Goal: Task Accomplishment & Management: Use online tool/utility

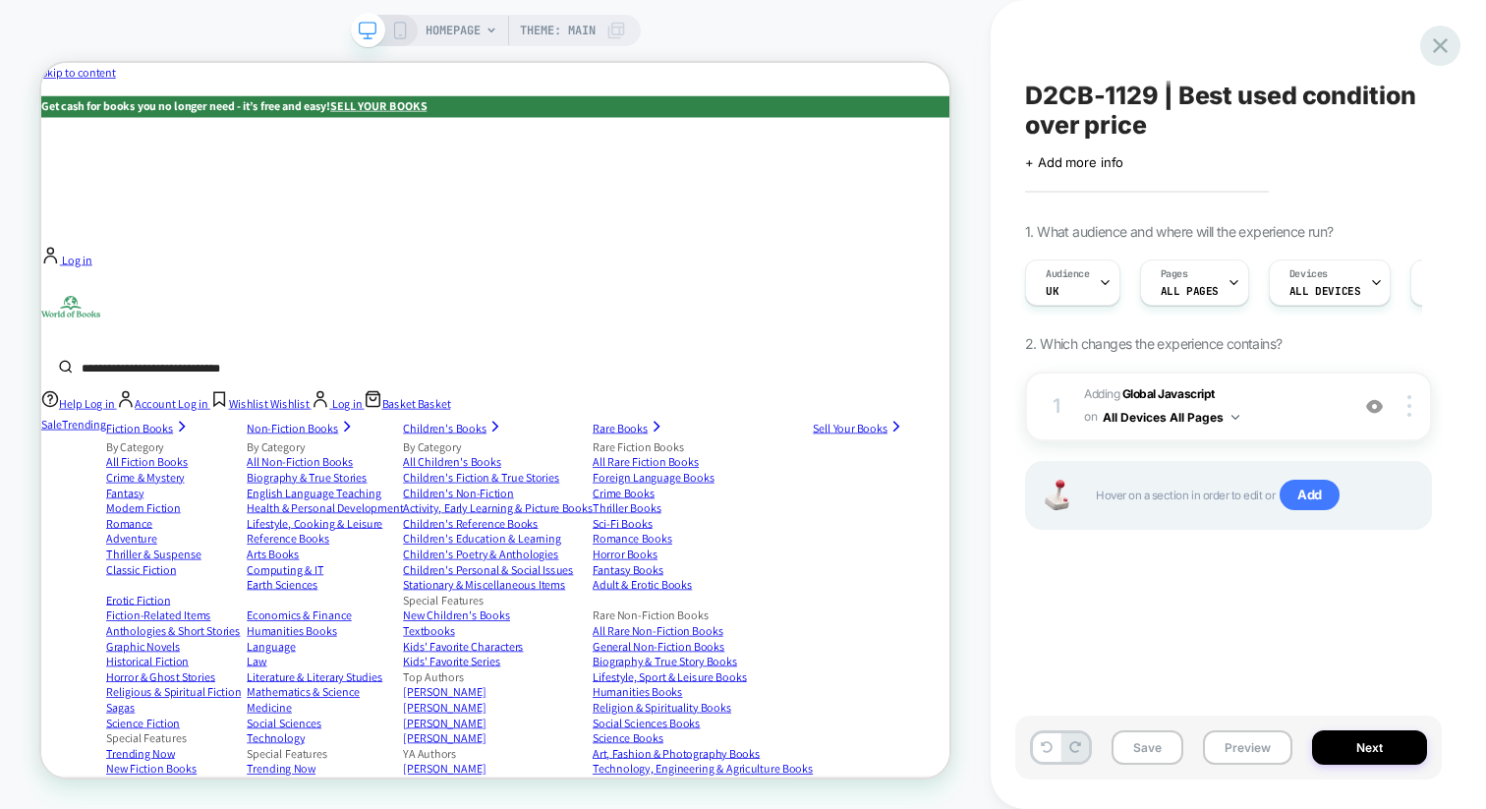
click at [1453, 42] on icon at bounding box center [1440, 45] width 27 height 27
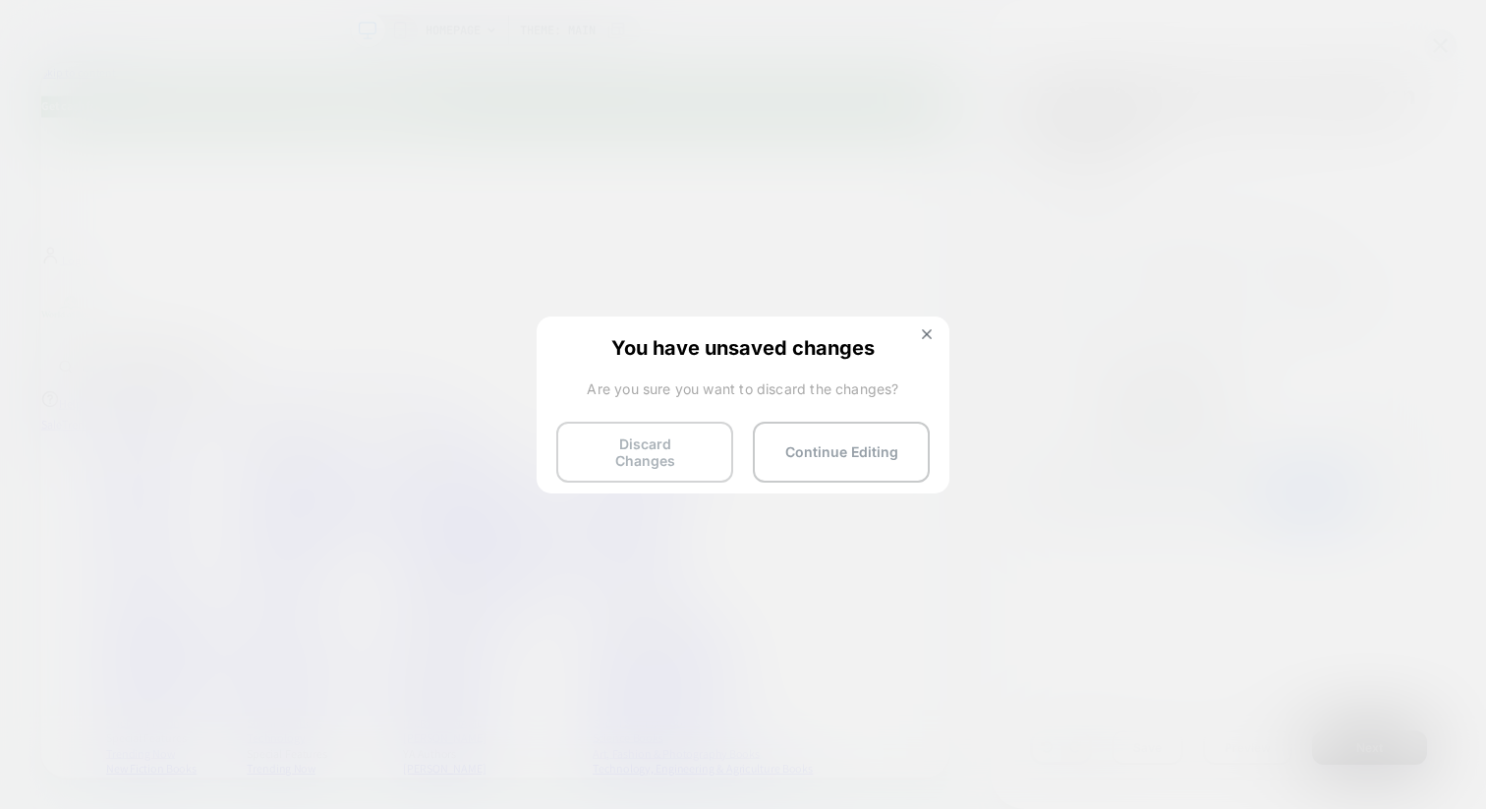
click at [700, 444] on button "Discard Changes" at bounding box center [644, 452] width 177 height 61
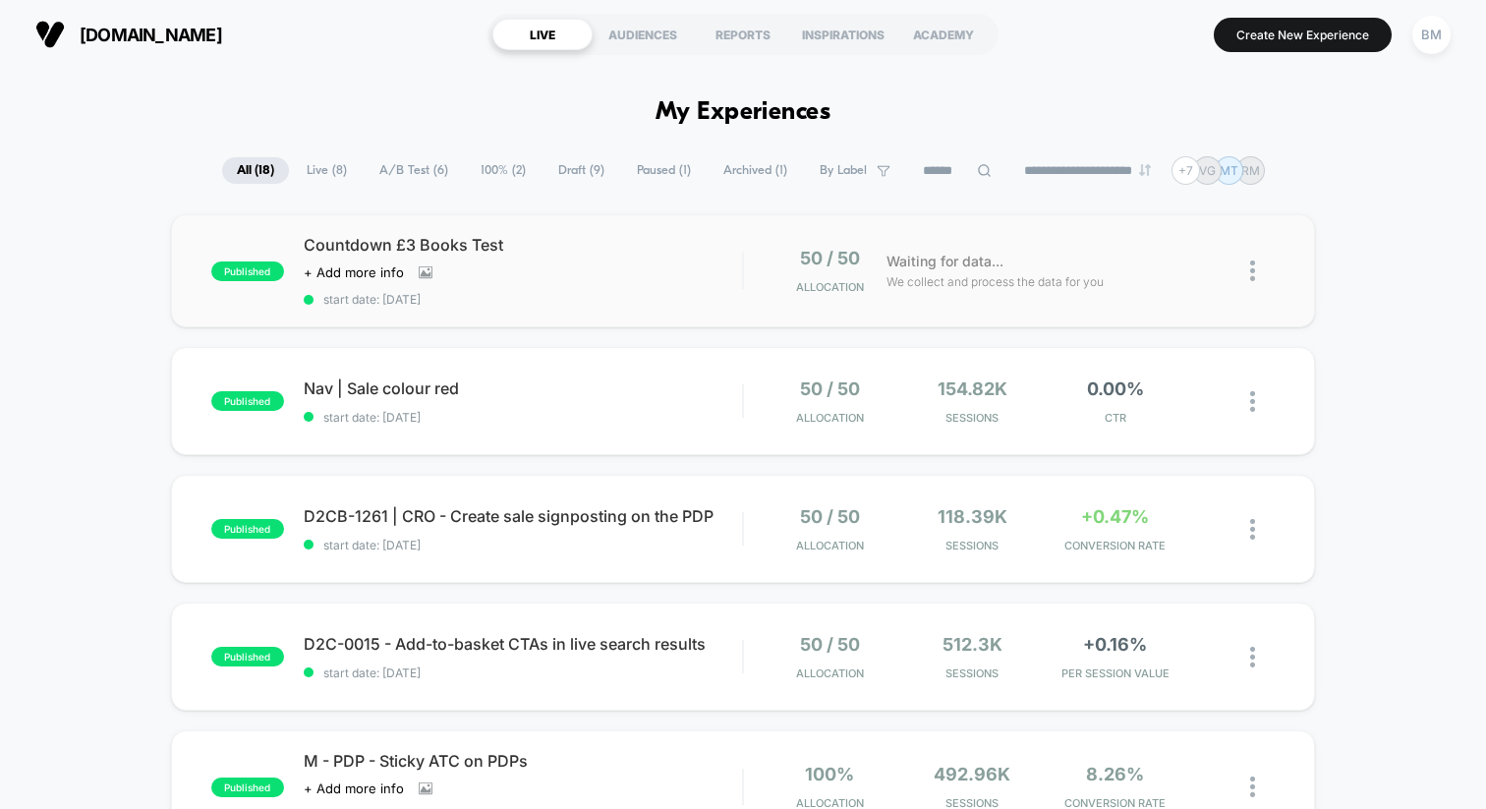
click at [386, 245] on span "Countdown £3 Books Test" at bounding box center [523, 245] width 438 height 20
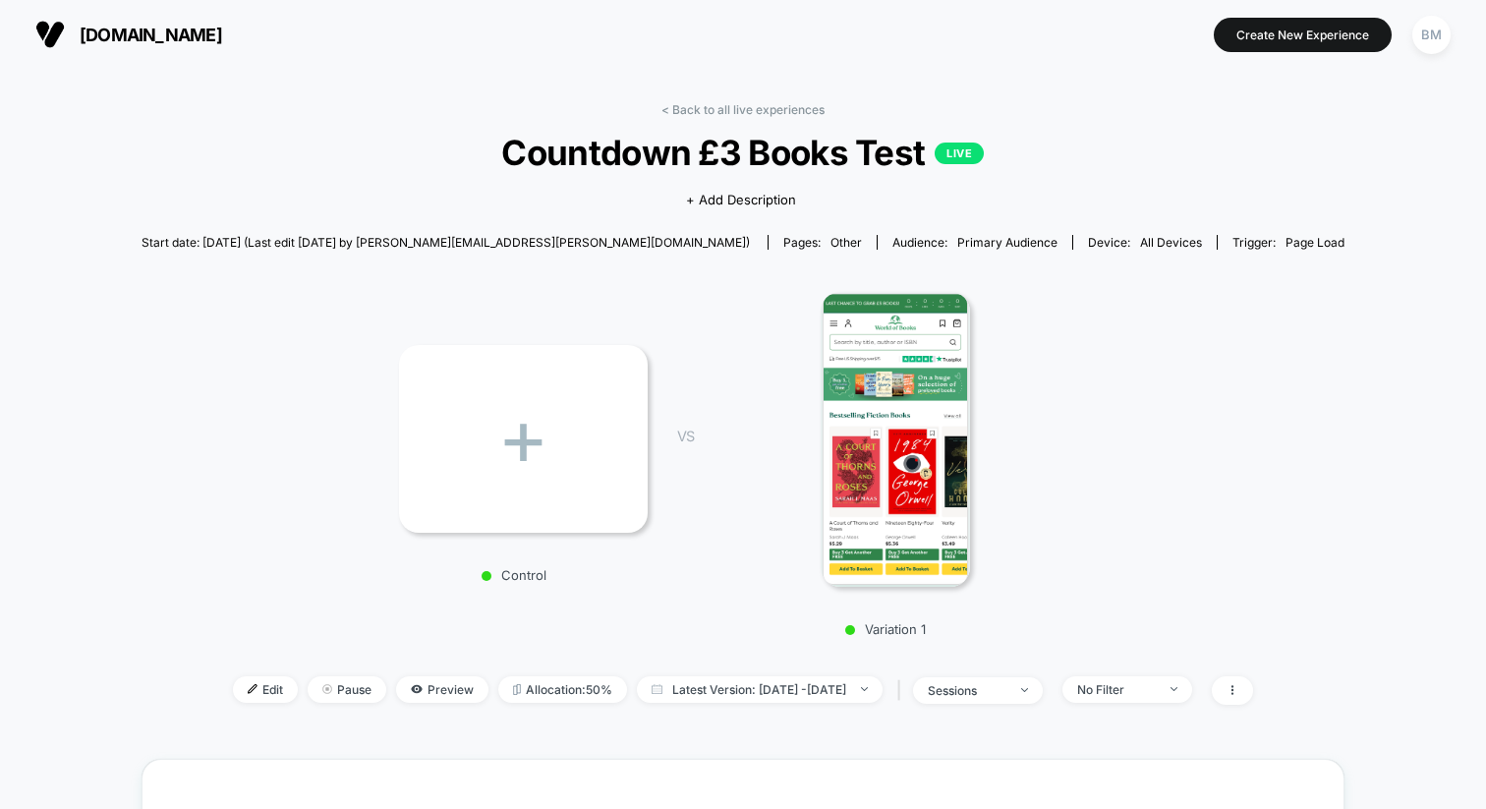
click at [938, 423] on img at bounding box center [895, 439] width 149 height 295
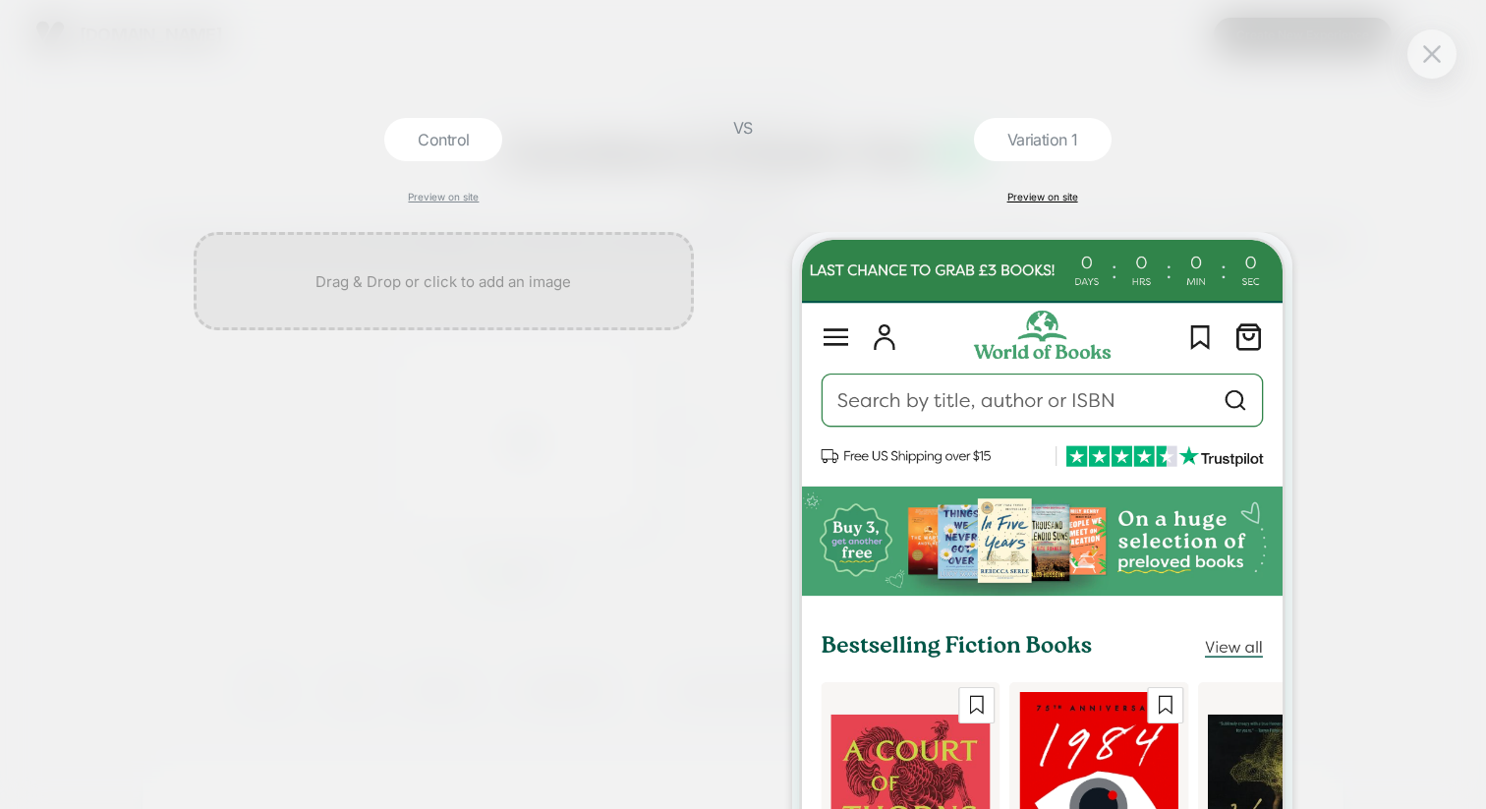
click at [1062, 201] on link "Preview on site" at bounding box center [1042, 197] width 71 height 12
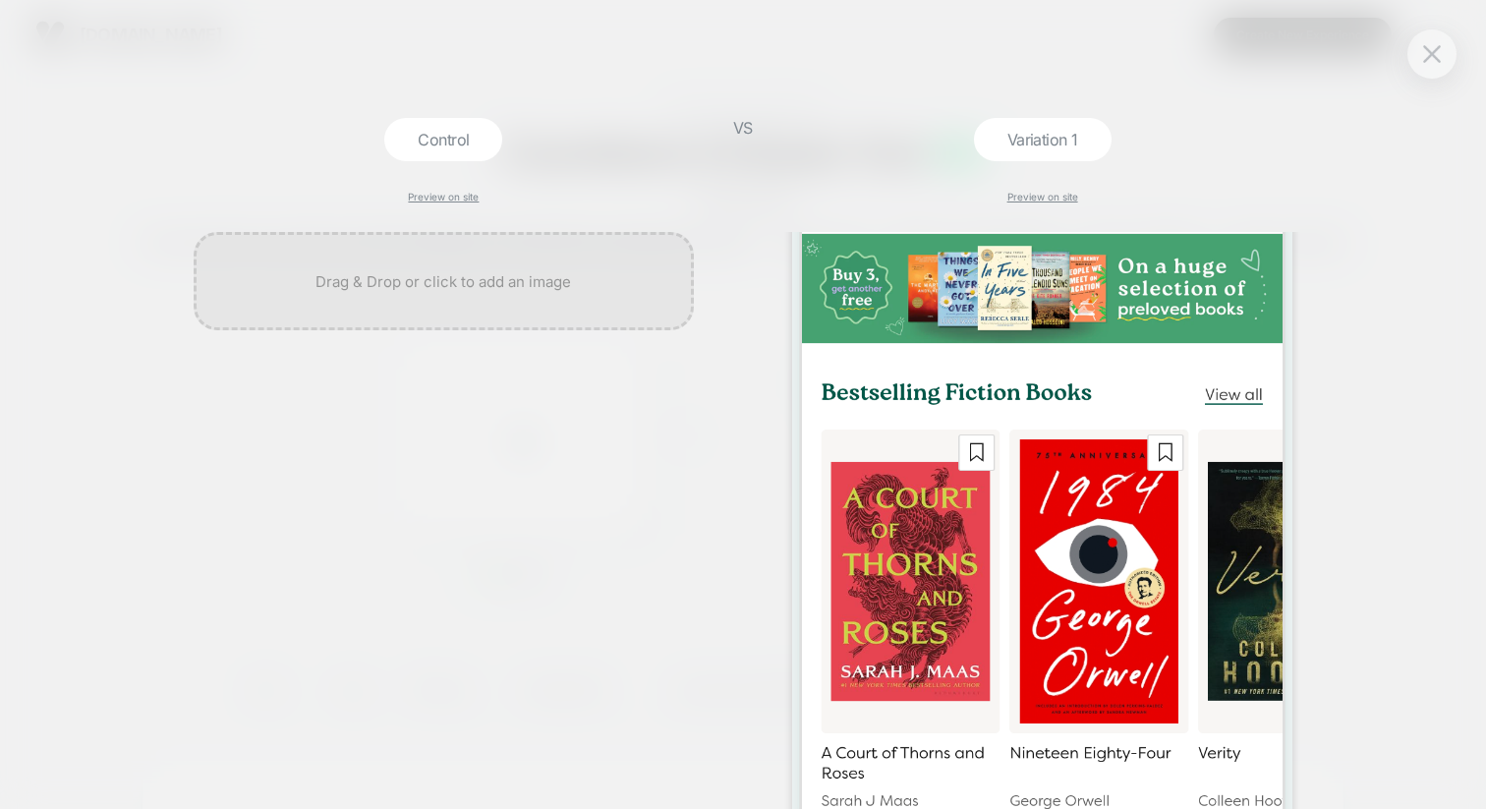
scroll to position [3, 0]
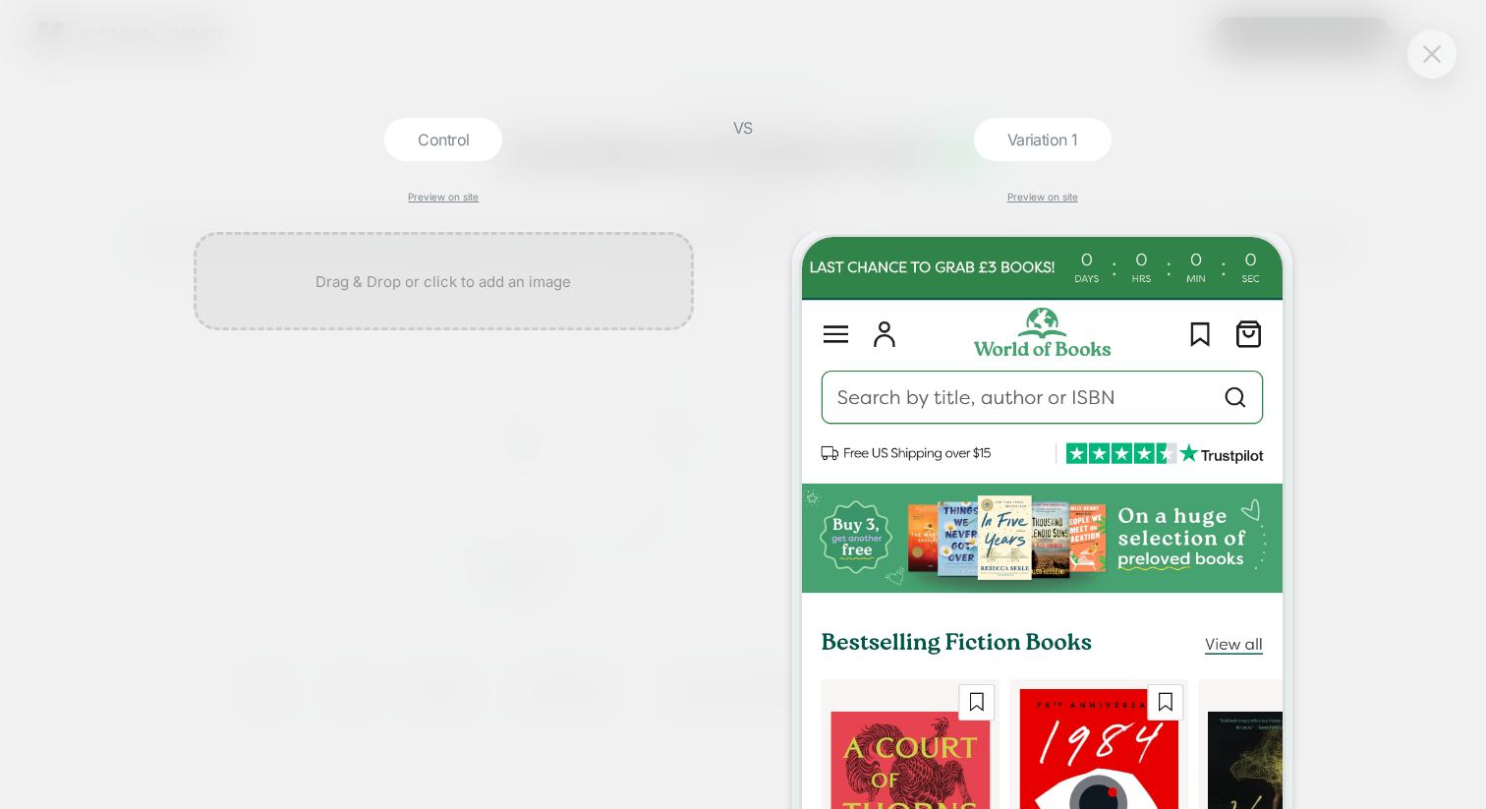
click at [1430, 46] on img at bounding box center [1432, 53] width 18 height 17
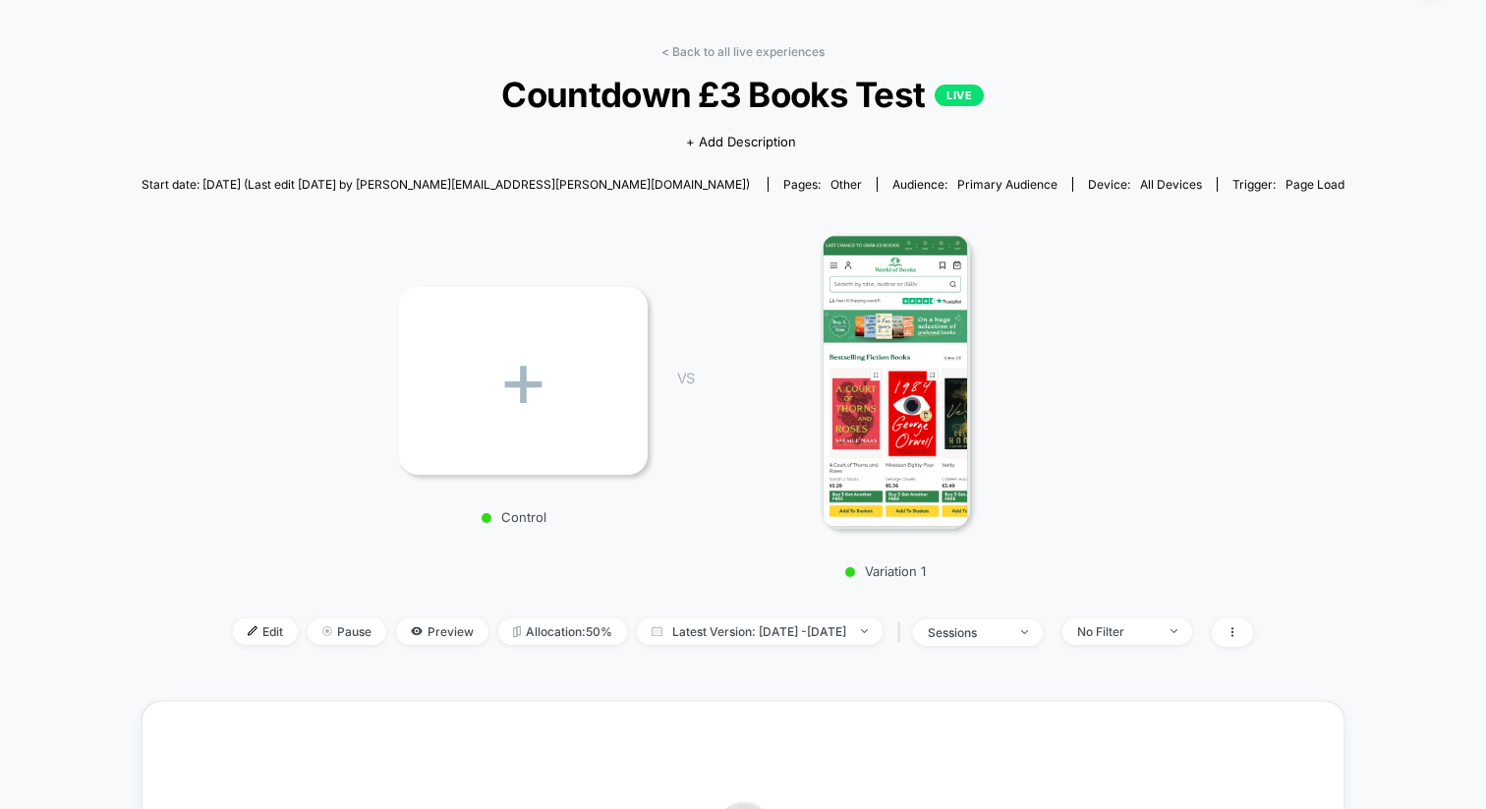
scroll to position [53, 0]
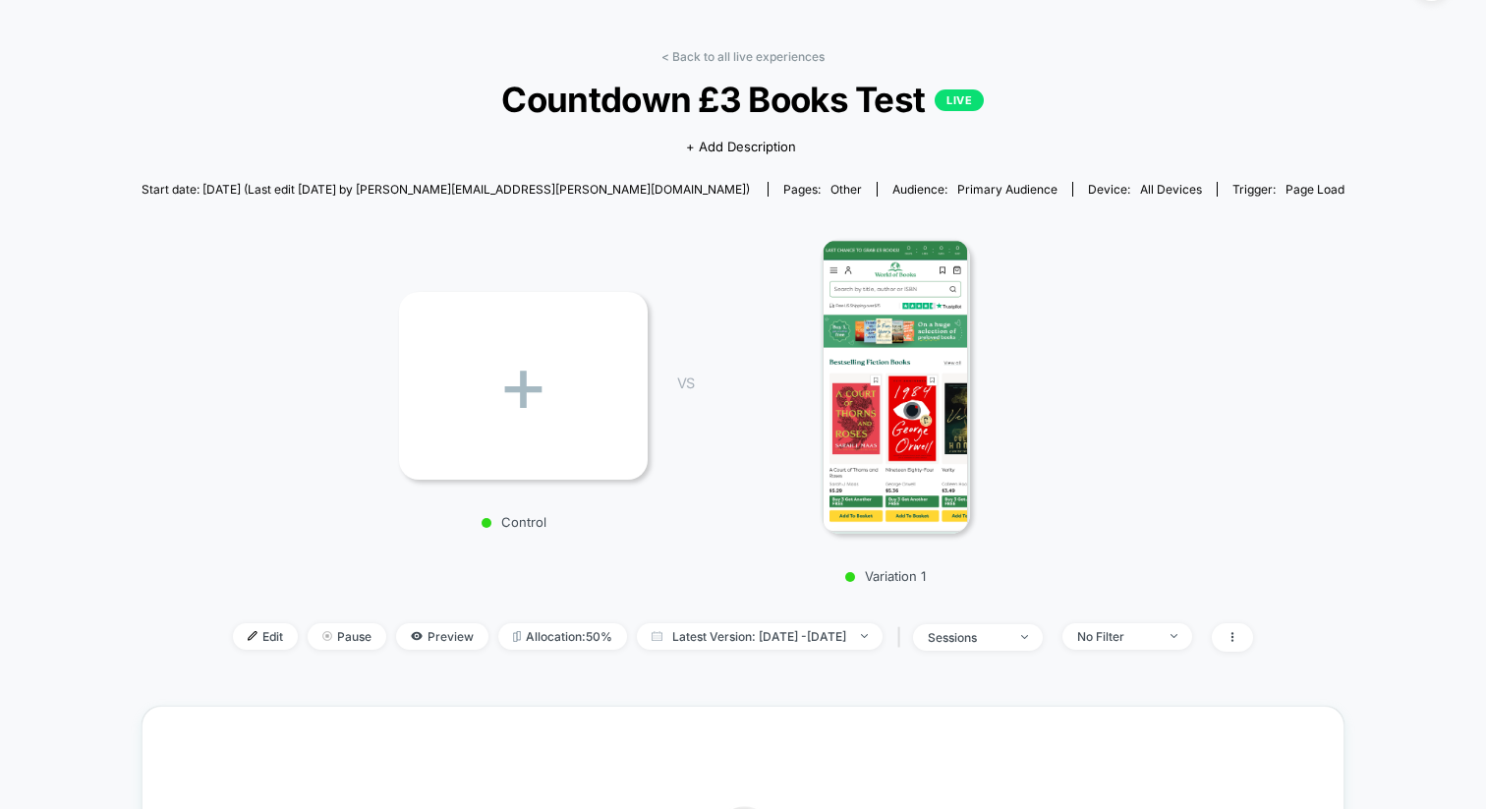
click at [869, 339] on img at bounding box center [895, 386] width 149 height 295
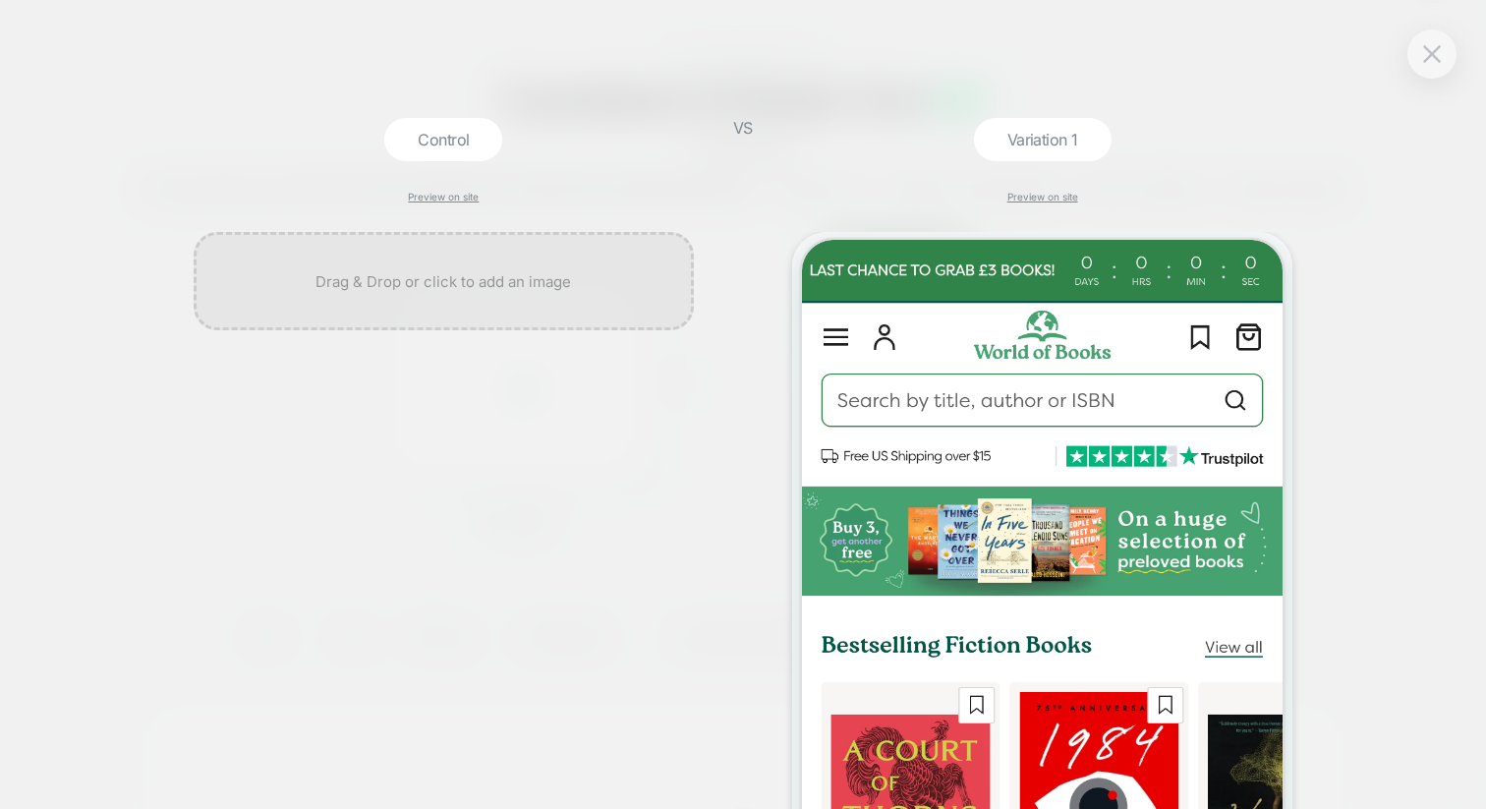
click at [1421, 67] on button at bounding box center [1431, 53] width 29 height 29
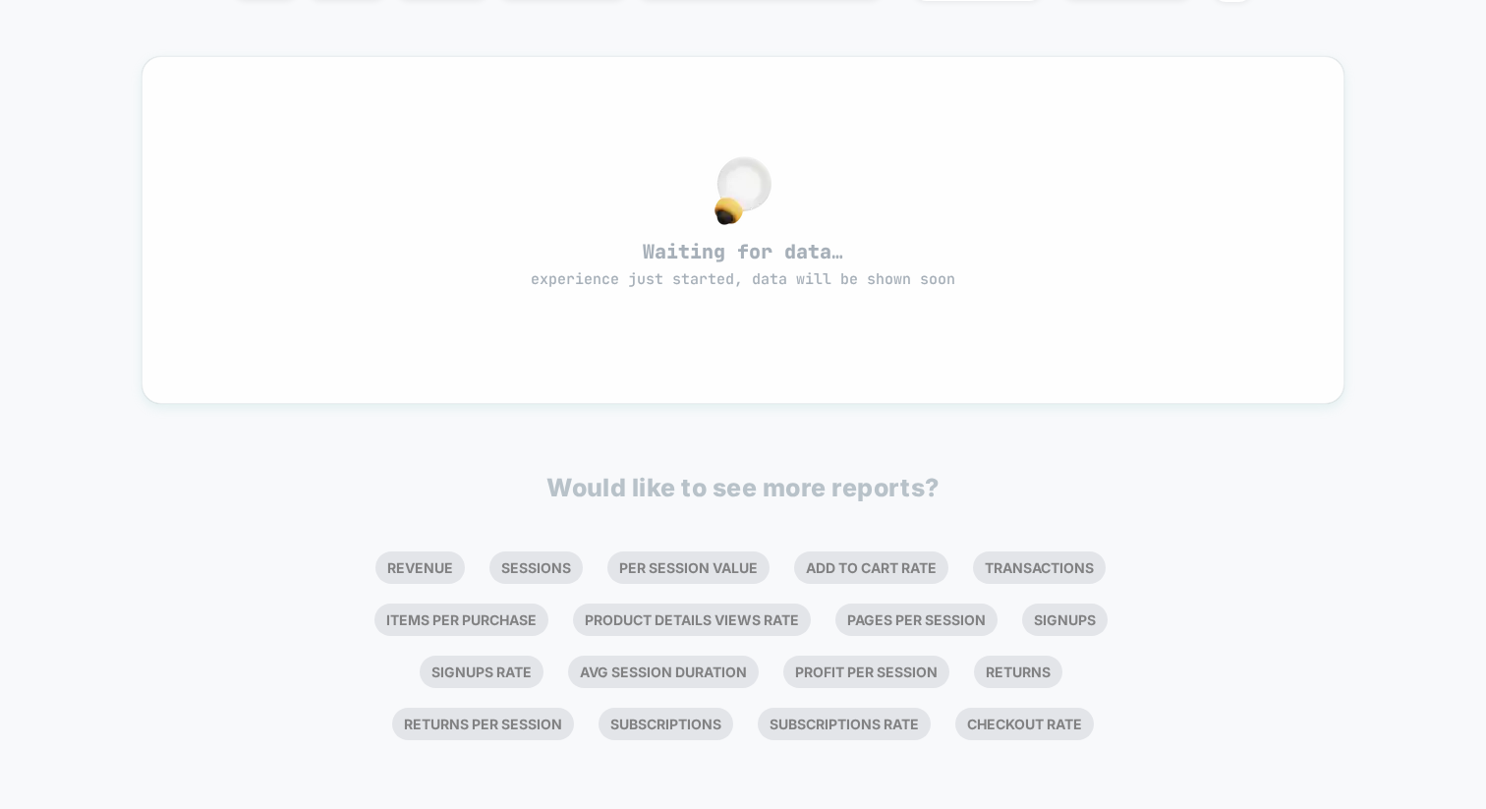
scroll to position [754, 0]
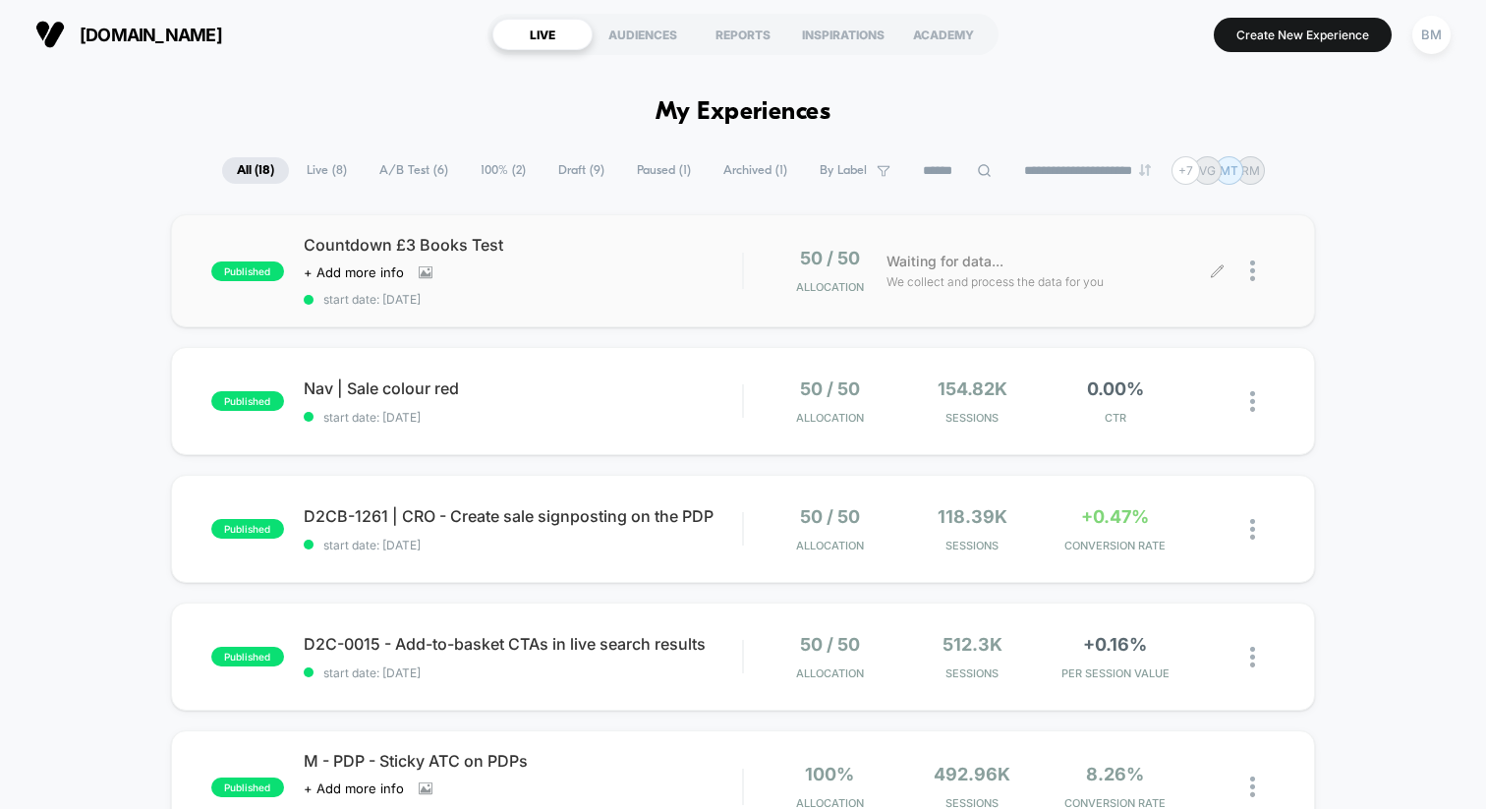
click at [1257, 277] on div at bounding box center [1262, 271] width 25 height 46
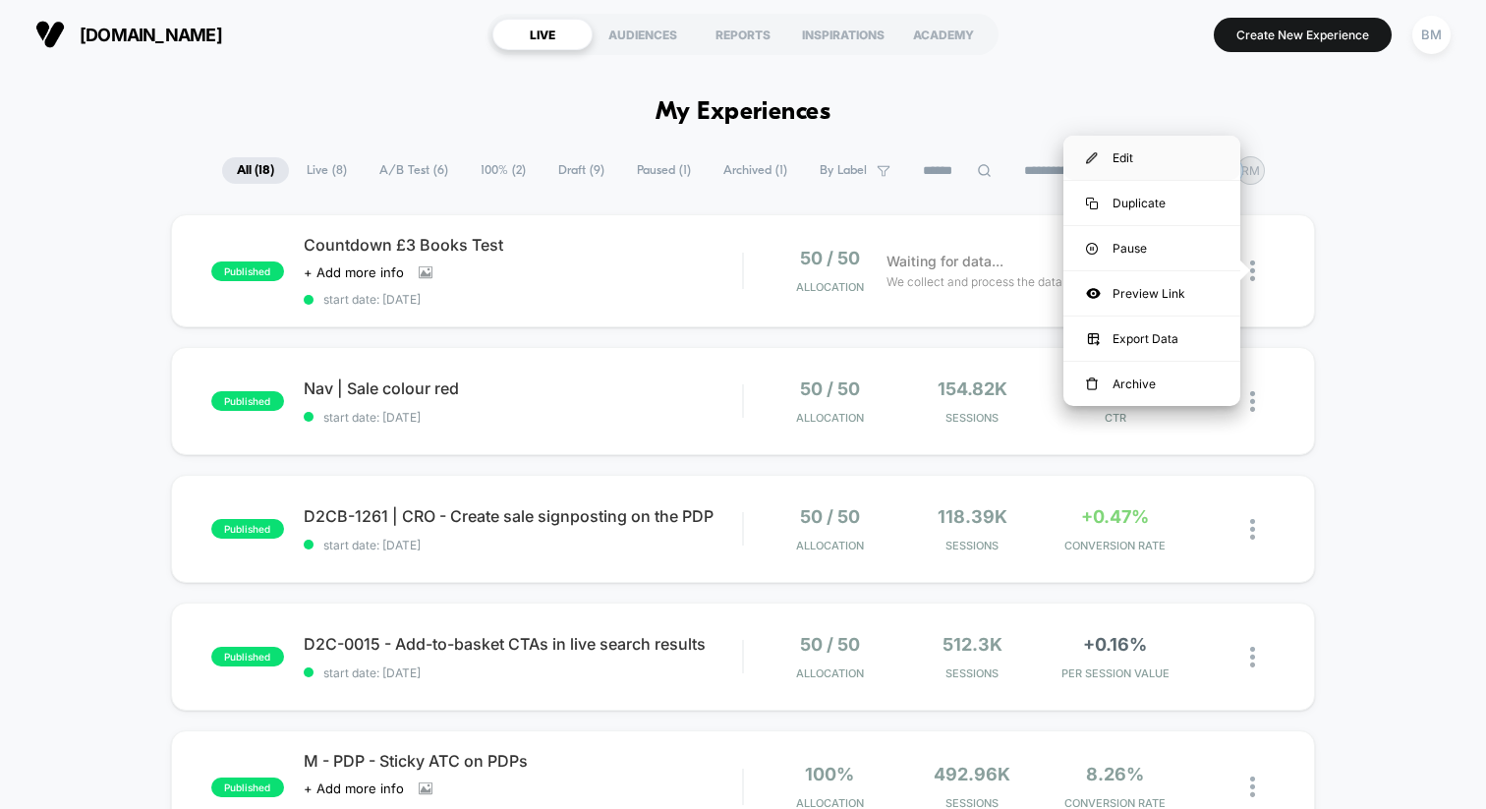
click at [1146, 153] on div "Edit" at bounding box center [1152, 158] width 177 height 44
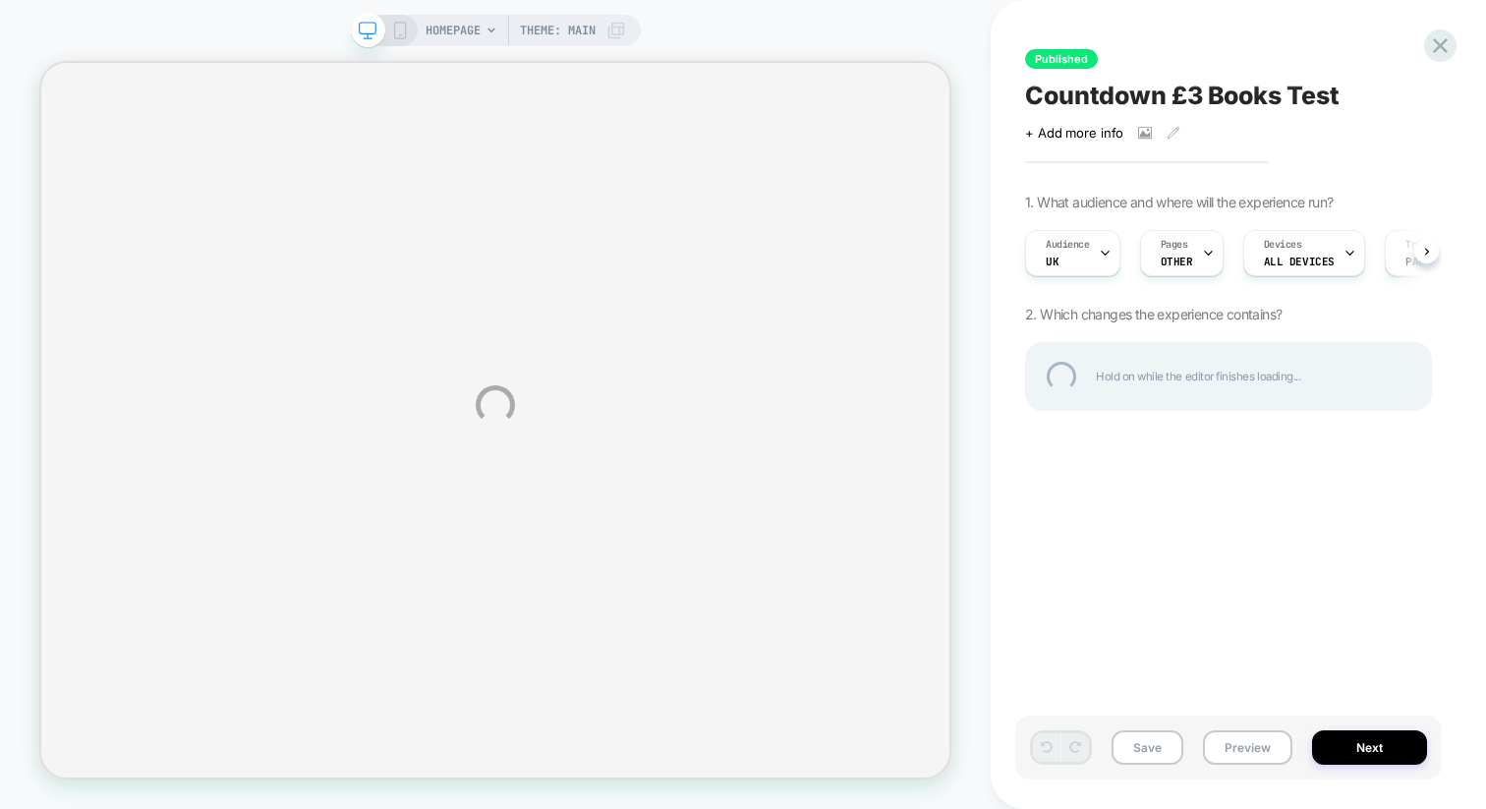
click at [1429, 249] on div "HOMEPAGE Theme: MAIN Published Countdown £3 Books Test Click to view images Cli…" at bounding box center [743, 404] width 1486 height 809
click at [1443, 42] on div at bounding box center [1440, 46] width 40 height 40
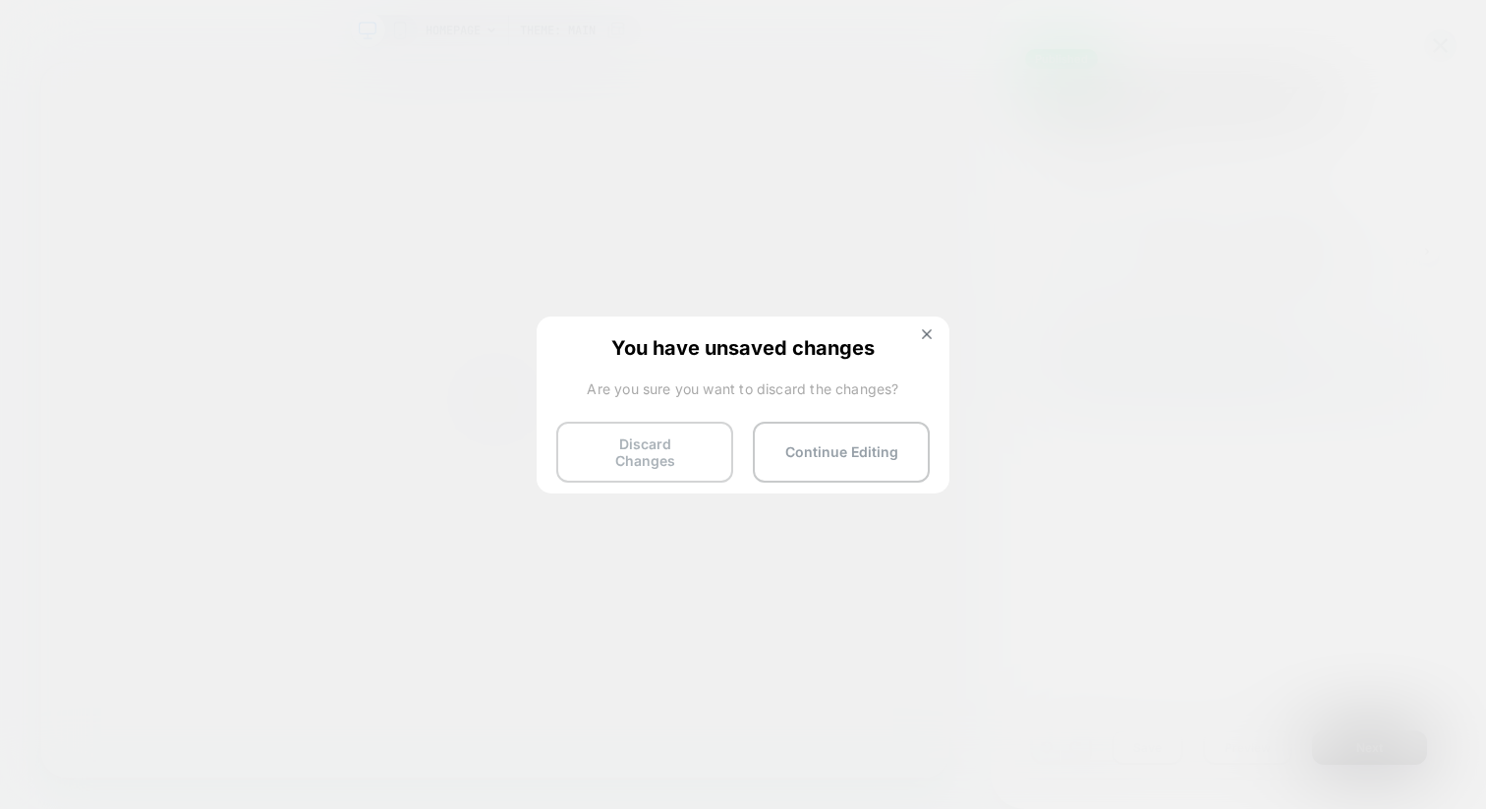
click at [655, 438] on button "Discard Changes" at bounding box center [644, 452] width 177 height 61
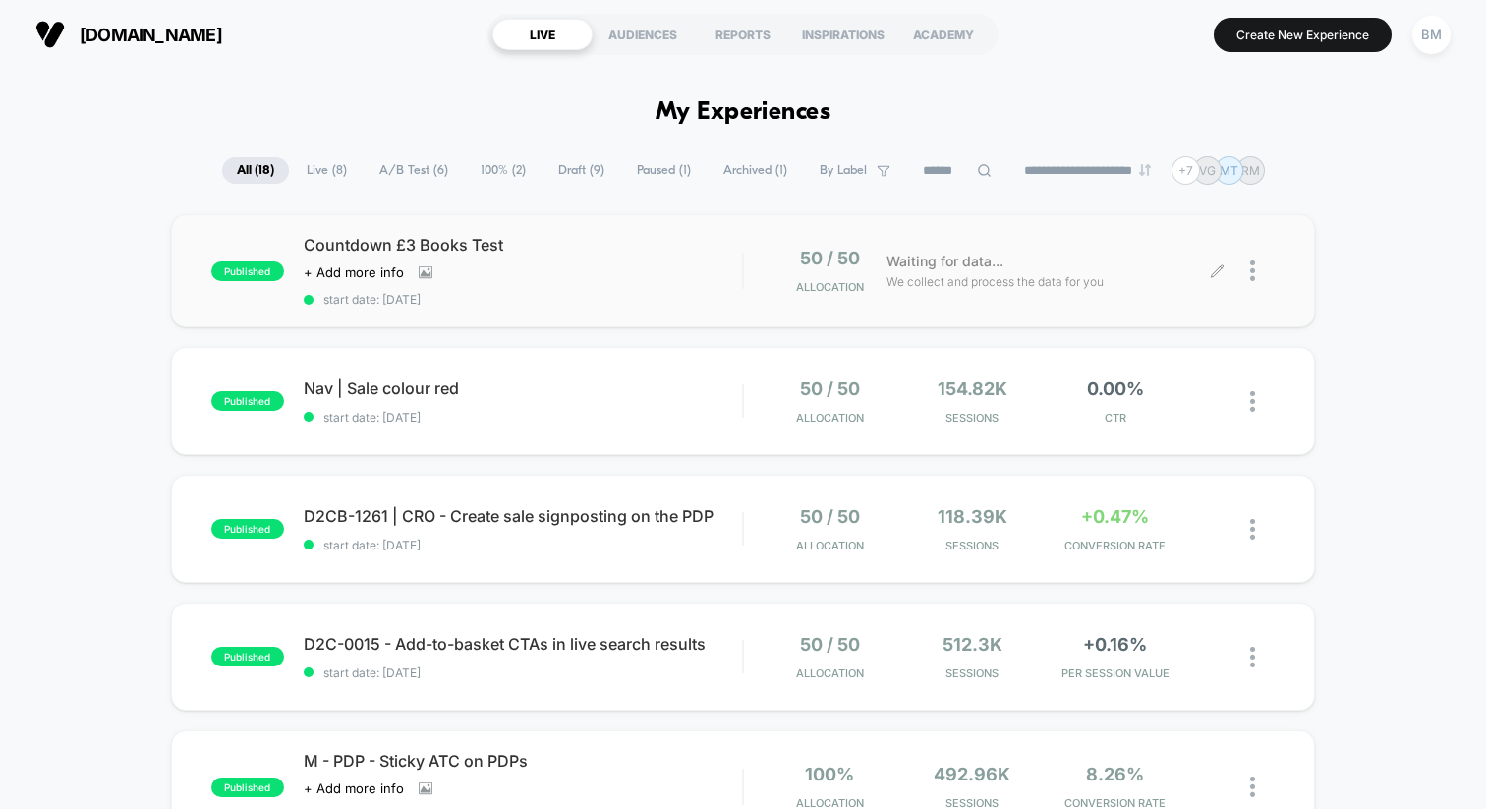
click at [1247, 270] on div at bounding box center [1246, 271] width 57 height 46
click at [1211, 270] on icon at bounding box center [1217, 270] width 15 height 15
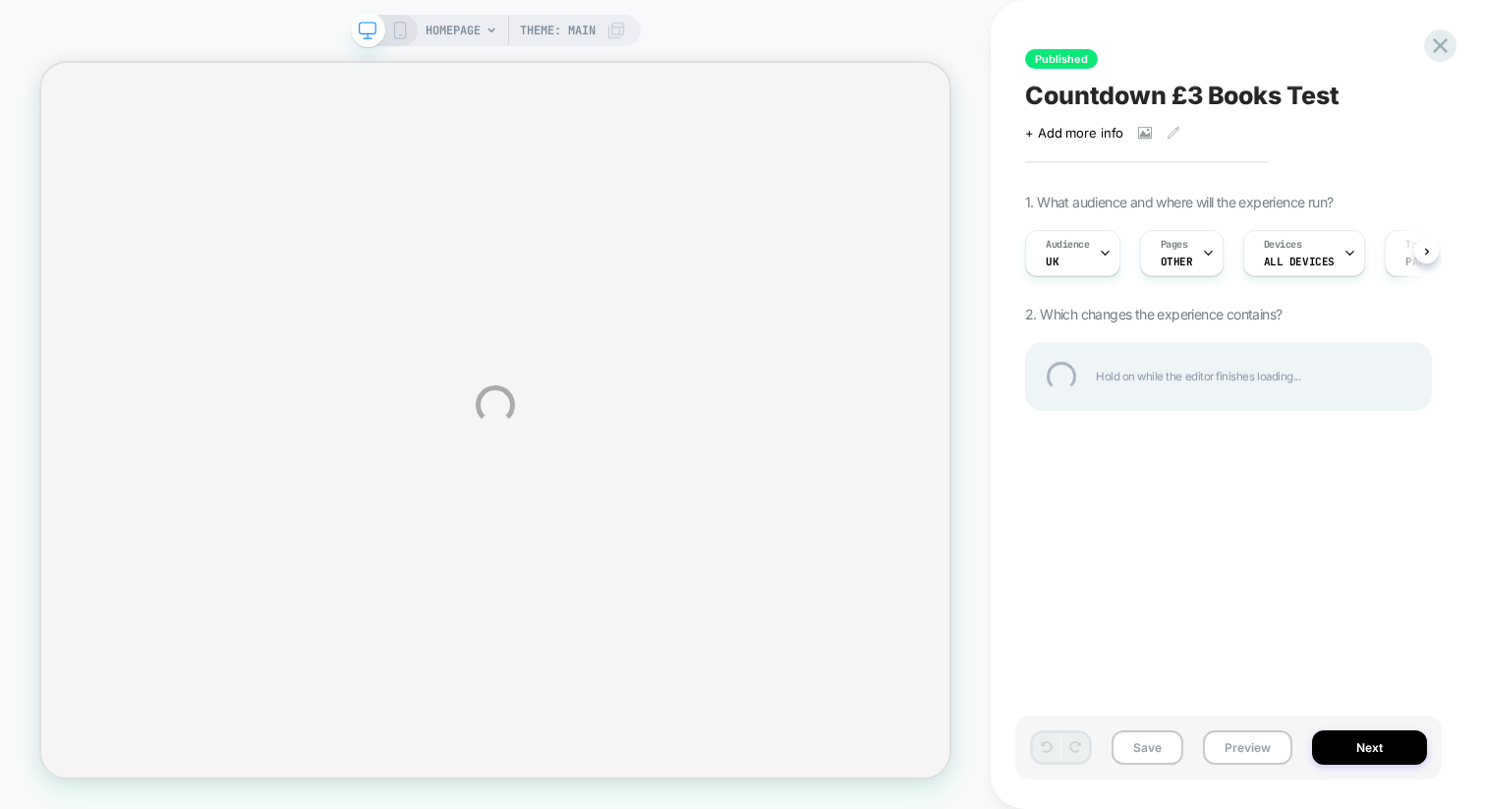
click at [1419, 251] on div "HOMEPAGE Theme: MAIN Published Countdown £3 Books Test Click to view images Cli…" at bounding box center [743, 404] width 1486 height 809
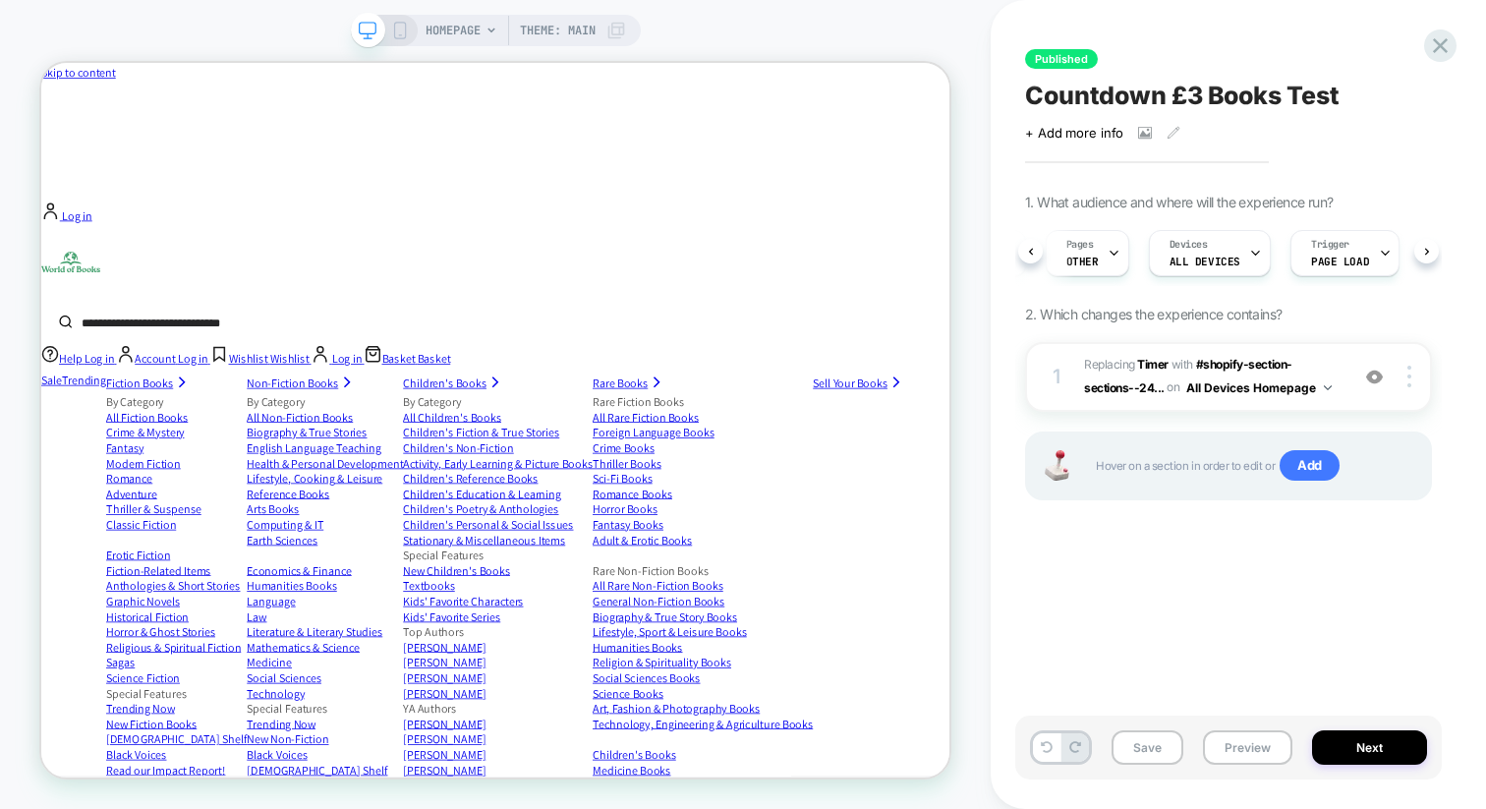
scroll to position [0, 113]
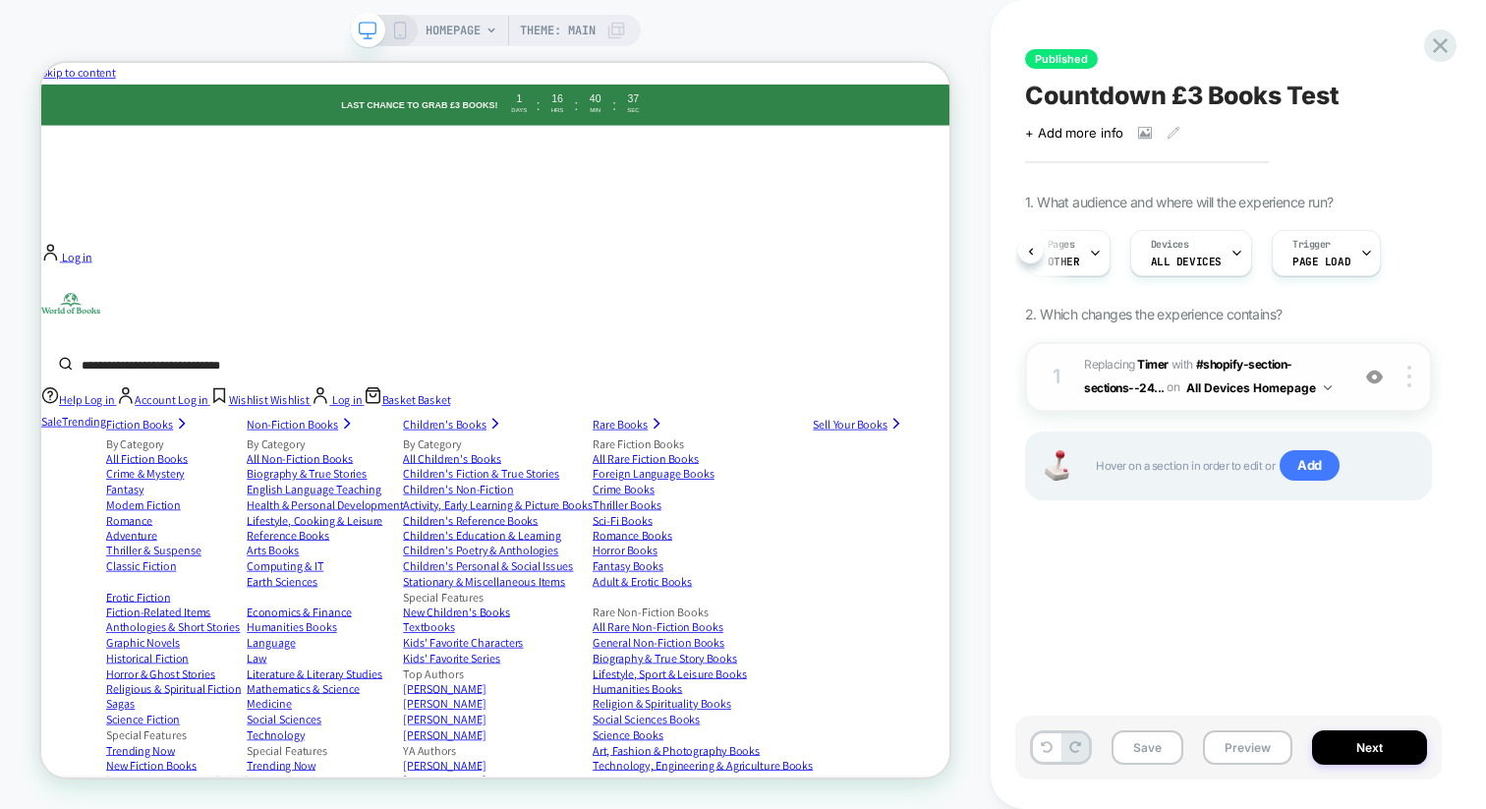
click at [1246, 389] on button "All Devices Homepage" at bounding box center [1258, 387] width 145 height 25
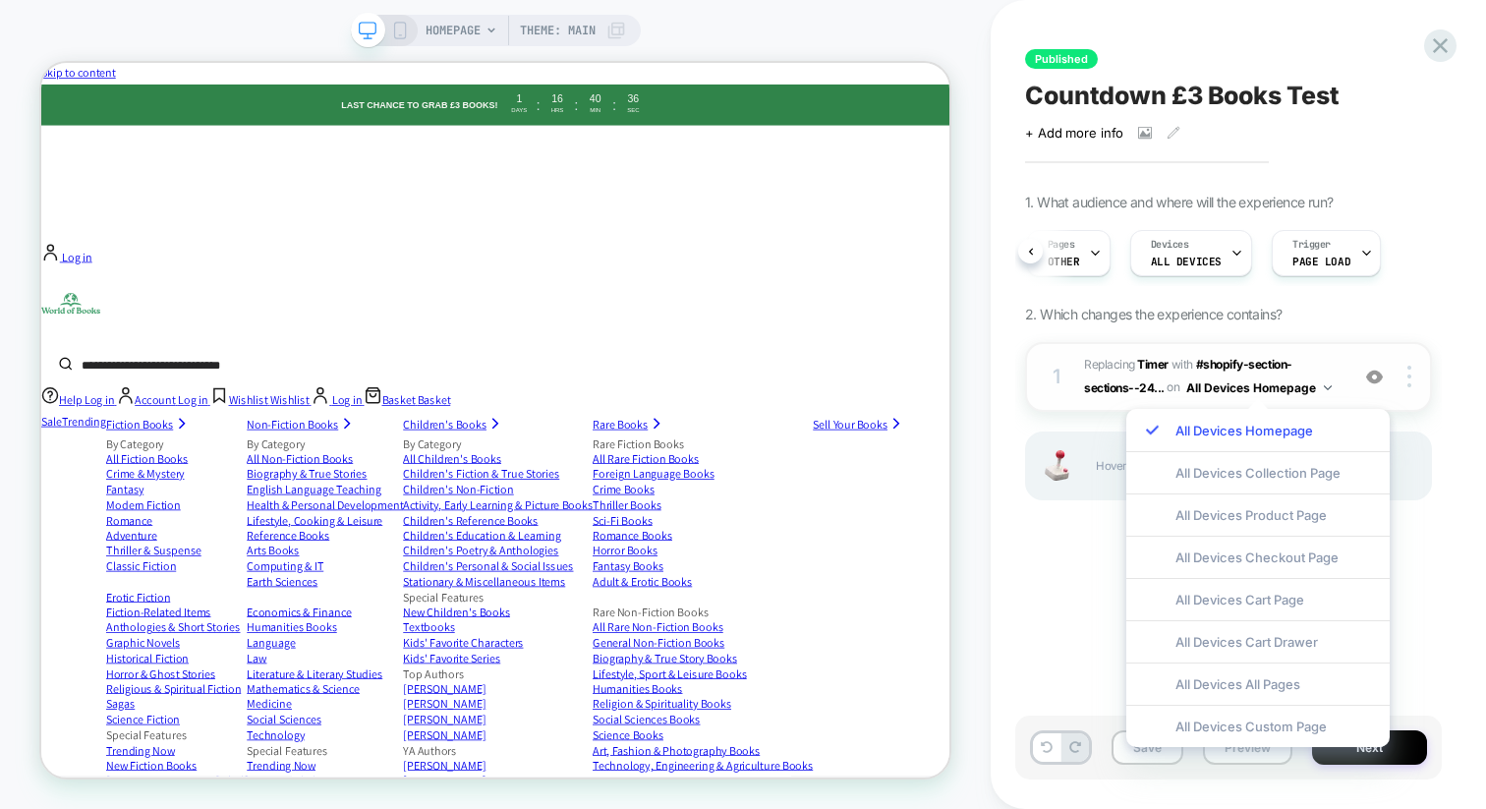
click at [1246, 389] on button "All Devices Homepage" at bounding box center [1258, 387] width 145 height 25
click at [1351, 321] on div "1. What audience and where will the experience run? Audience UK Pages OTHER Dev…" at bounding box center [1228, 372] width 407 height 356
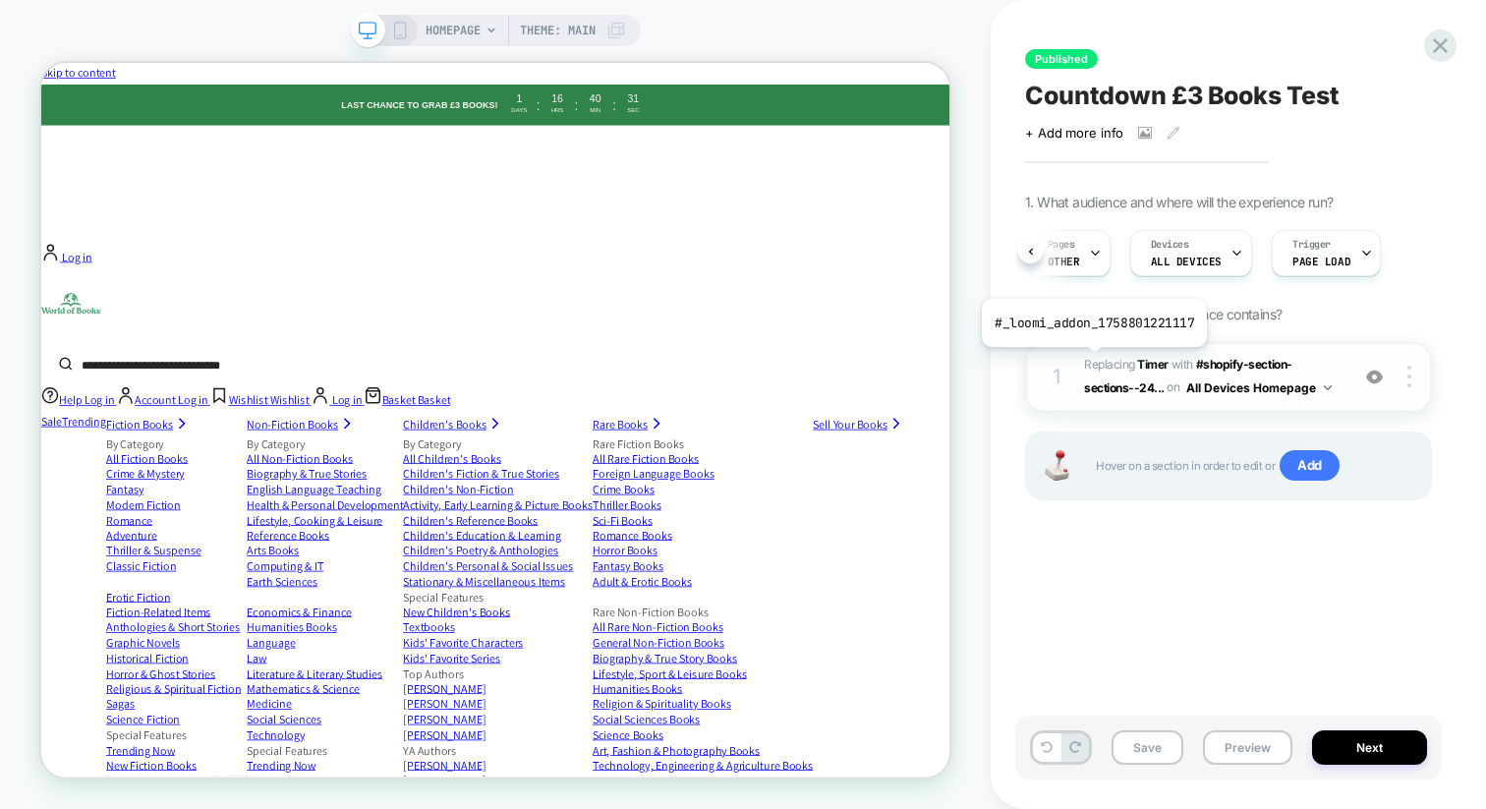
click at [1093, 362] on span "Replacing Timer" at bounding box center [1126, 364] width 85 height 15
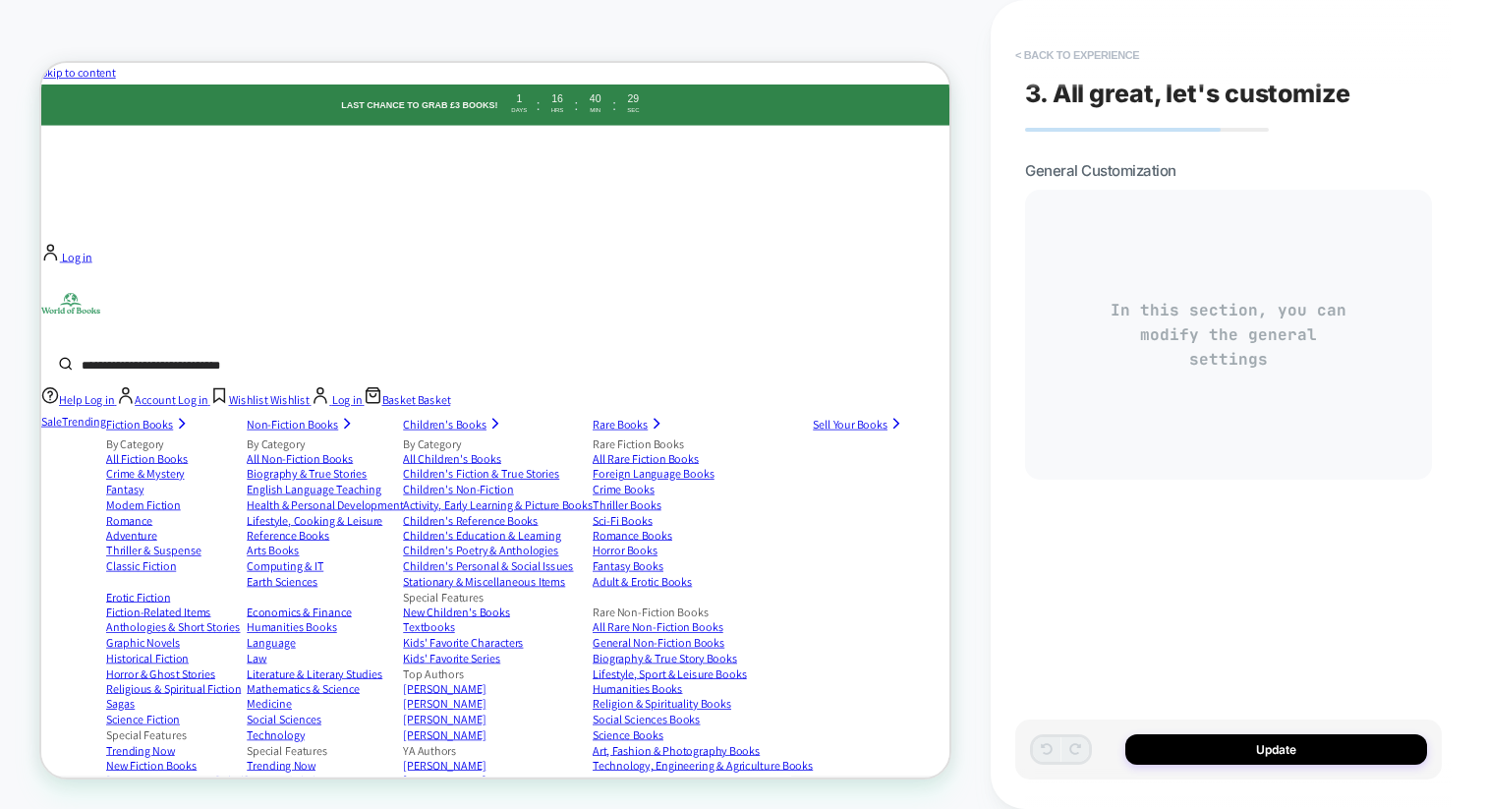
click at [1023, 55] on button "< Back to experience" at bounding box center [1078, 54] width 144 height 31
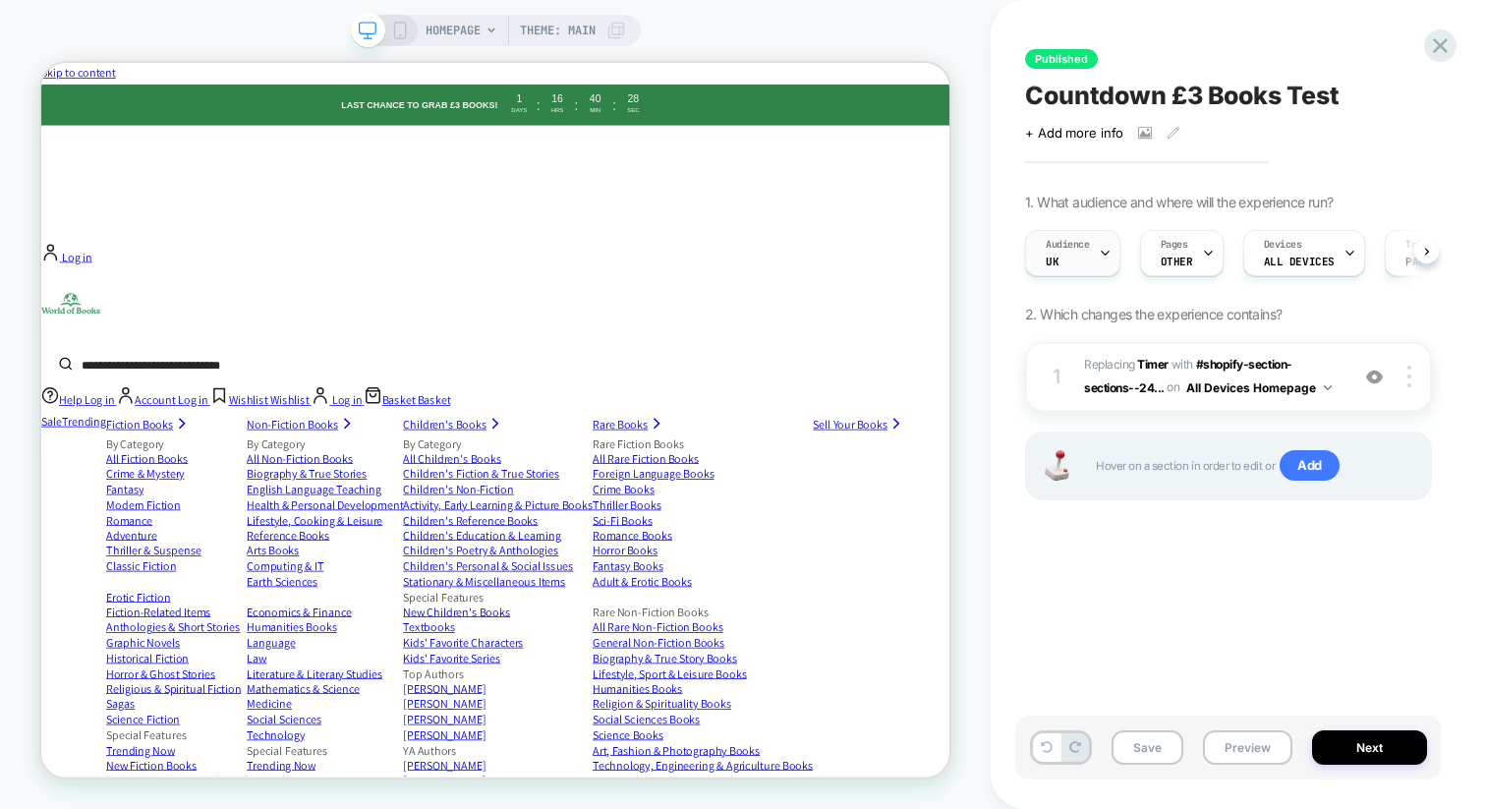
scroll to position [0, 1]
click at [1444, 43] on icon at bounding box center [1440, 45] width 15 height 15
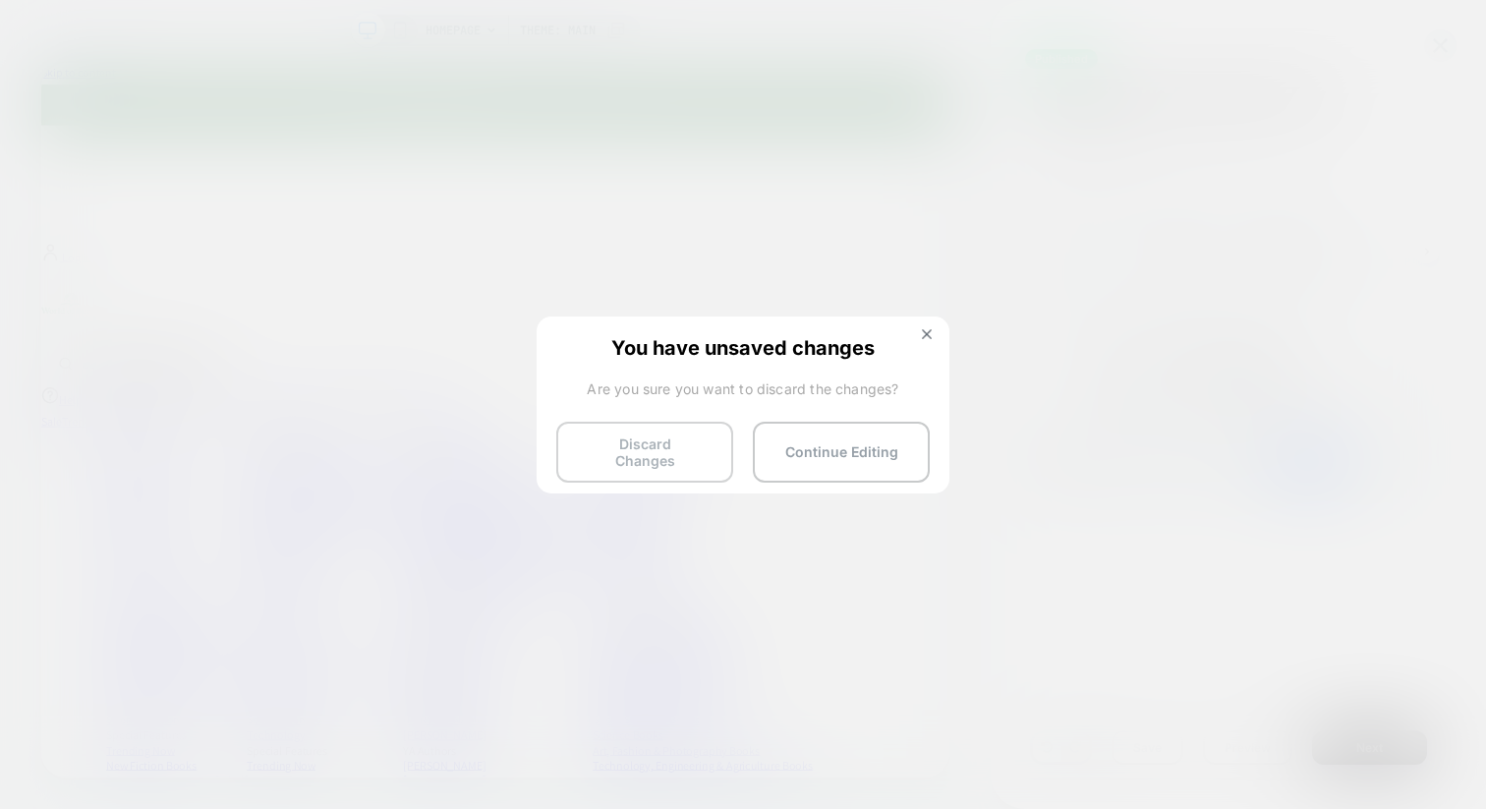
click at [673, 456] on button "Discard Changes" at bounding box center [644, 452] width 177 height 61
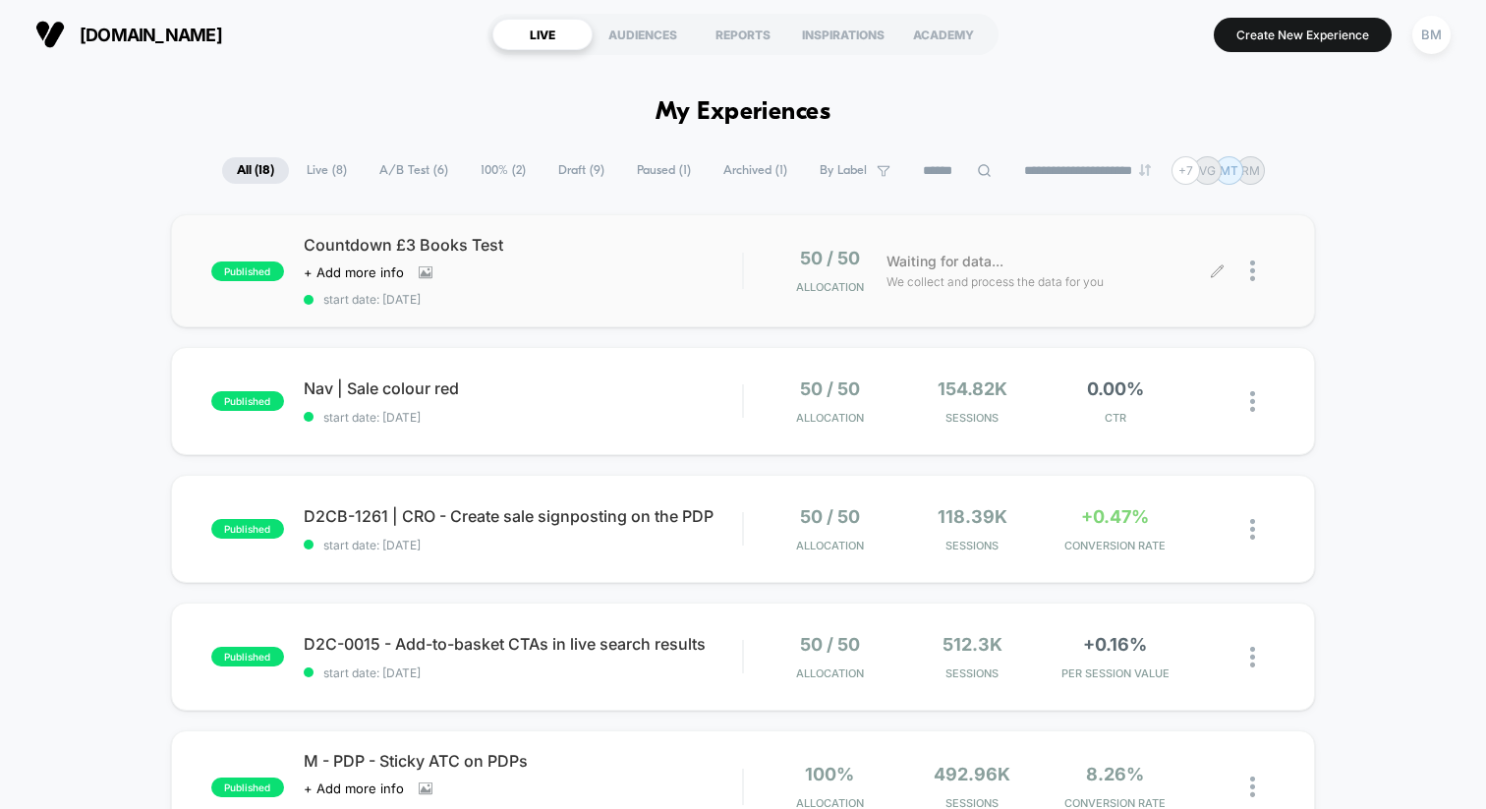
click at [1224, 265] on icon at bounding box center [1217, 270] width 15 height 15
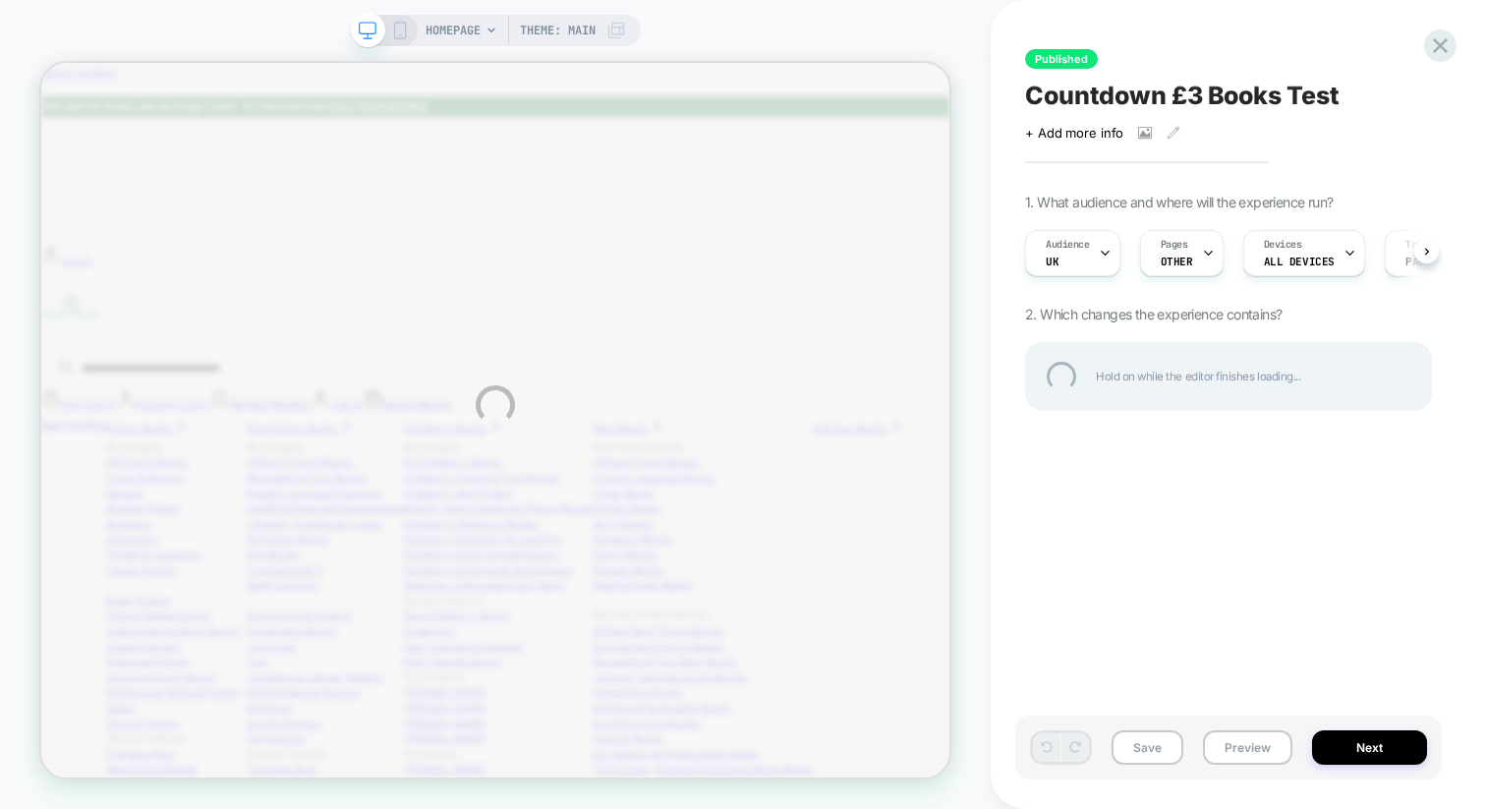
click at [1431, 241] on div "HOMEPAGE Theme: MAIN Published Countdown £3 Books Test Click to view images Cli…" at bounding box center [743, 404] width 1486 height 809
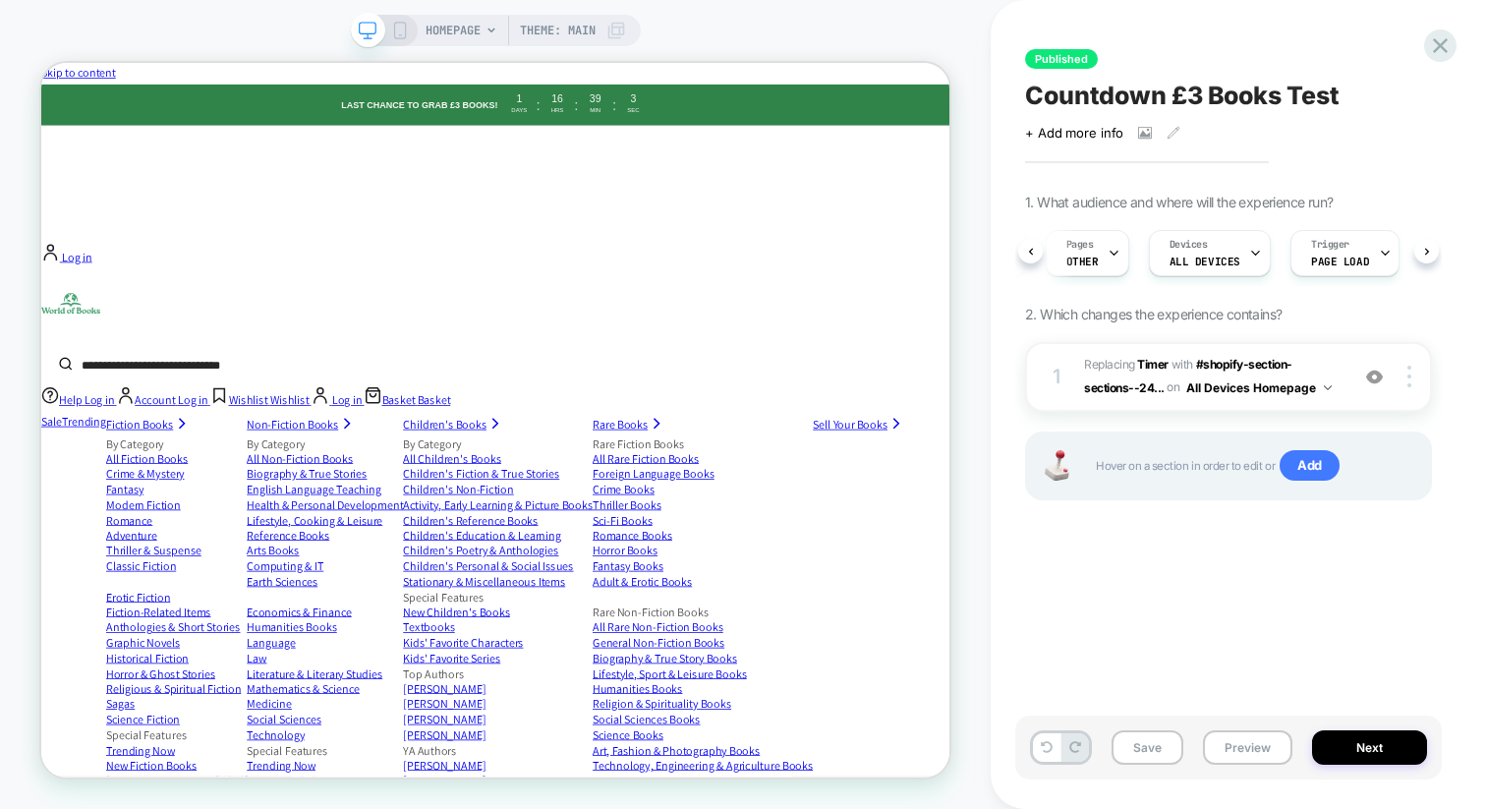
scroll to position [0, 113]
click at [1030, 248] on icon at bounding box center [1031, 252] width 8 height 8
click at [1167, 246] on span "Pages" at bounding box center [1168, 245] width 28 height 14
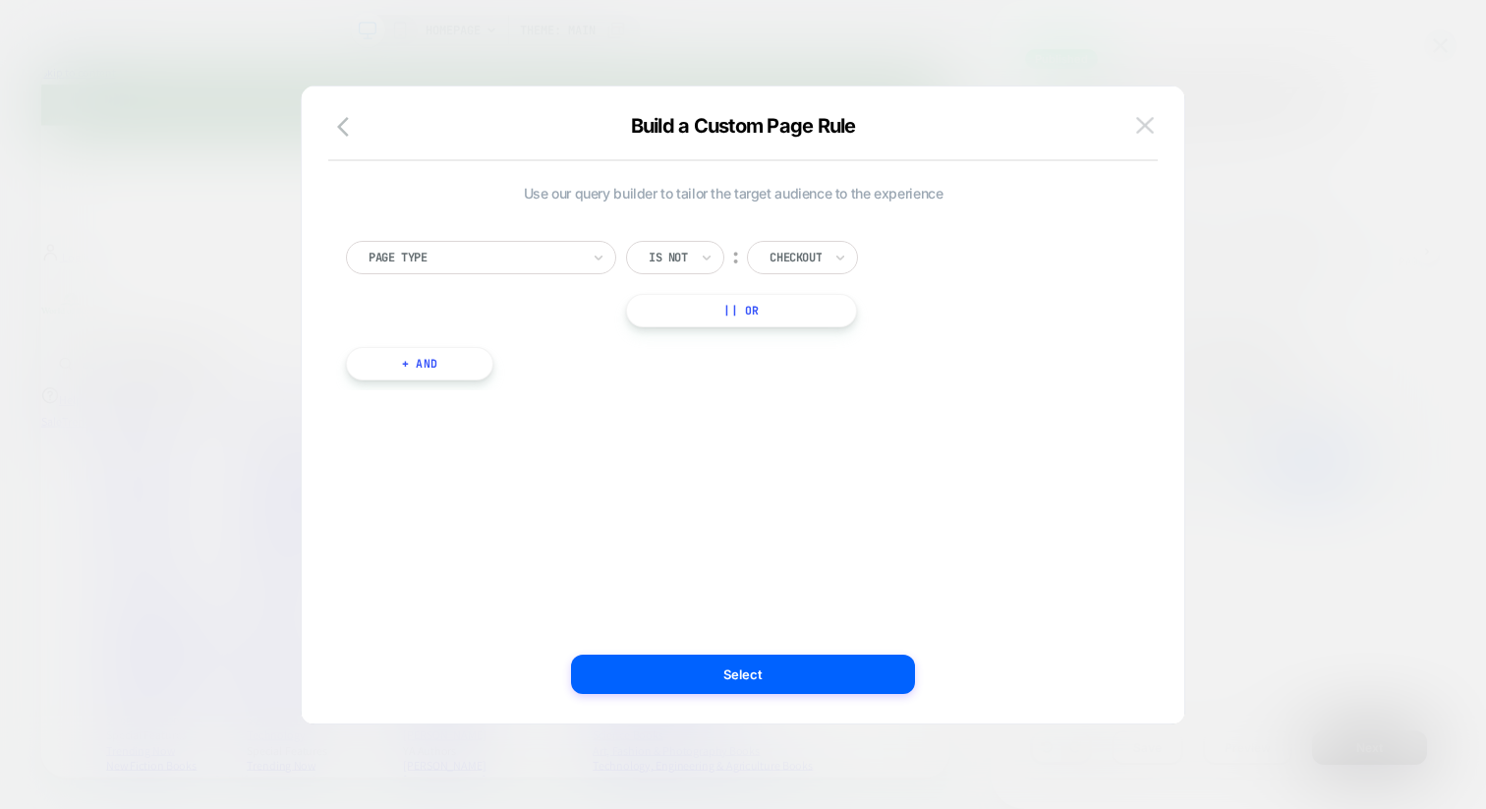
click at [1152, 120] on img at bounding box center [1145, 125] width 18 height 17
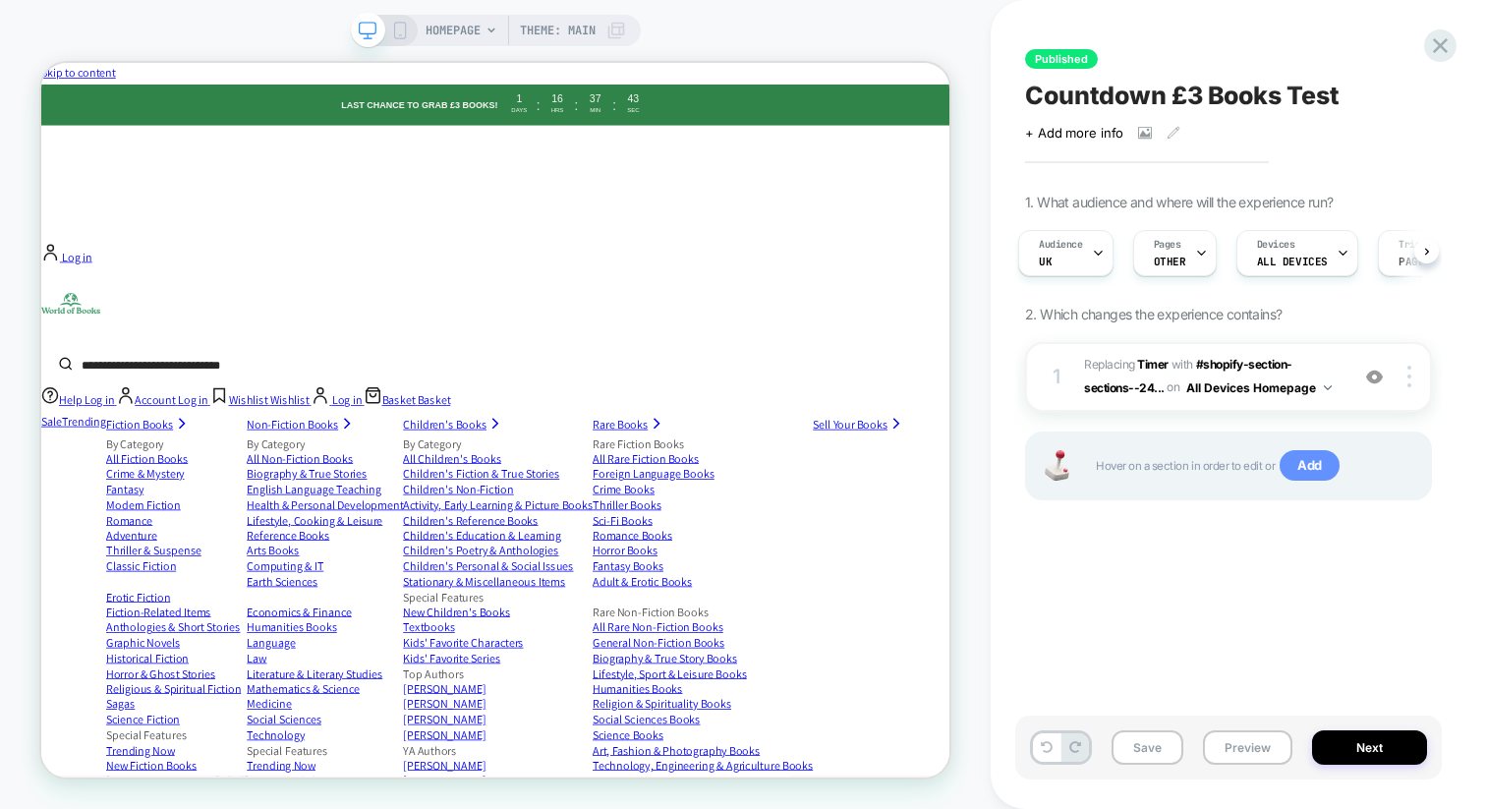
click at [1323, 466] on span "Add" at bounding box center [1310, 465] width 60 height 31
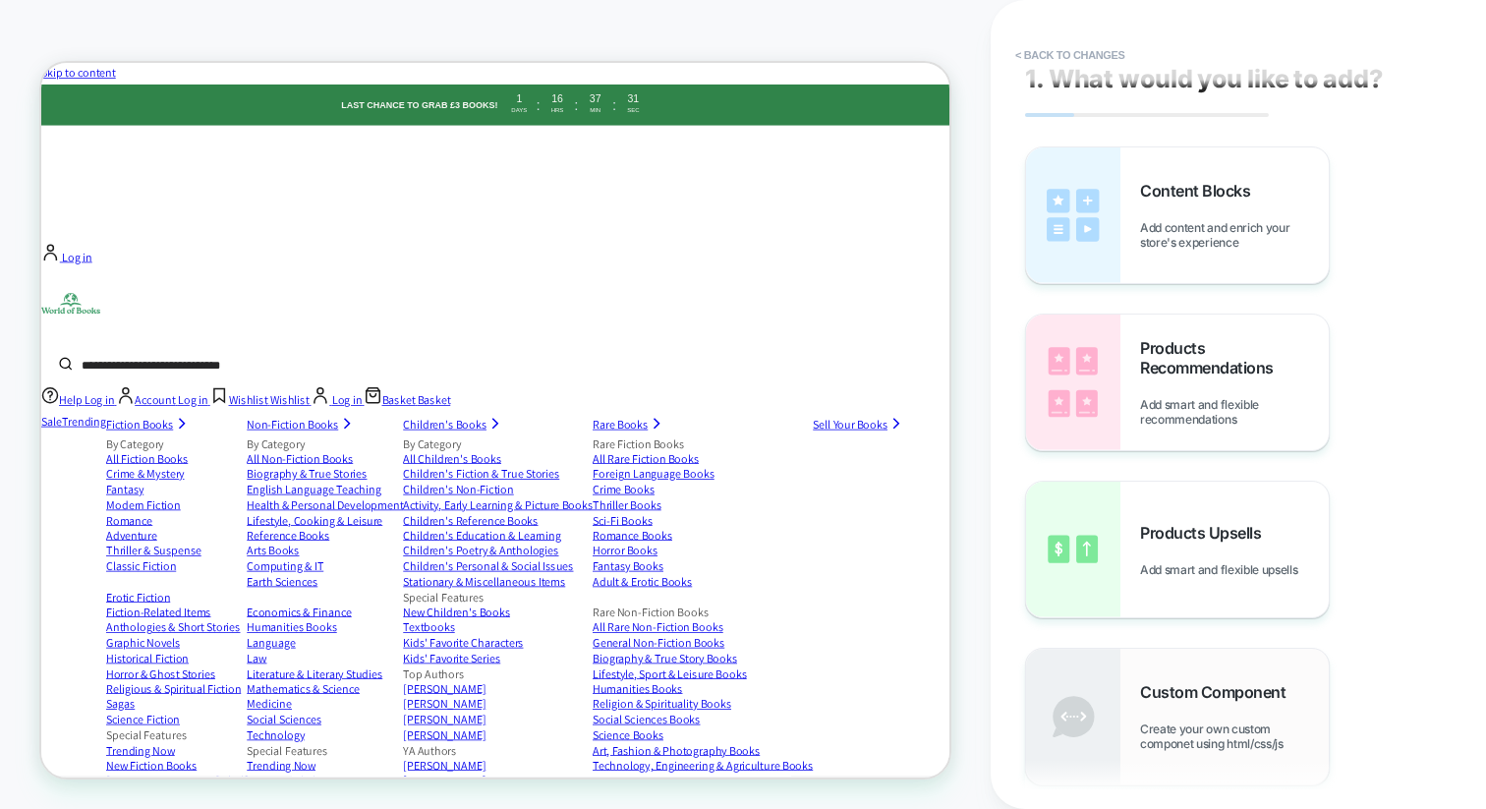
scroll to position [0, 0]
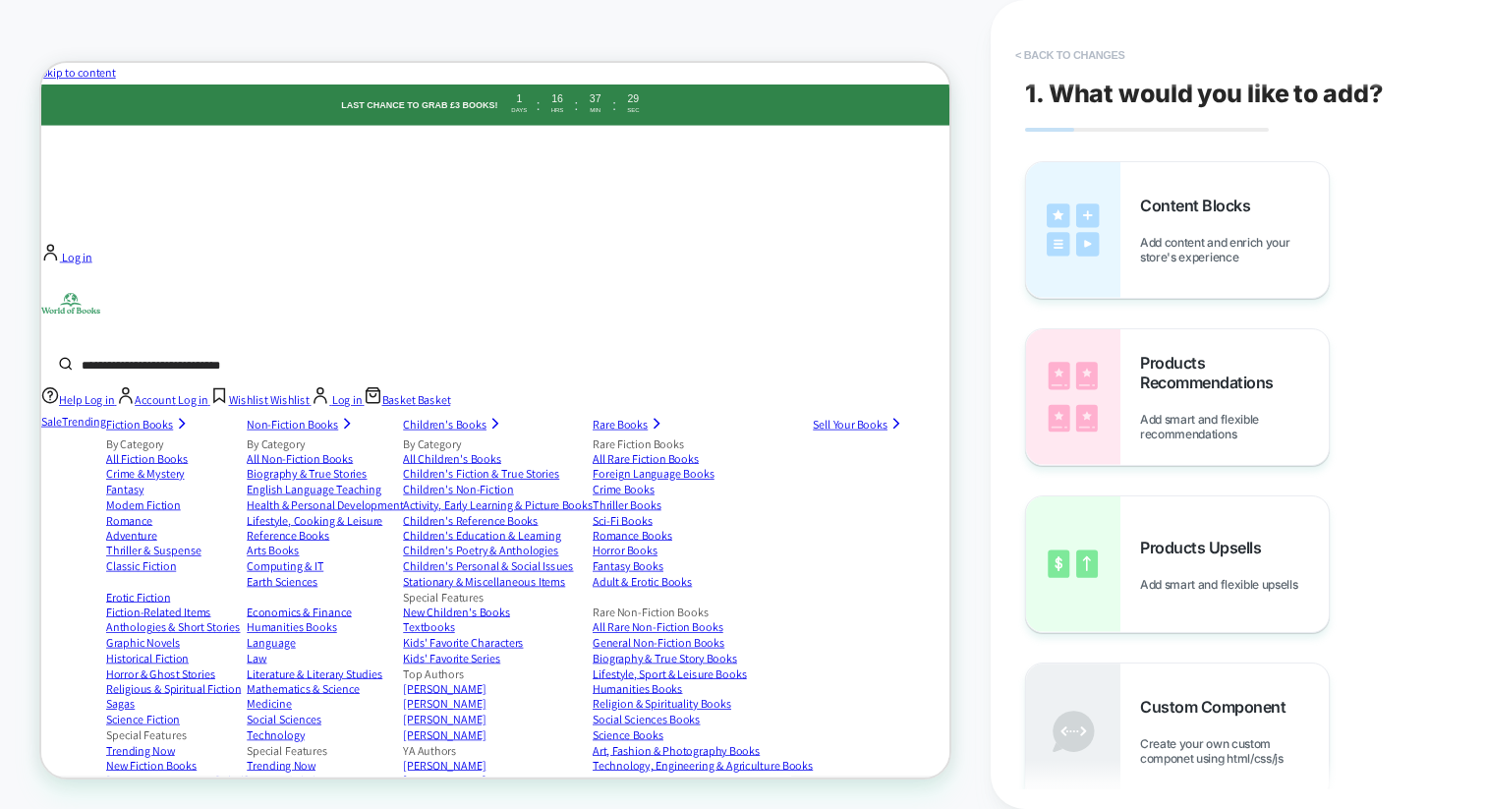
click at [1082, 47] on button "< Back to changes" at bounding box center [1071, 54] width 130 height 31
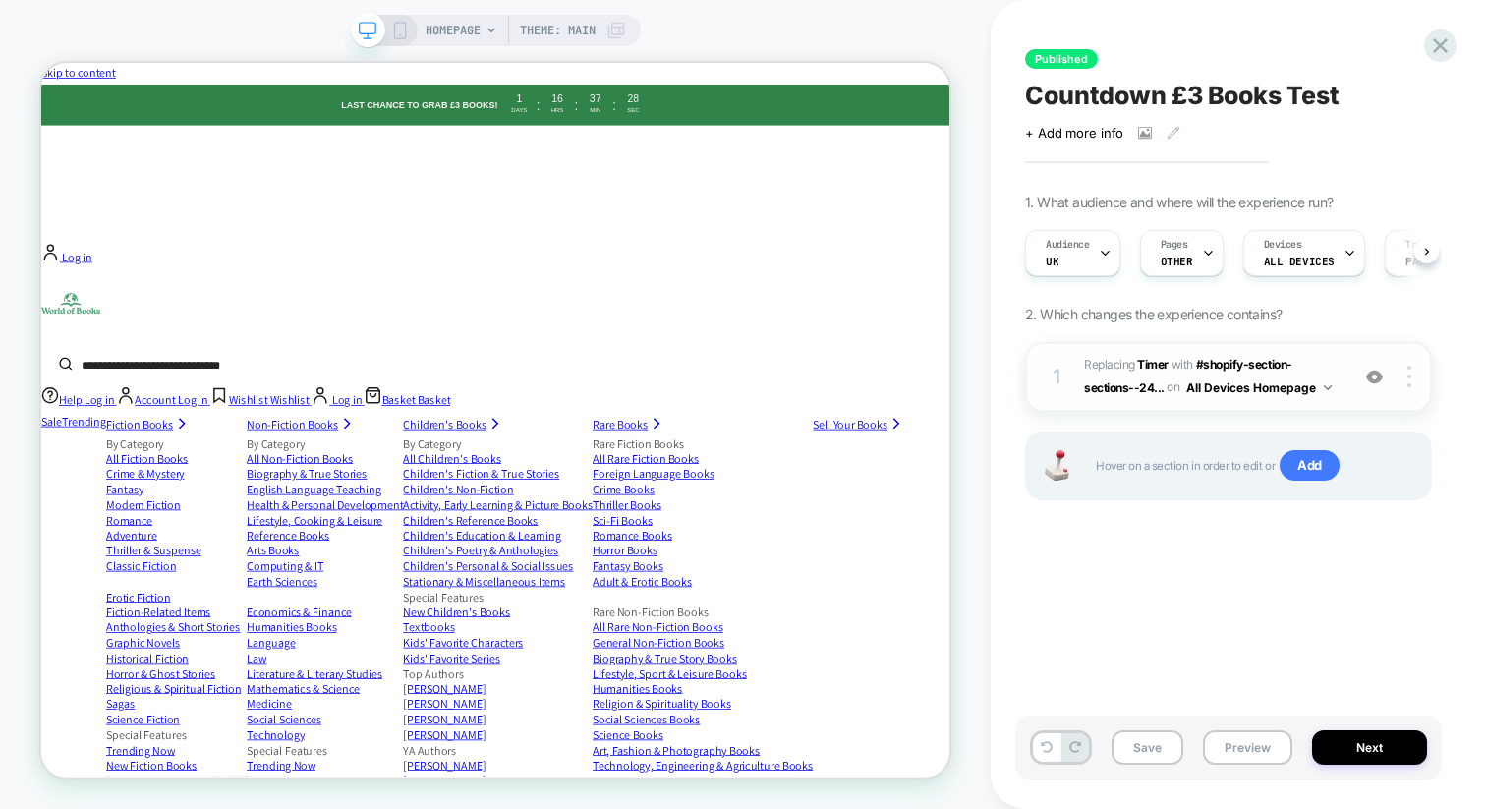
scroll to position [0, 1]
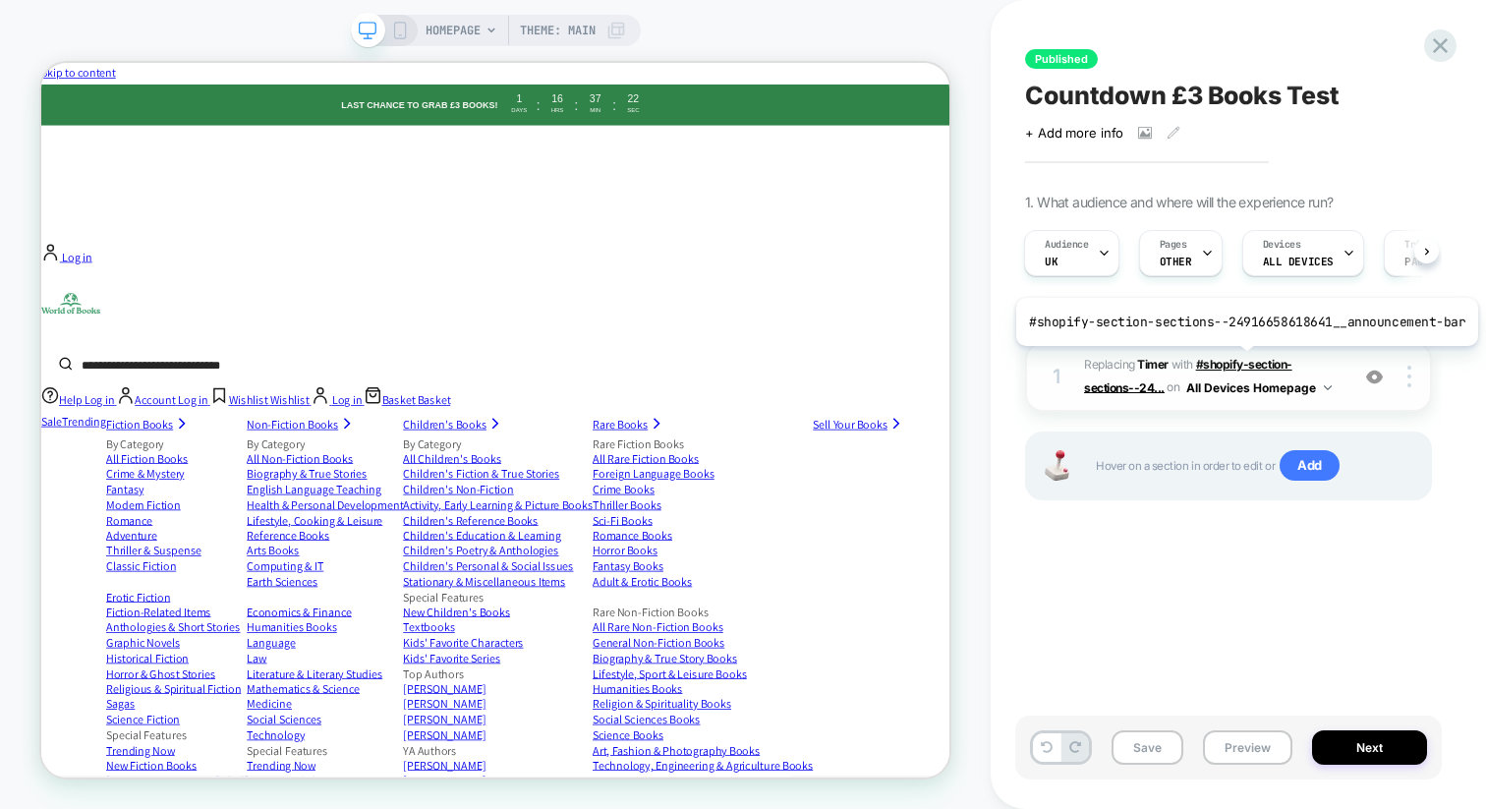
click at [1241, 361] on span "#shopify-section-sections--24..." at bounding box center [1188, 375] width 208 height 37
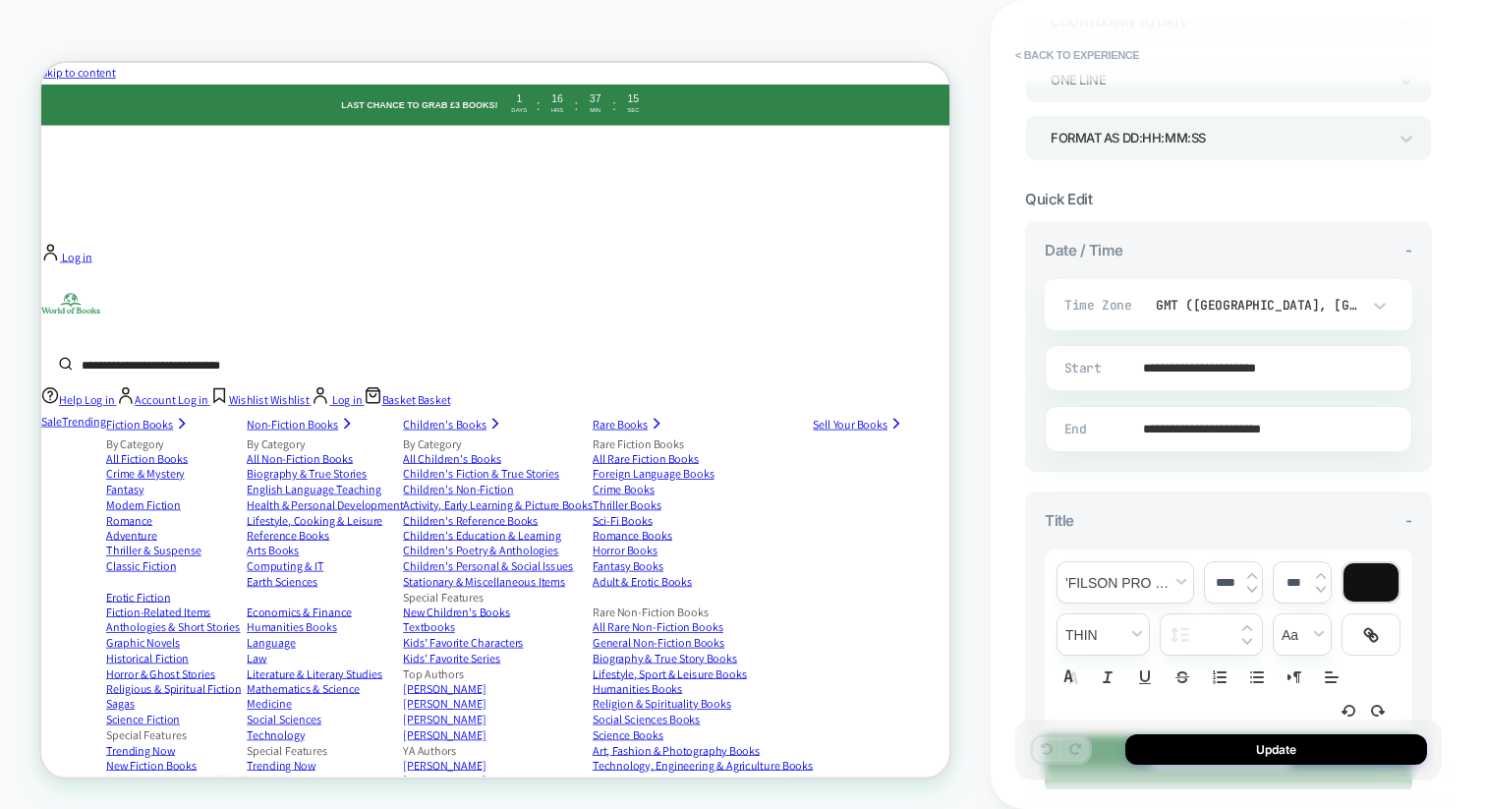
scroll to position [0, 0]
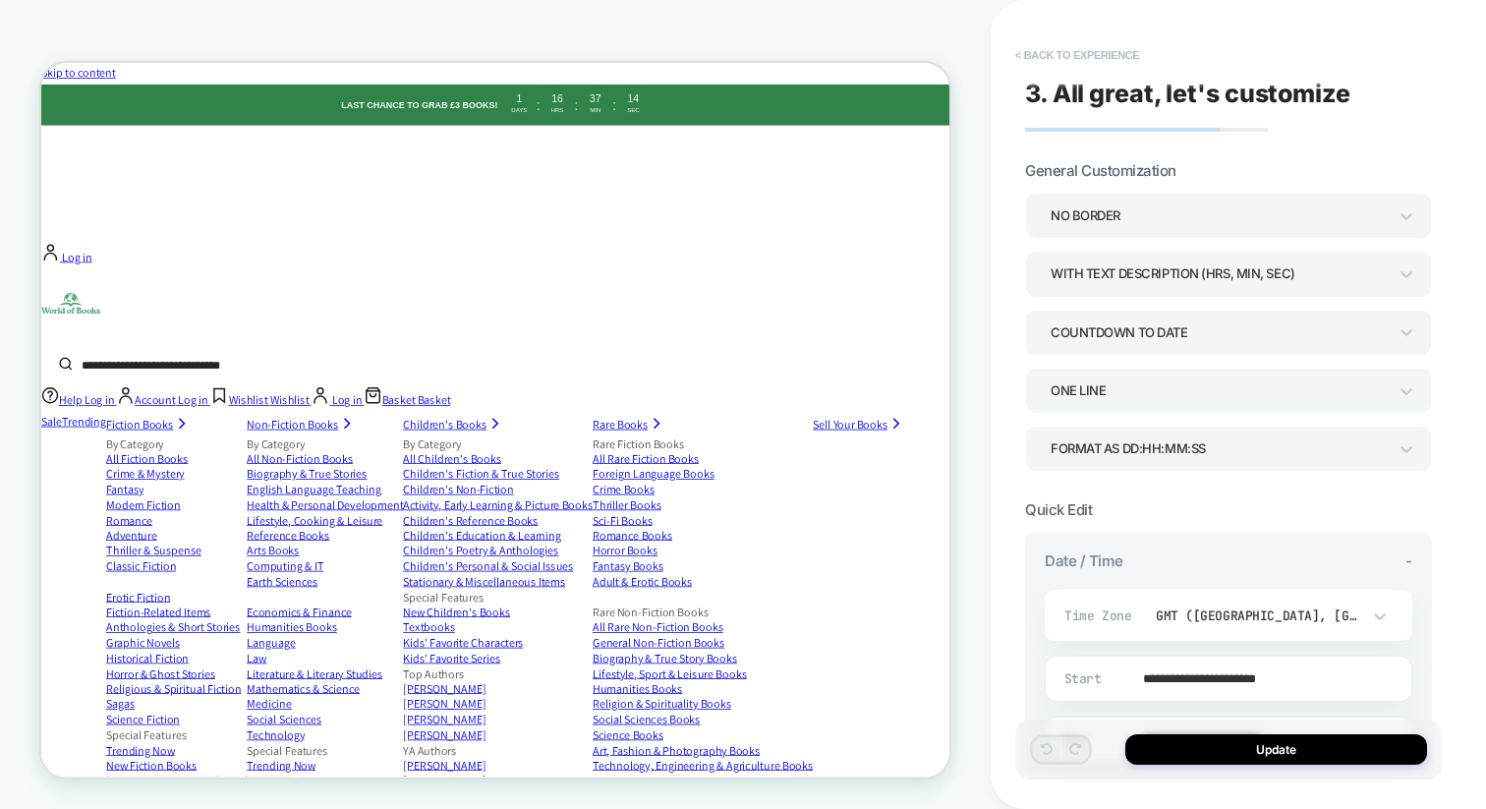
click at [1089, 57] on button "< Back to experience" at bounding box center [1078, 54] width 144 height 31
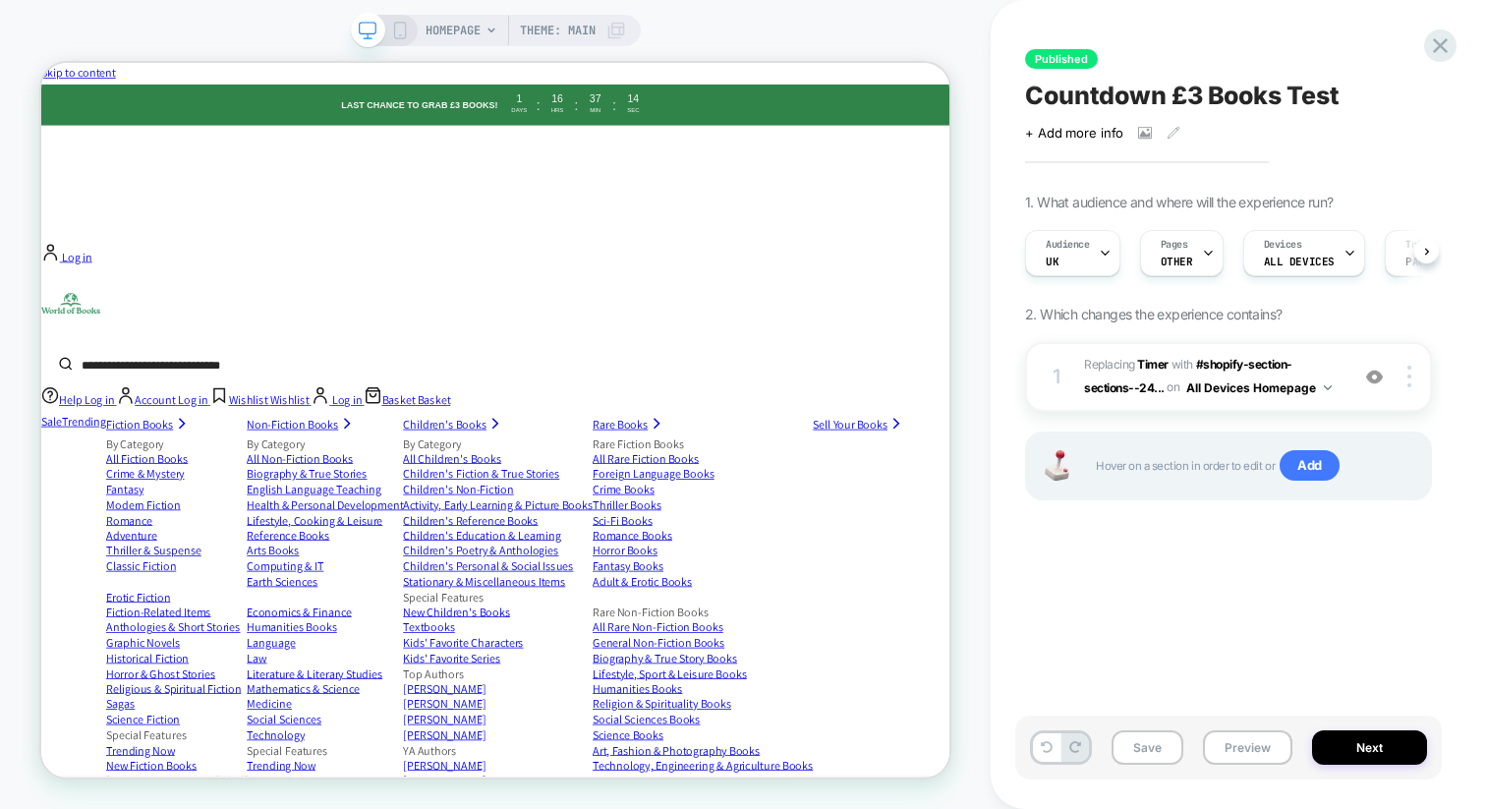
scroll to position [0, 1]
click at [1416, 371] on div at bounding box center [1412, 377] width 37 height 22
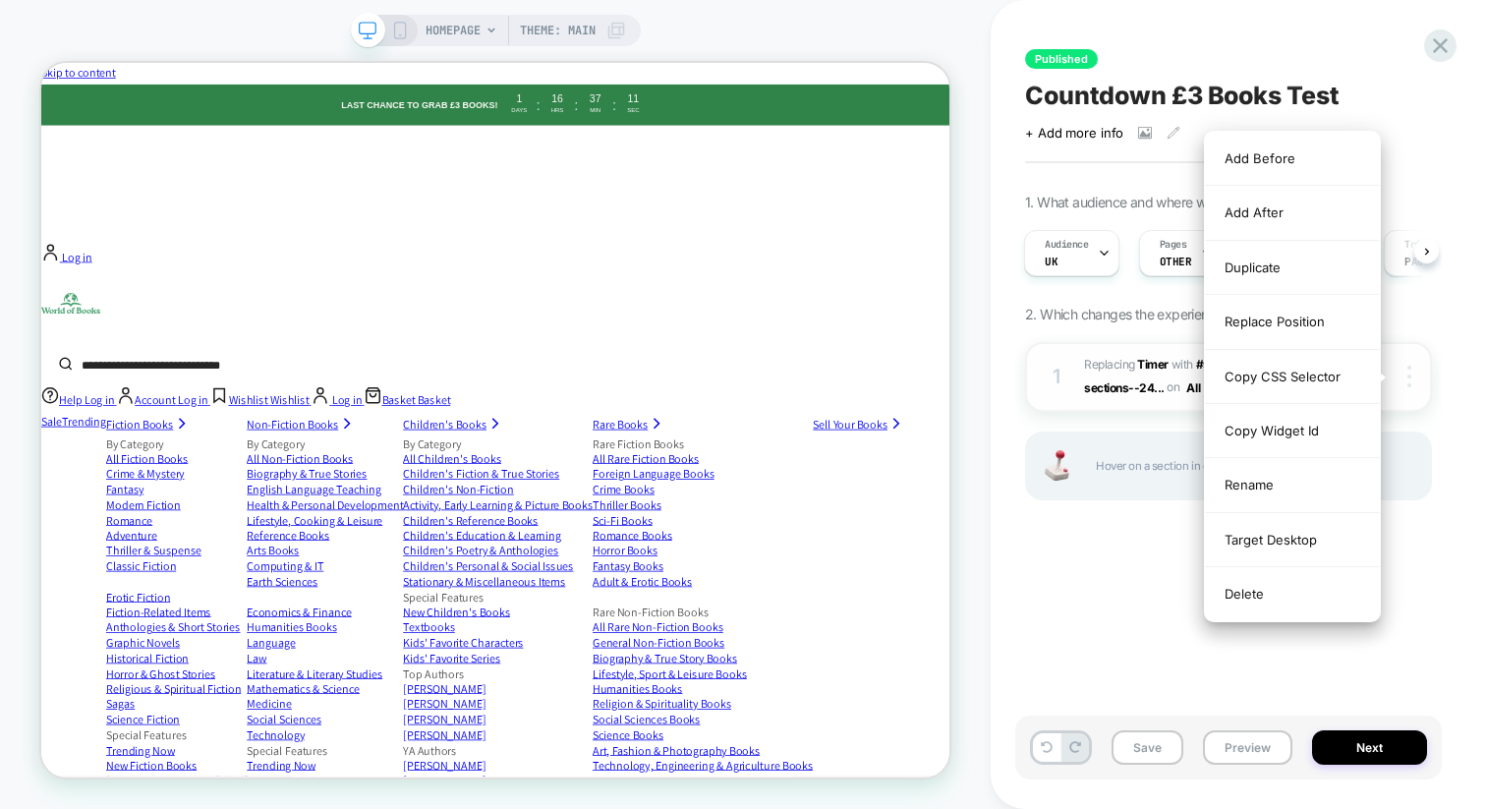
click at [1416, 371] on div at bounding box center [1412, 377] width 37 height 22
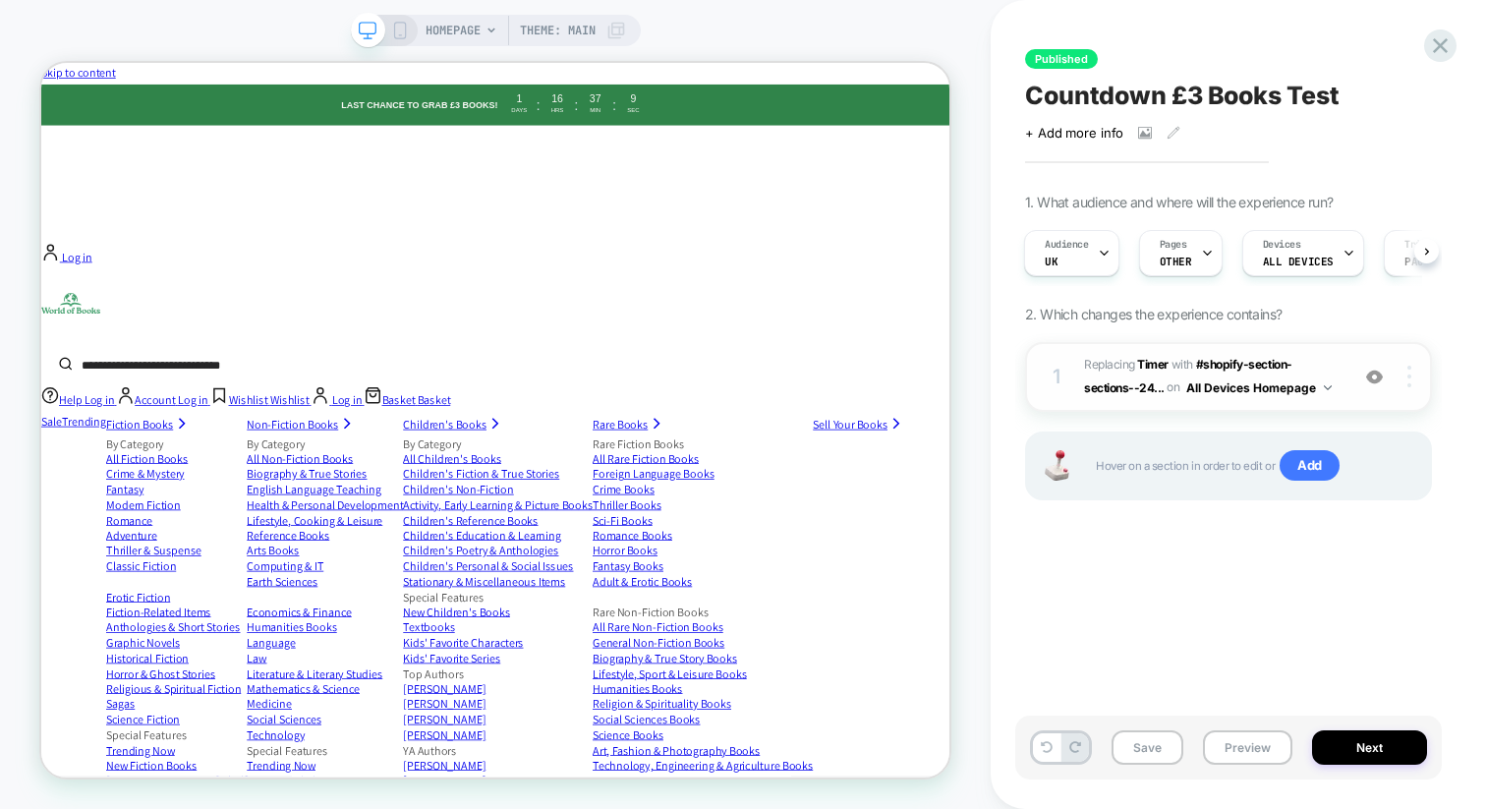
click at [1405, 376] on div at bounding box center [1412, 377] width 37 height 22
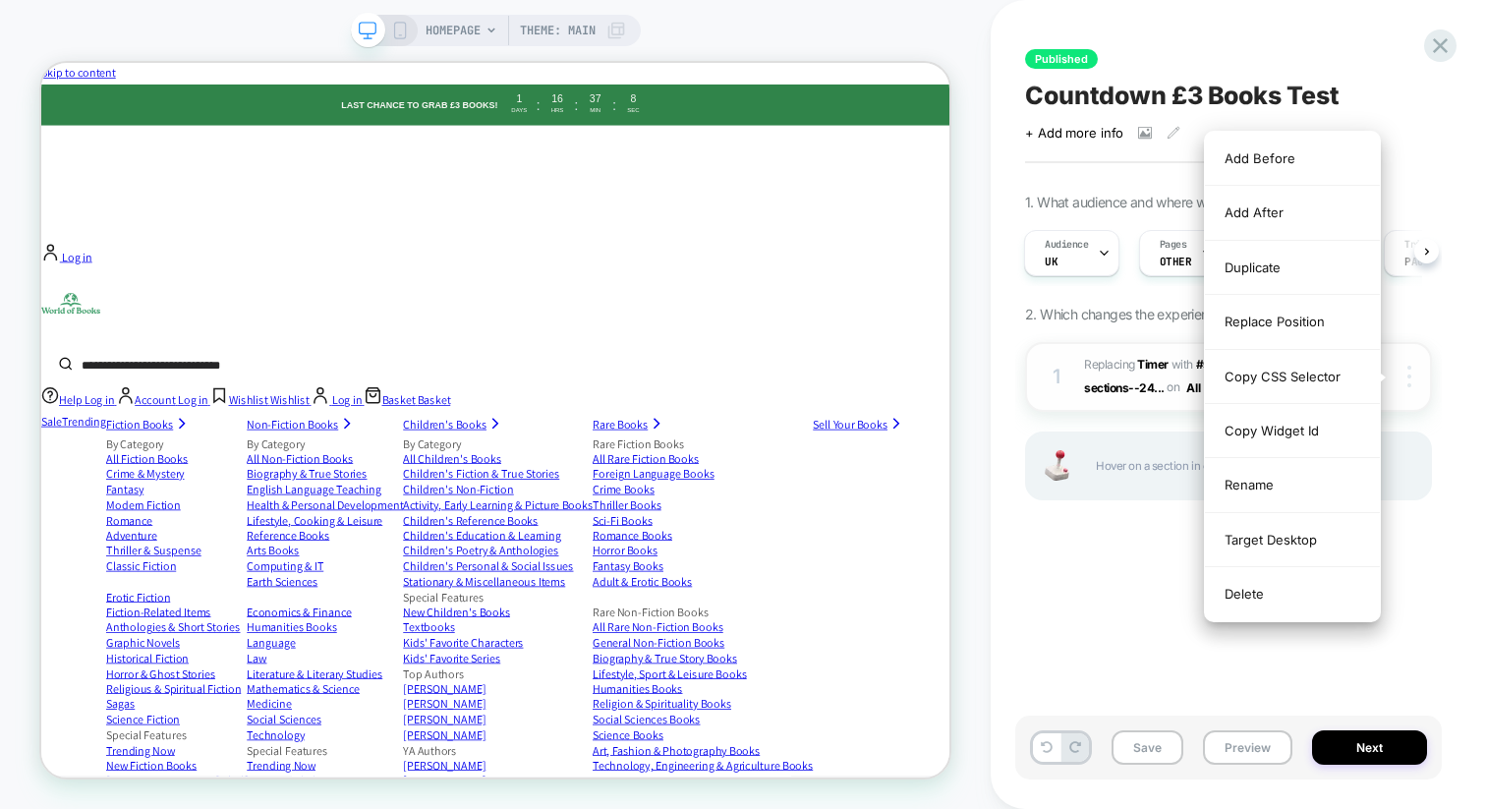
click at [1405, 376] on div at bounding box center [1412, 377] width 37 height 22
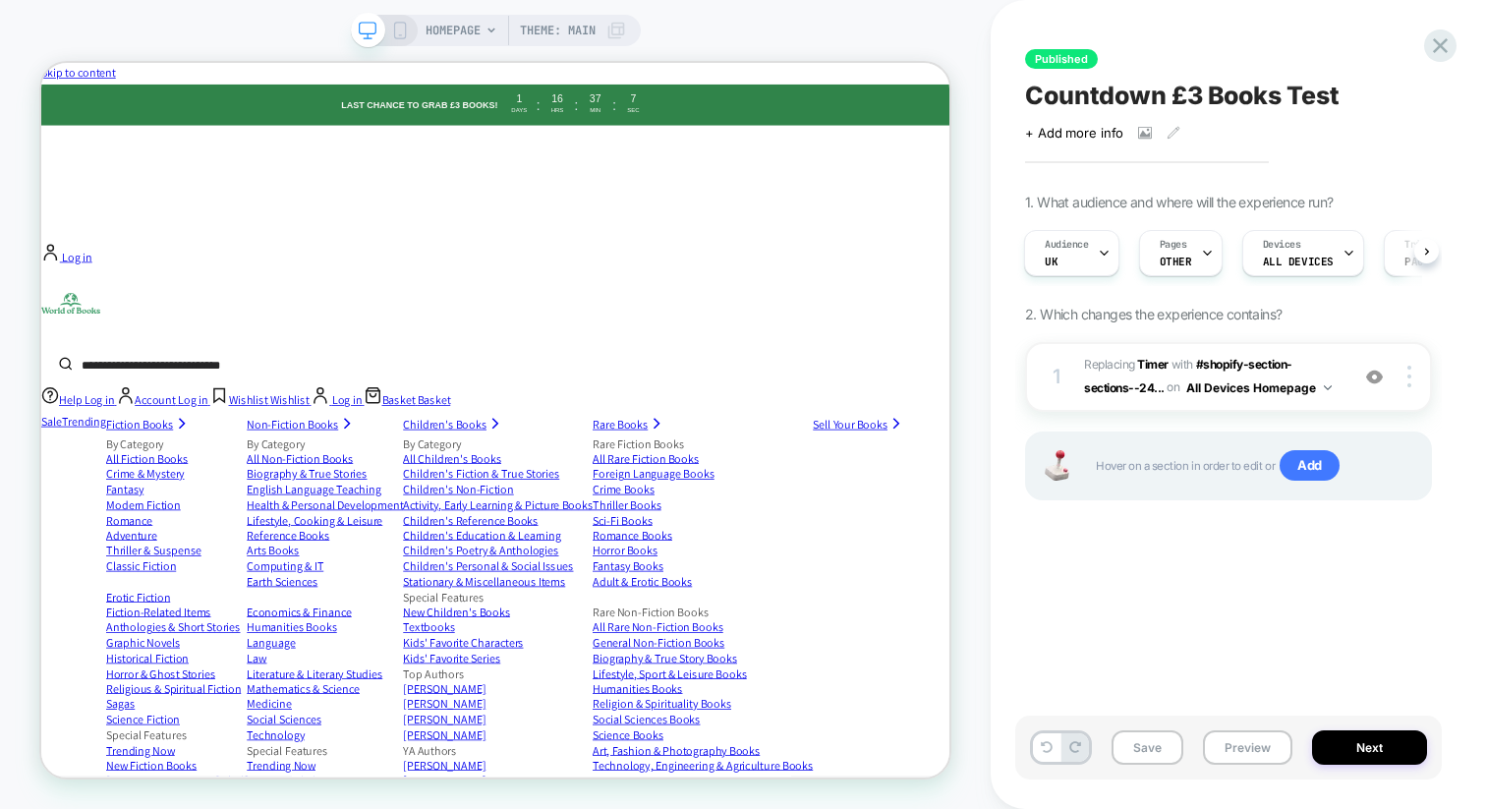
click at [1400, 572] on div "Published Countdown £3 Books Test Click to view images Click to edit experience…" at bounding box center [1228, 405] width 427 height 770
click at [1311, 463] on span "Add" at bounding box center [1310, 465] width 60 height 31
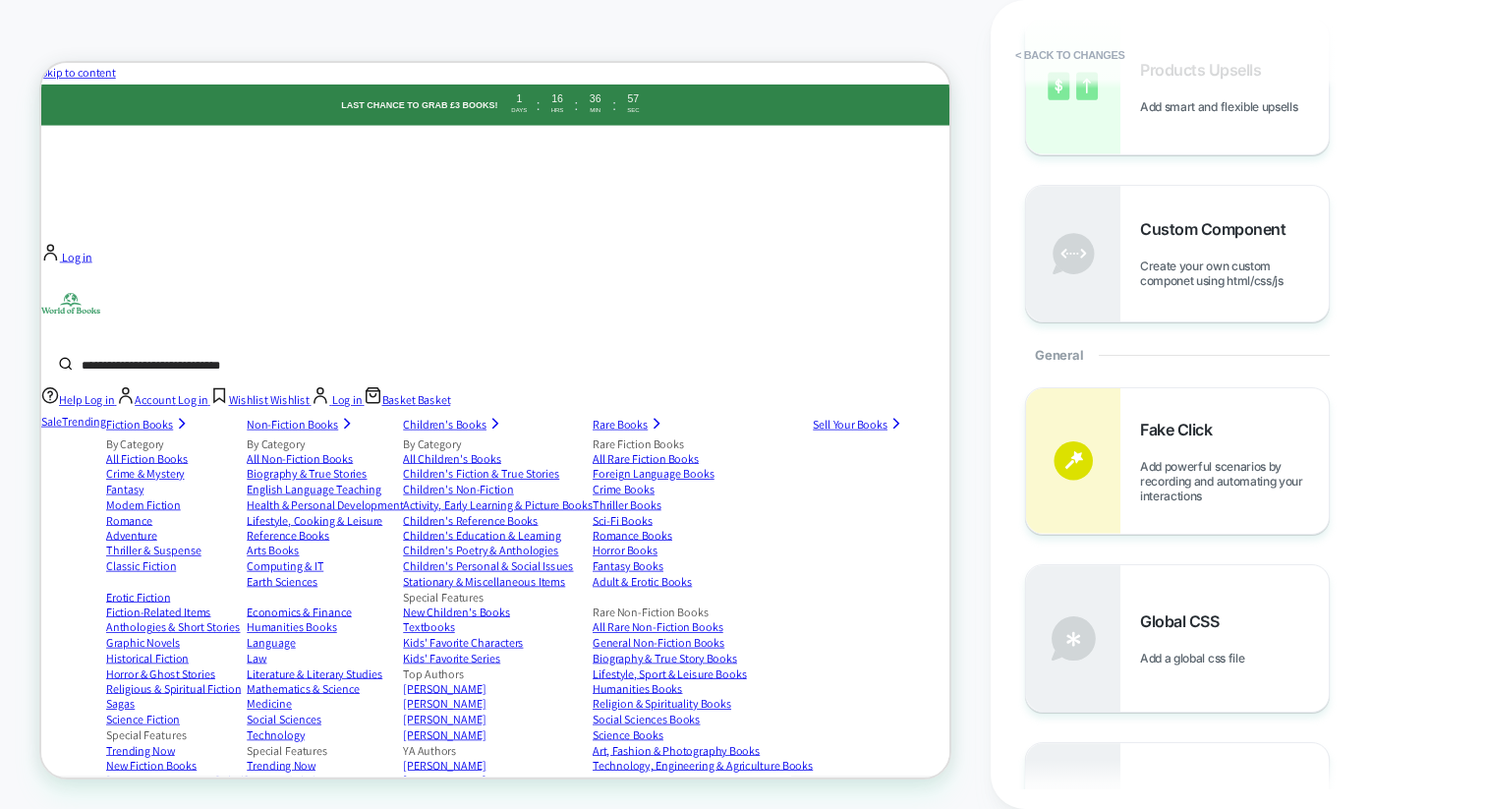
scroll to position [409, 0]
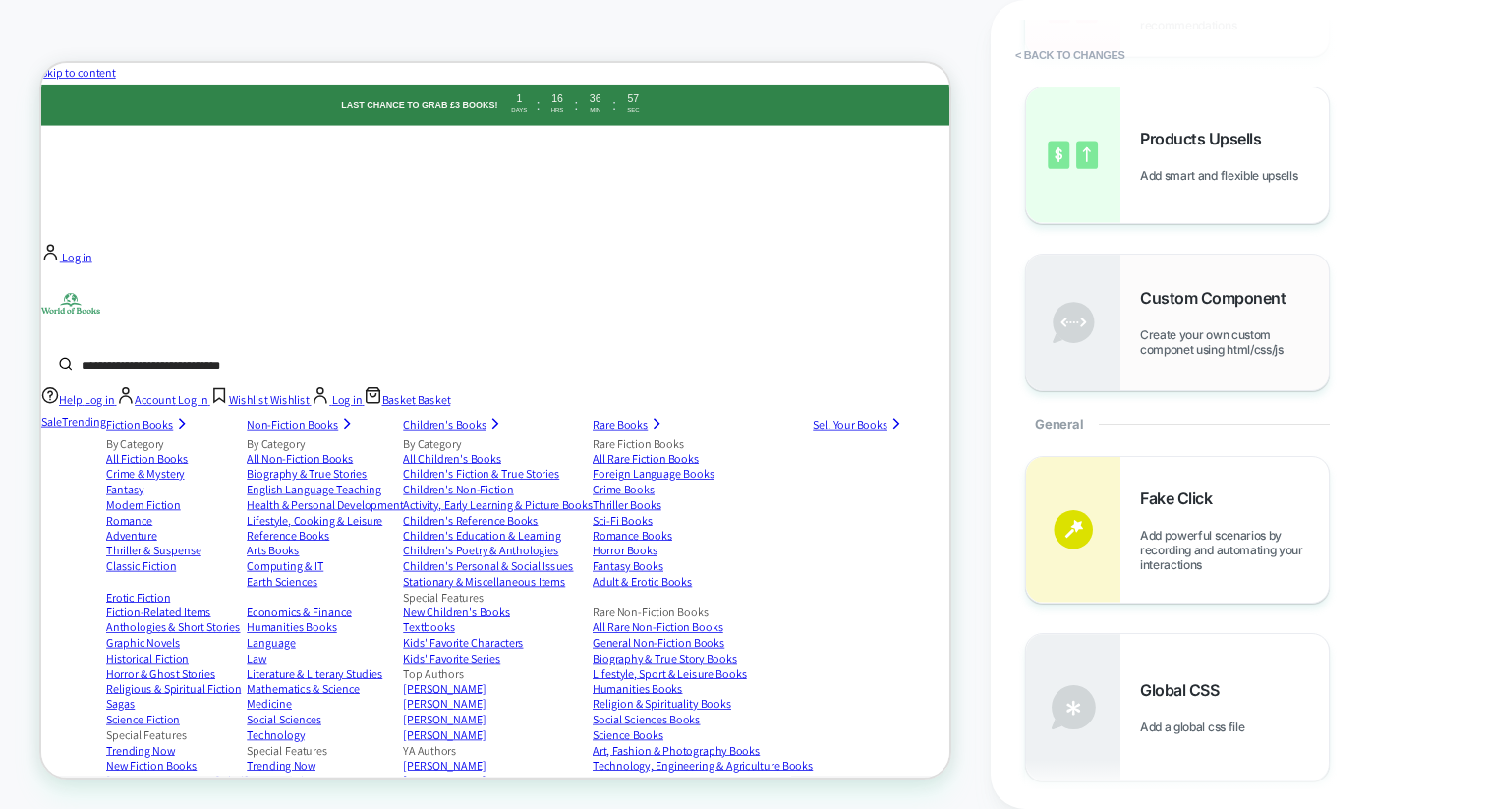
click at [1232, 335] on span "Create your own custom componet using html/css/js" at bounding box center [1234, 341] width 189 height 29
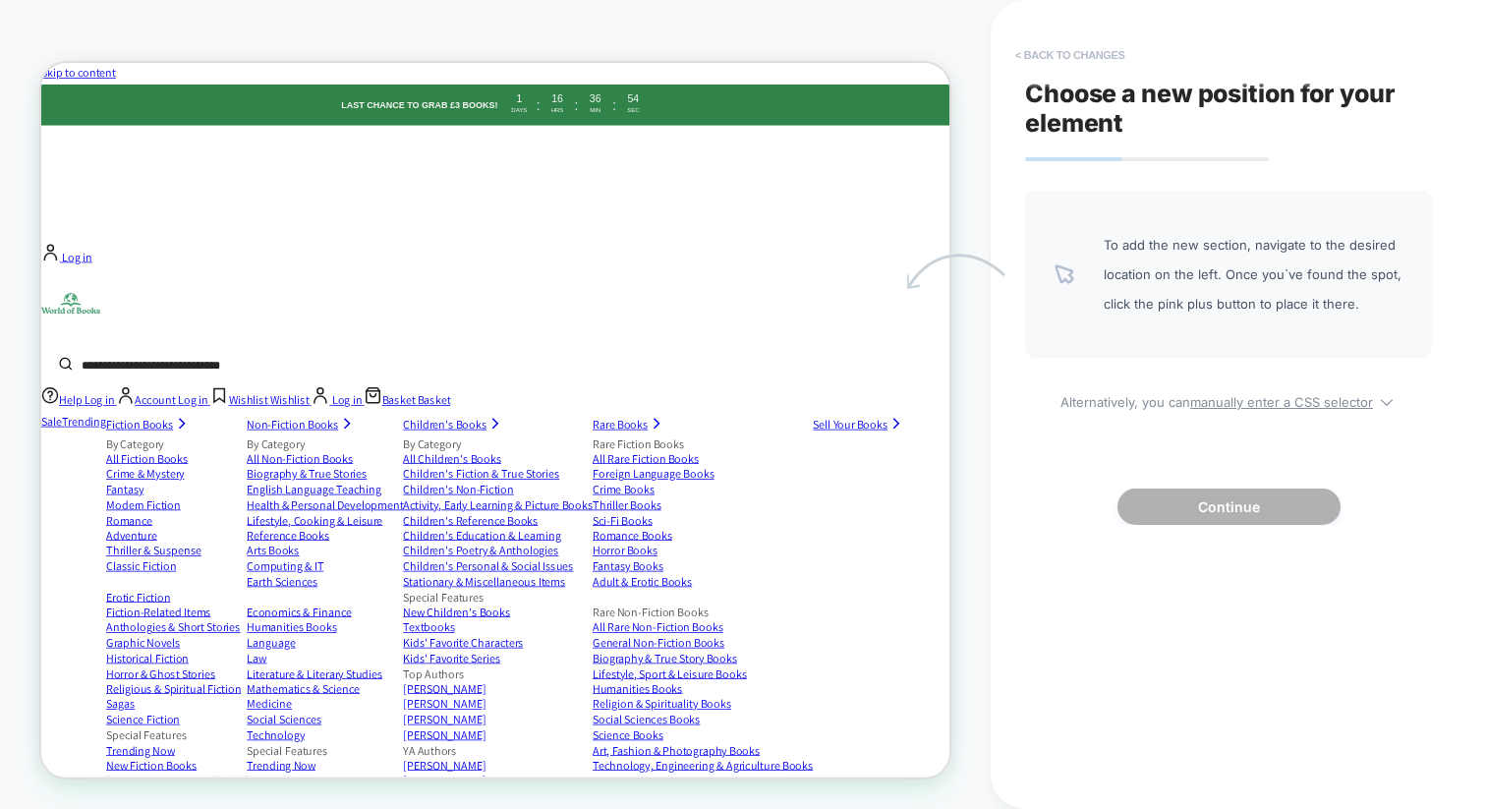
click at [1056, 42] on button "< Back to changes" at bounding box center [1071, 54] width 130 height 31
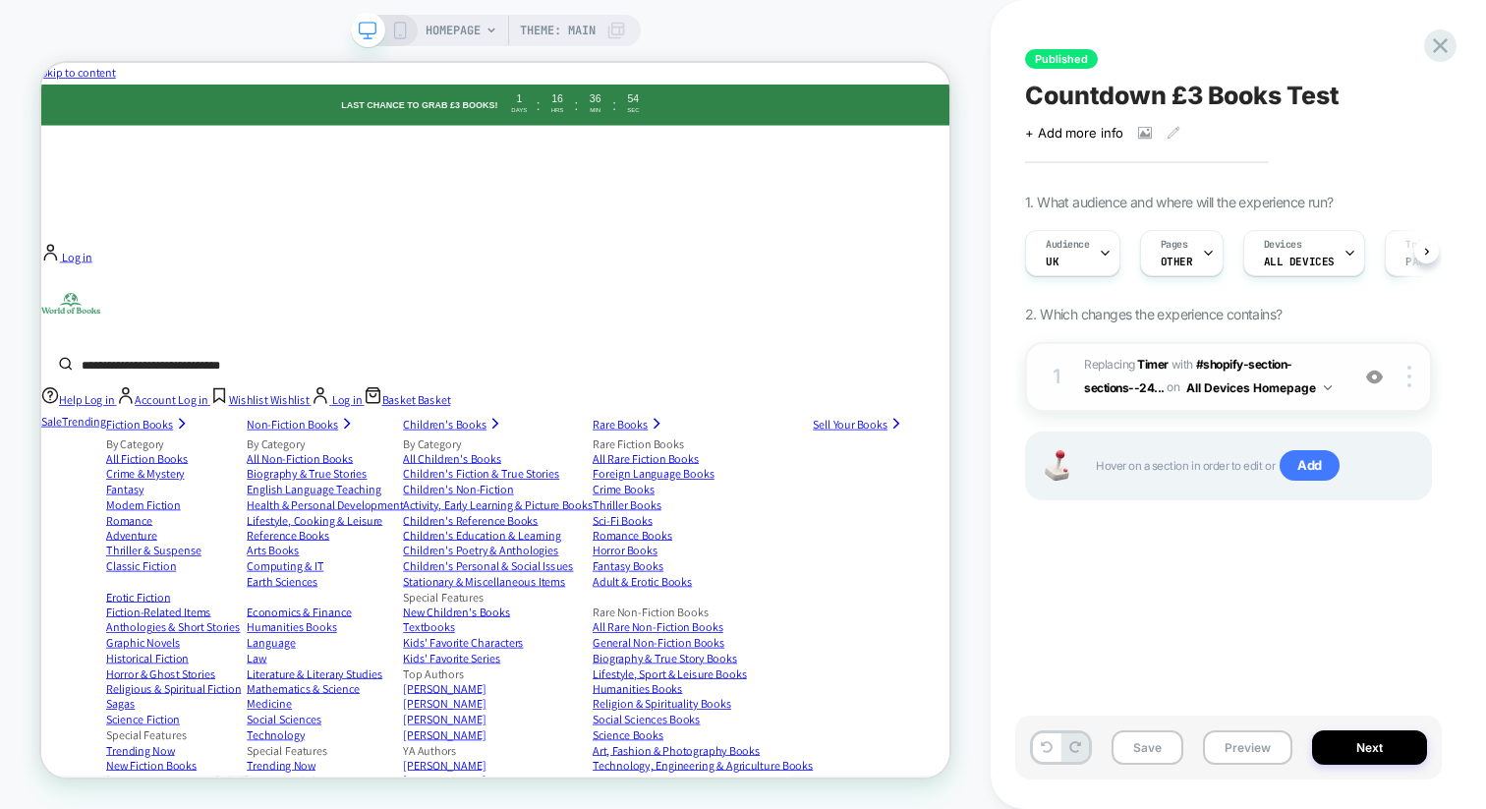
scroll to position [0, 1]
click at [1307, 465] on span "Add" at bounding box center [1310, 465] width 60 height 31
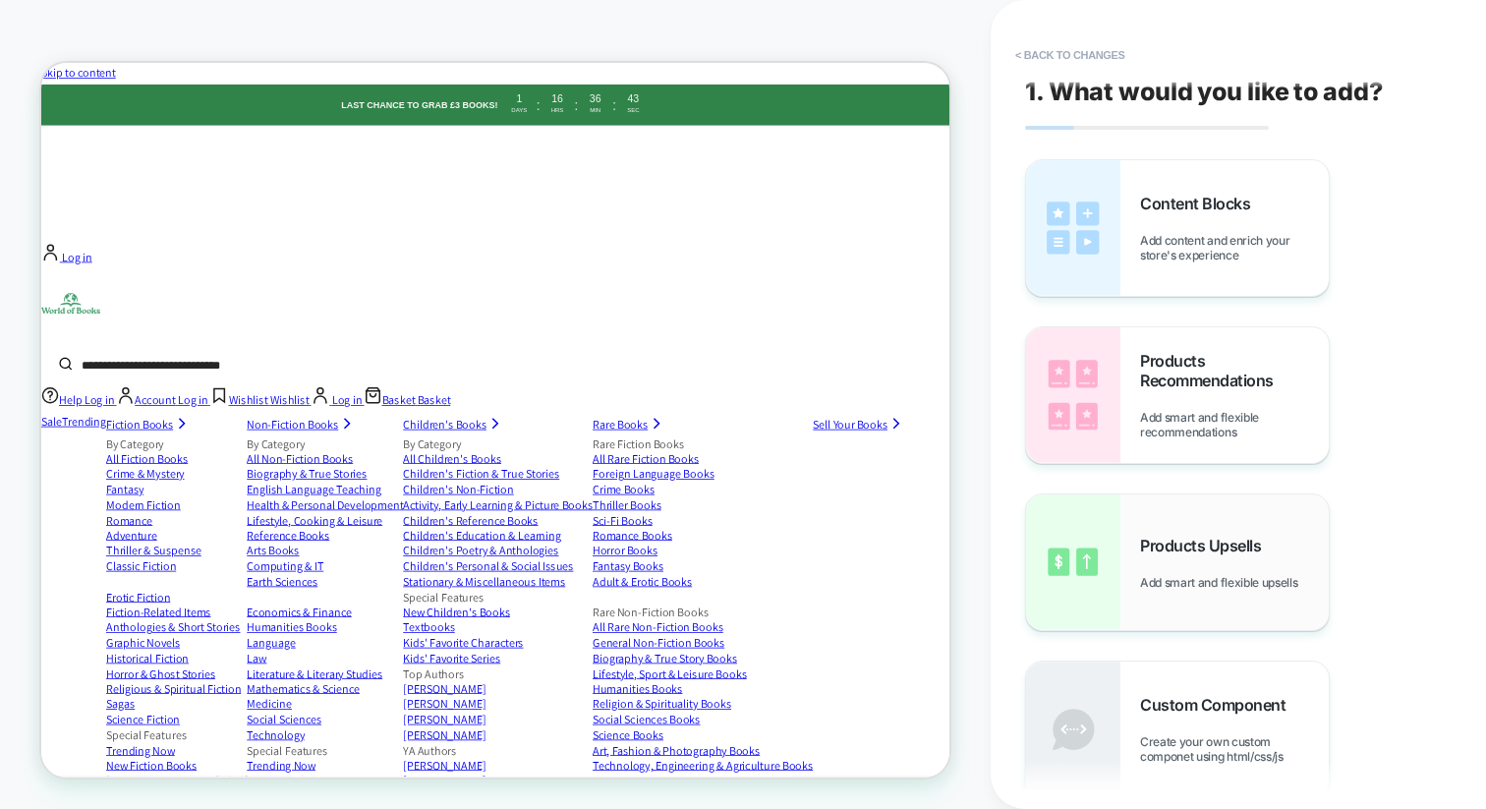
scroll to position [0, 0]
click at [1206, 258] on span "Add content and enrich your store's experience" at bounding box center [1234, 249] width 189 height 29
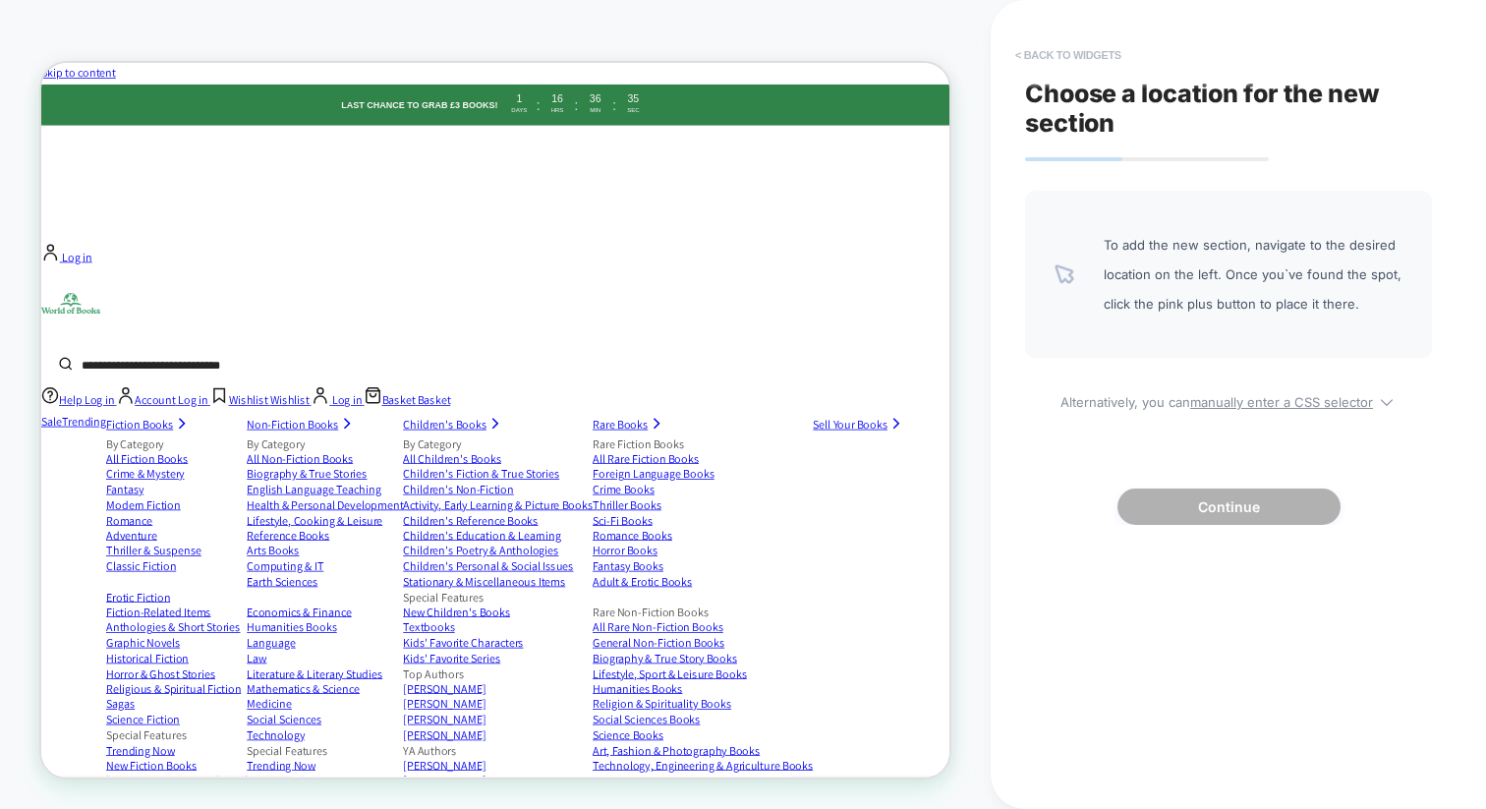
click at [1039, 59] on button "< Back to widgets" at bounding box center [1069, 54] width 126 height 31
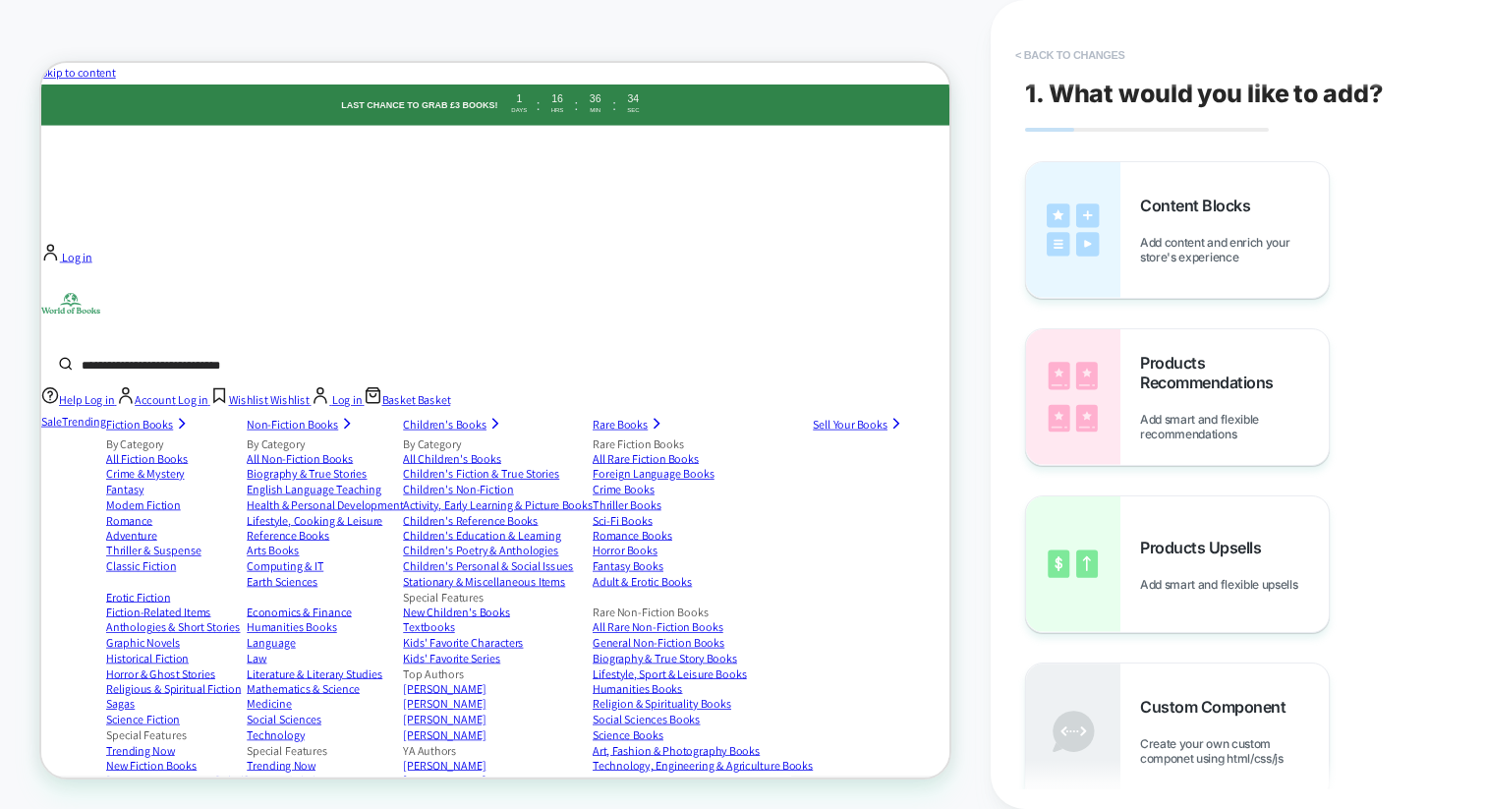
click at [1063, 56] on button "< Back to changes" at bounding box center [1071, 54] width 130 height 31
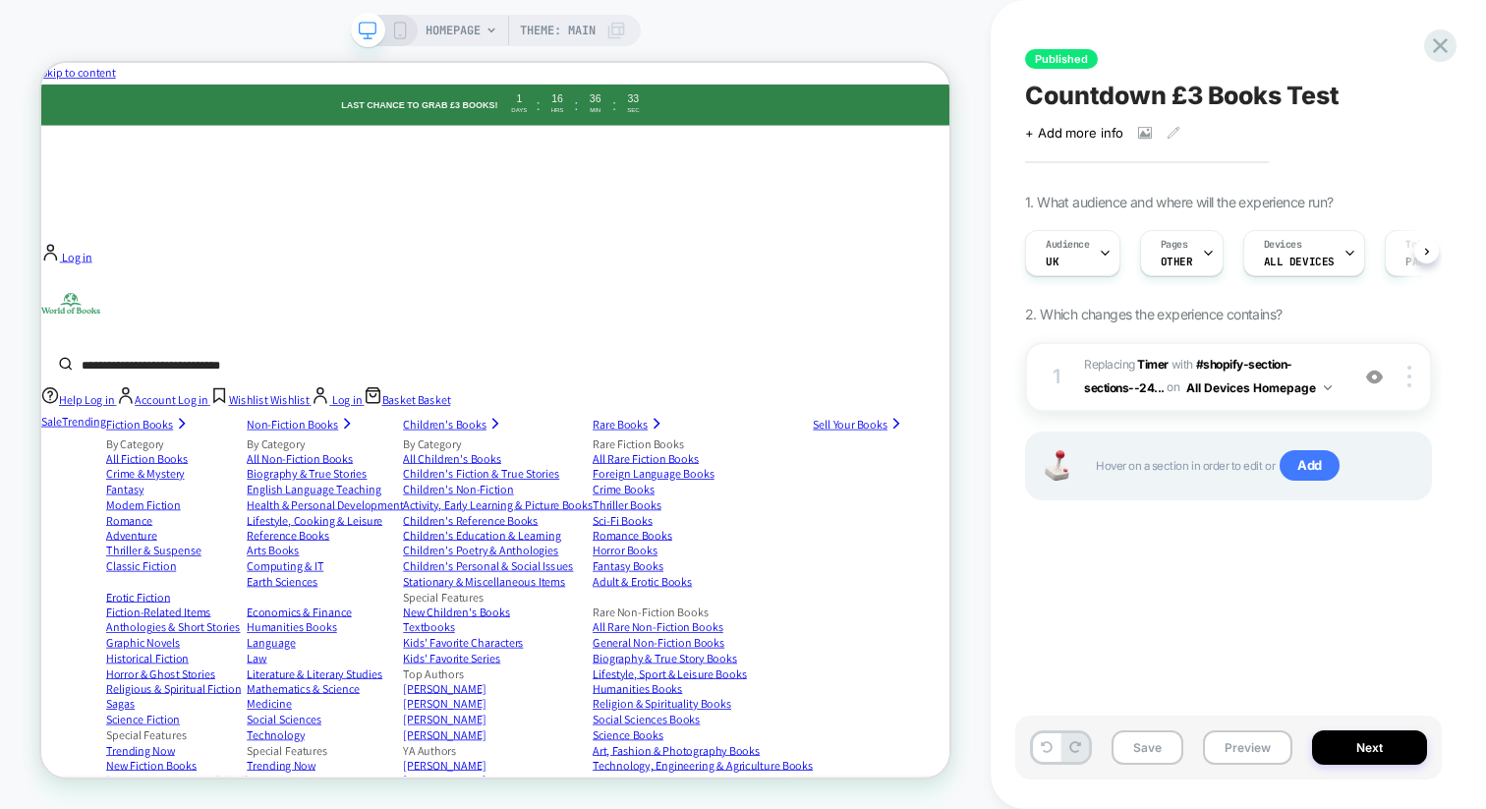
scroll to position [0, 1]
click at [478, 34] on span "HOMEPAGE" at bounding box center [453, 30] width 55 height 31
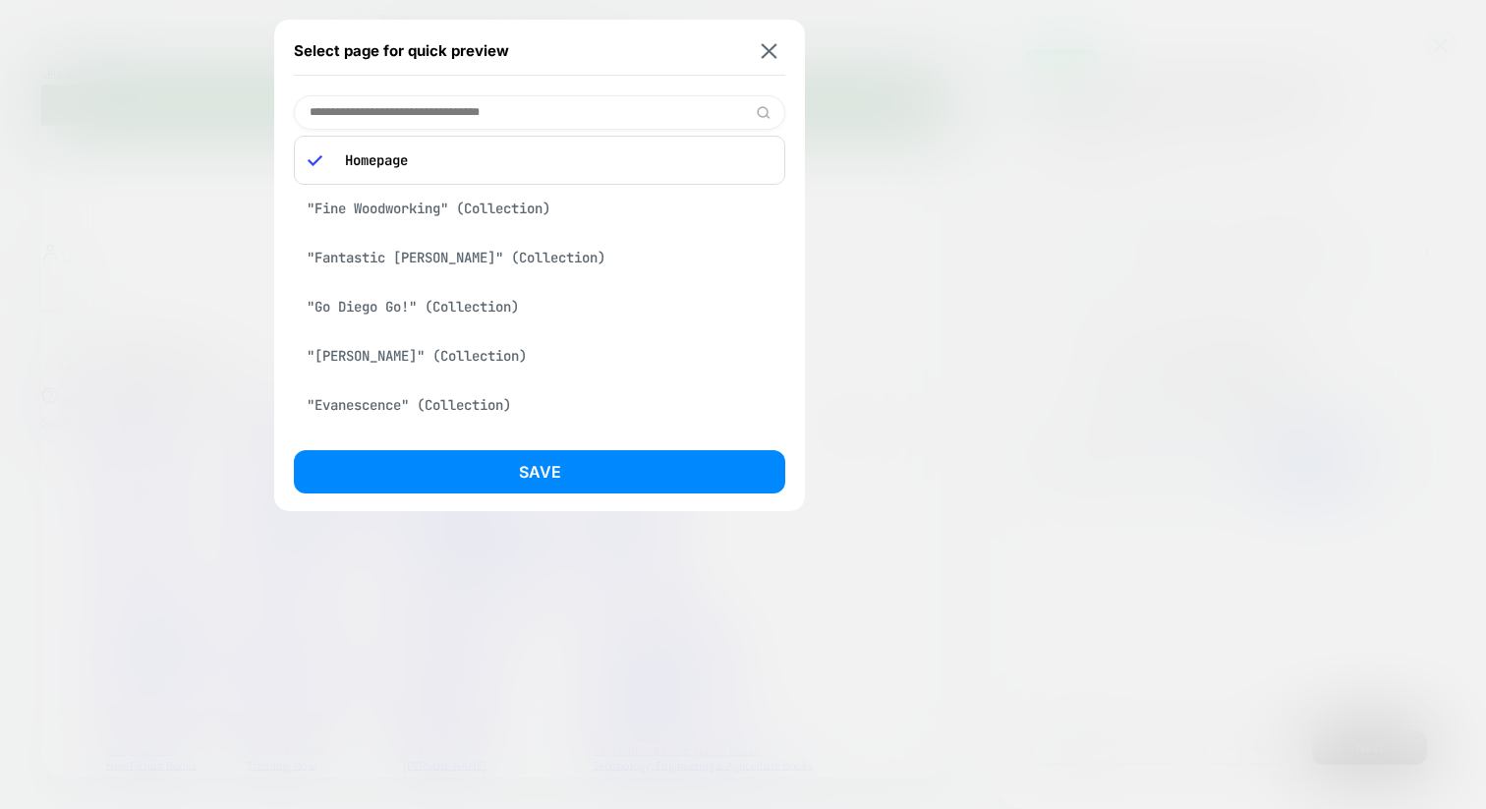
scroll to position [0, 0]
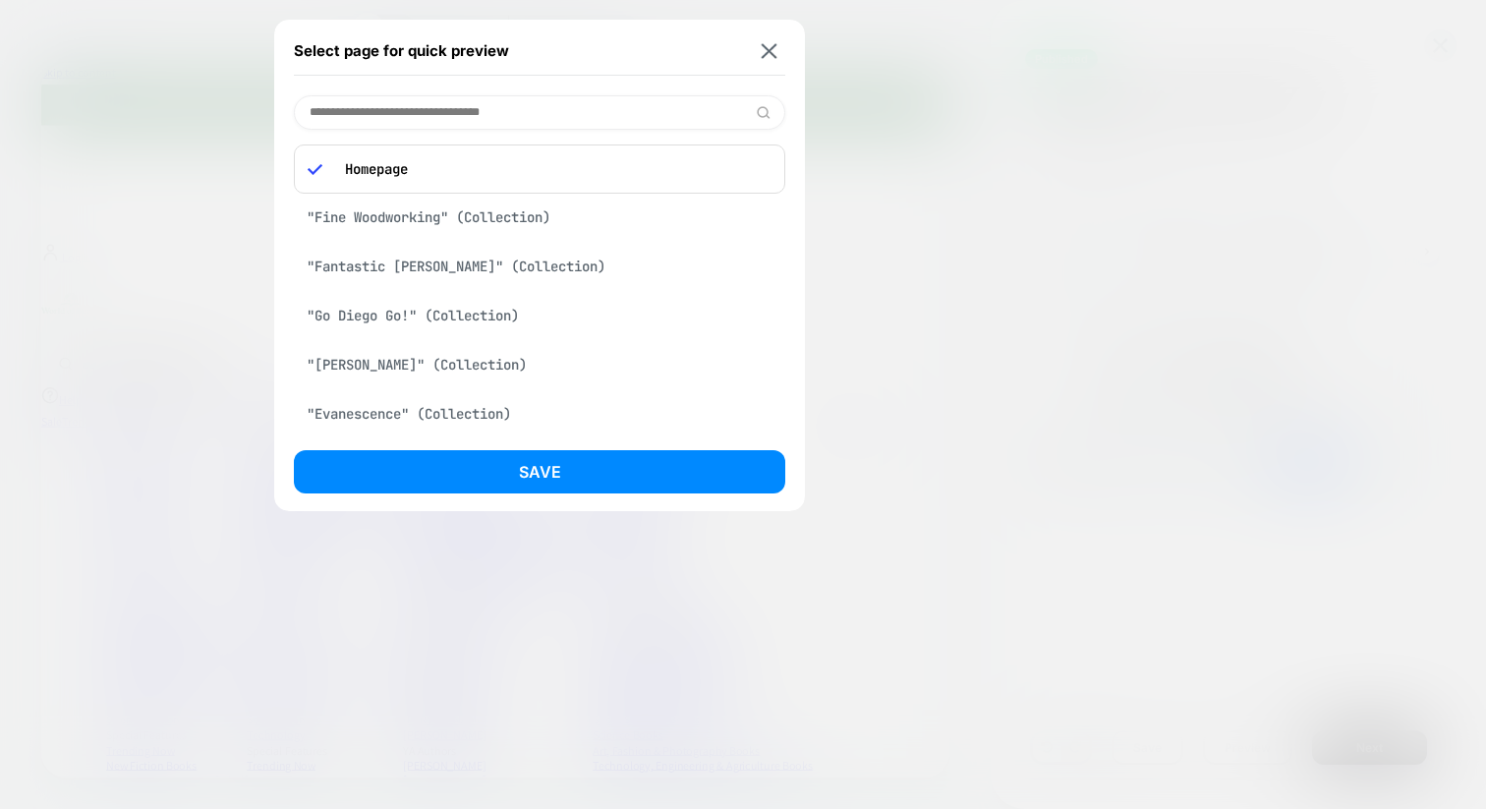
click at [490, 123] on input at bounding box center [539, 112] width 491 height 34
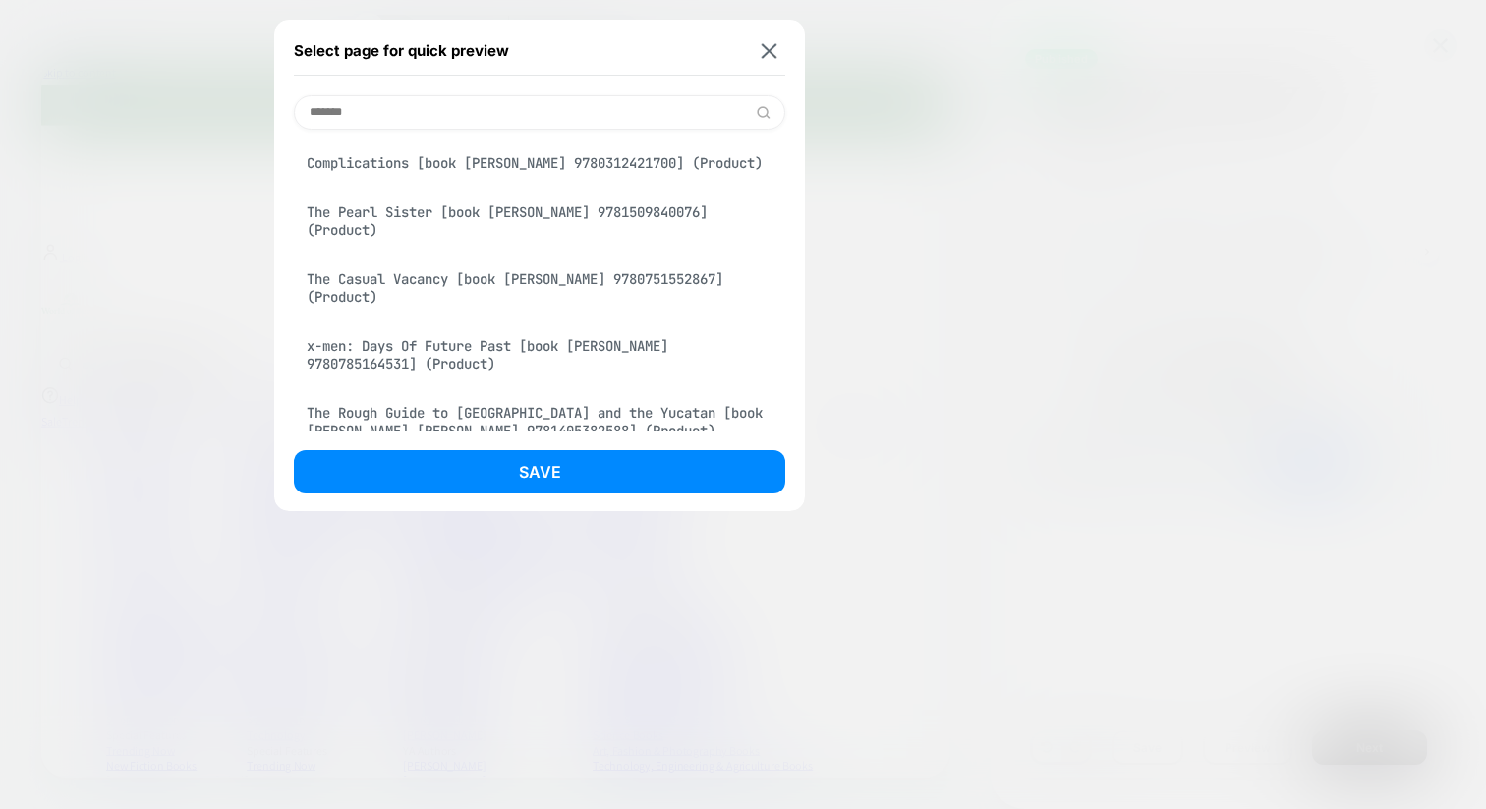
type input "*******"
click at [474, 345] on div "x-men: Days Of Future Past [book [PERSON_NAME] 9780785164531] (Product)" at bounding box center [539, 354] width 491 height 55
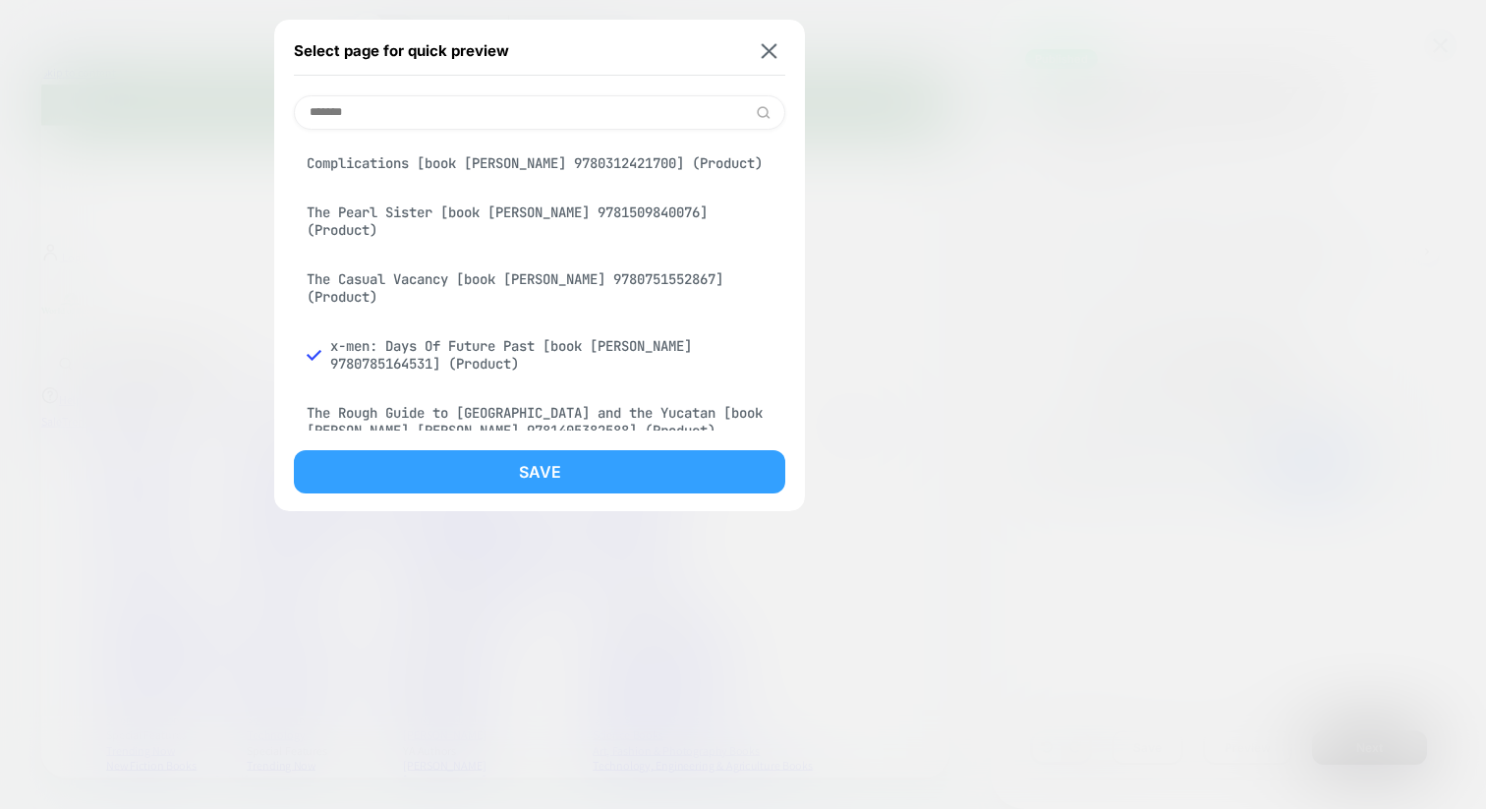
click at [453, 450] on button "Save" at bounding box center [539, 471] width 491 height 43
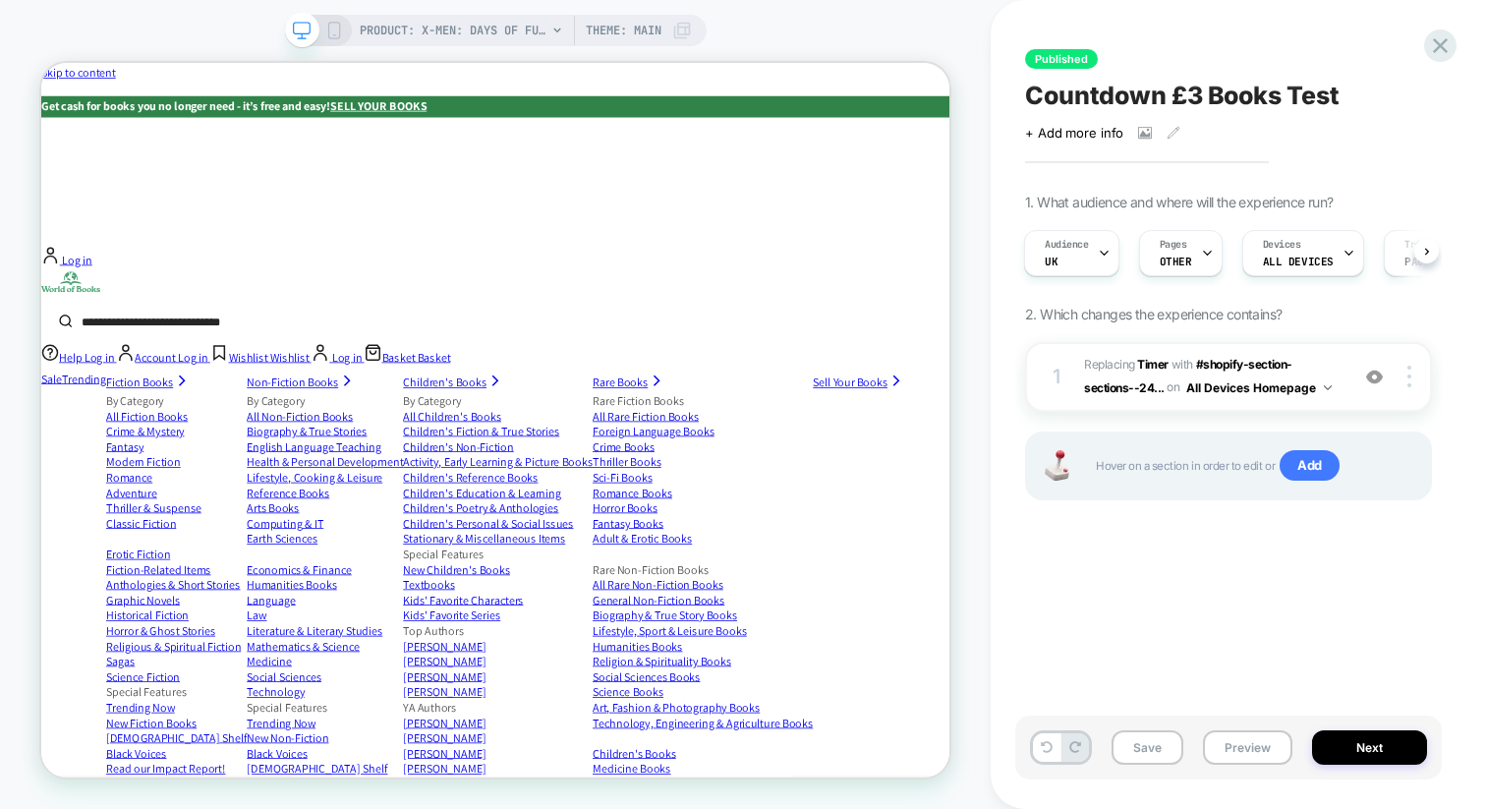
scroll to position [0, 2]
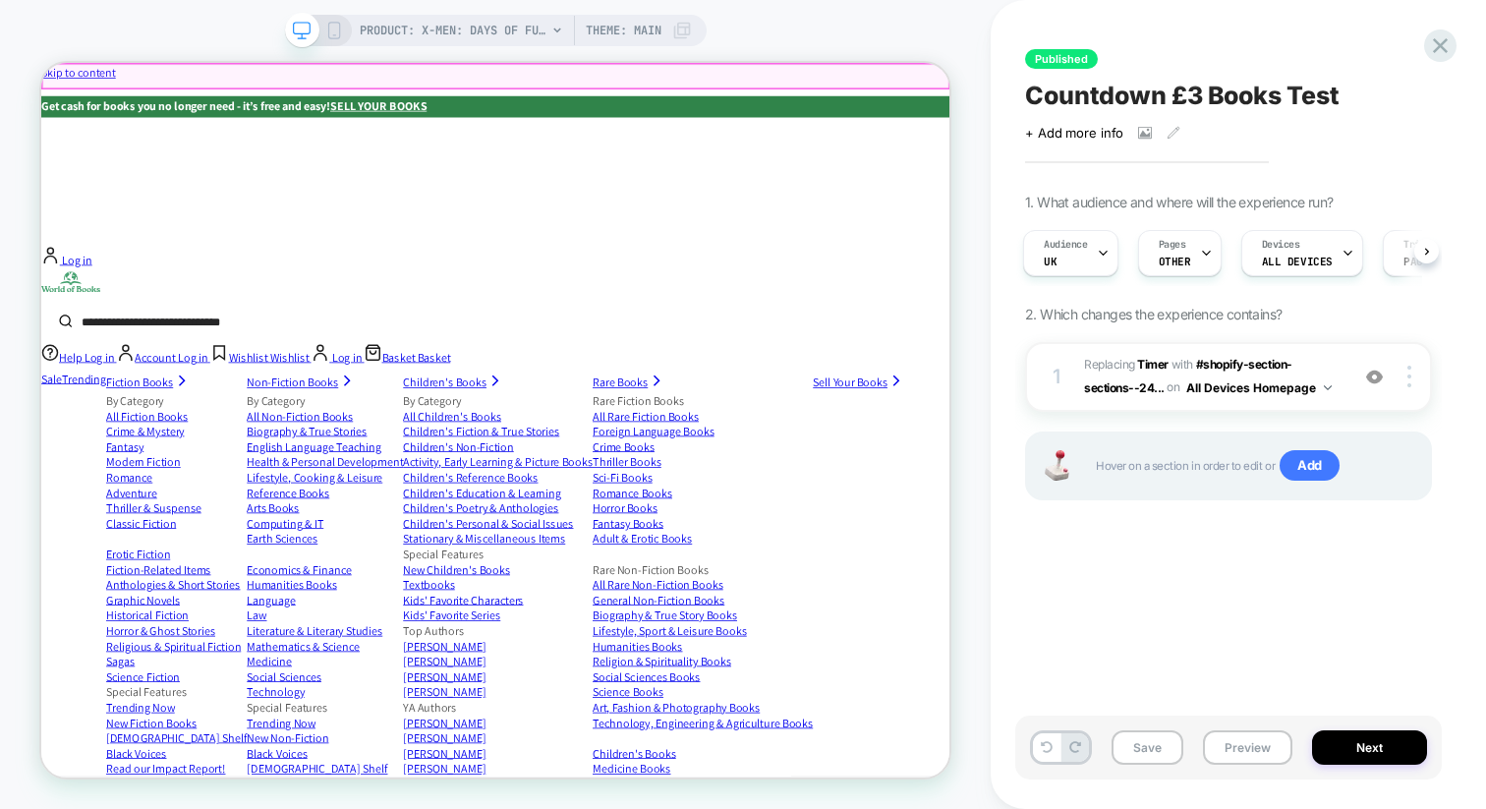
click at [606, 107] on p "Get cash for books you no longer need - it’s free and easy! SELL YOUR BOOKS" at bounding box center [647, 121] width 1212 height 29
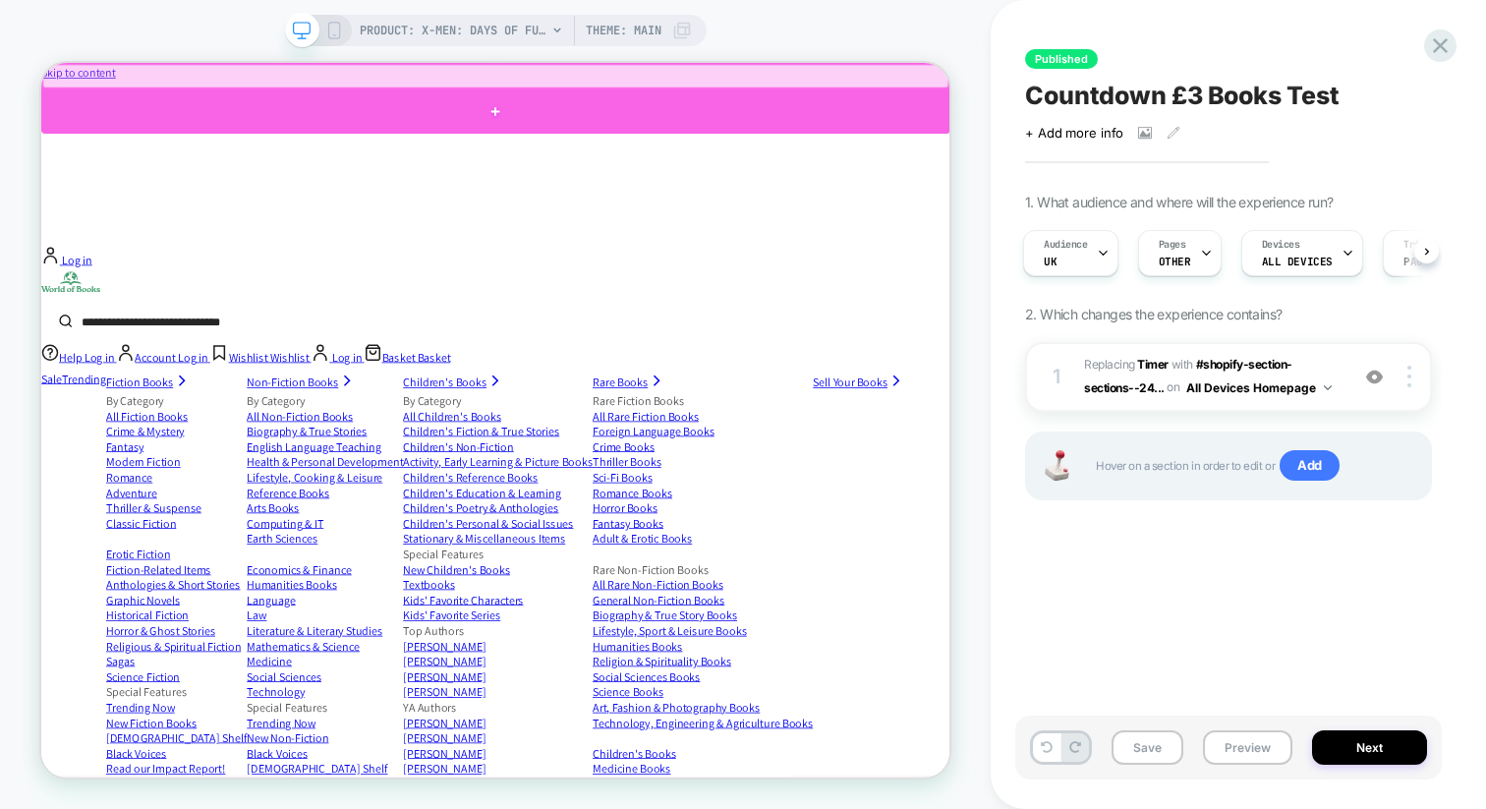
click at [618, 126] on div at bounding box center [647, 127] width 1212 height 59
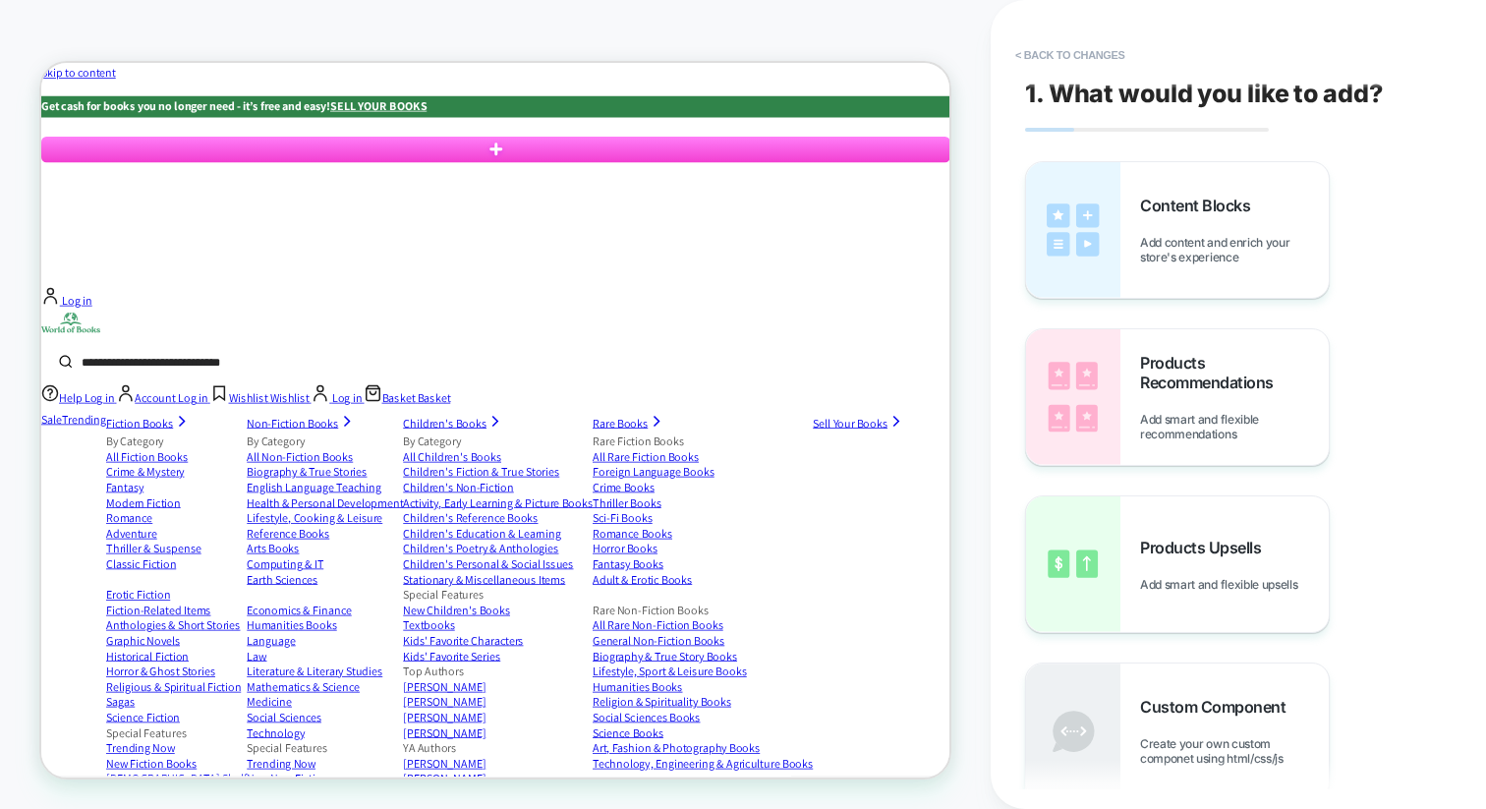
click at [427, 110] on strong "Get cash for books you no longer need - it’s free and easy!" at bounding box center [233, 120] width 385 height 21
click at [653, 155] on icon at bounding box center [647, 177] width 45 height 45
click at [1037, 39] on button "< Back to changes" at bounding box center [1071, 54] width 130 height 31
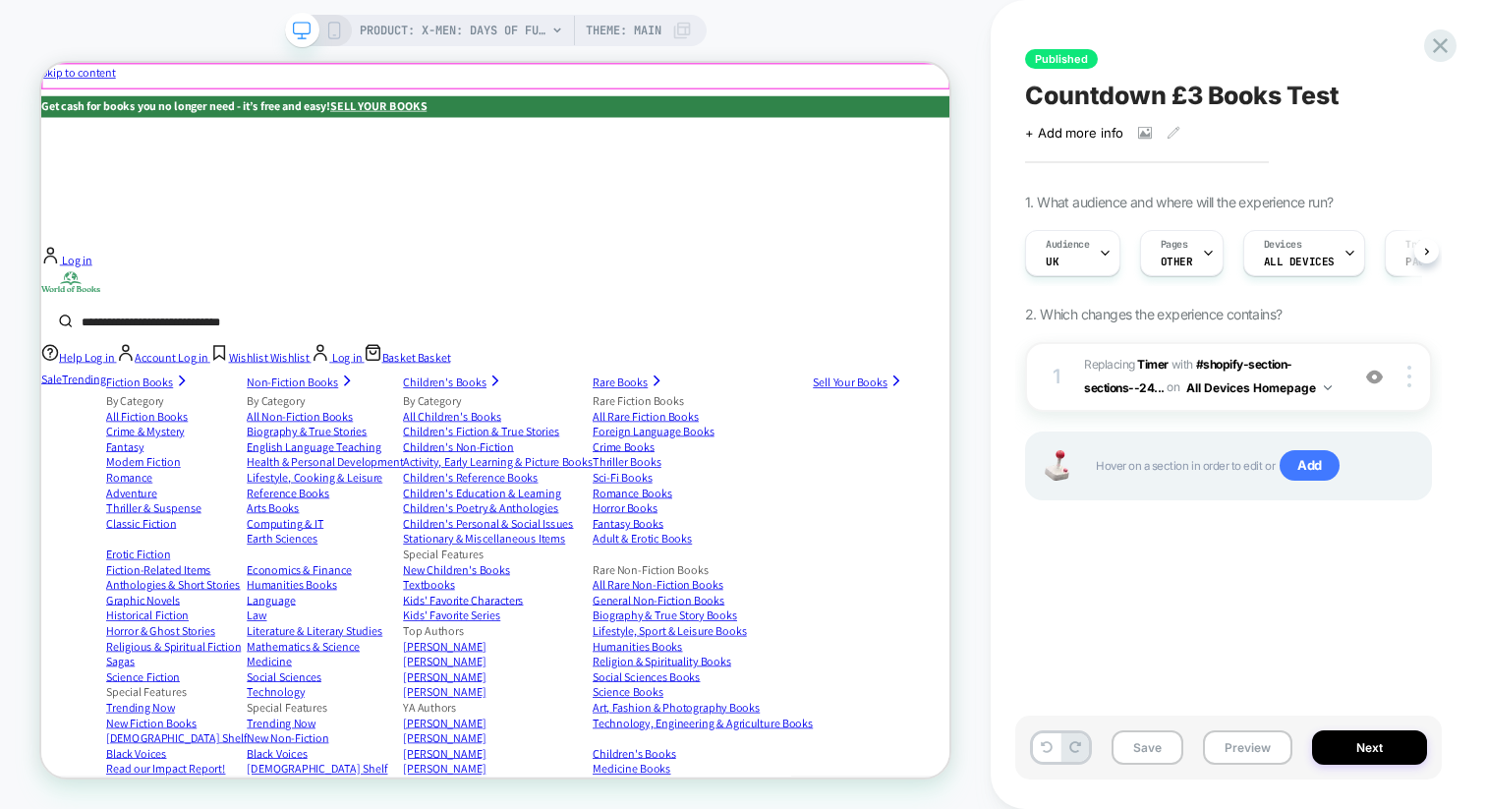
scroll to position [0, 1]
click at [969, 107] on div "Get cash for books you no longer need - it’s free and easy! SELL YOUR BOOKS" at bounding box center [647, 121] width 1212 height 29
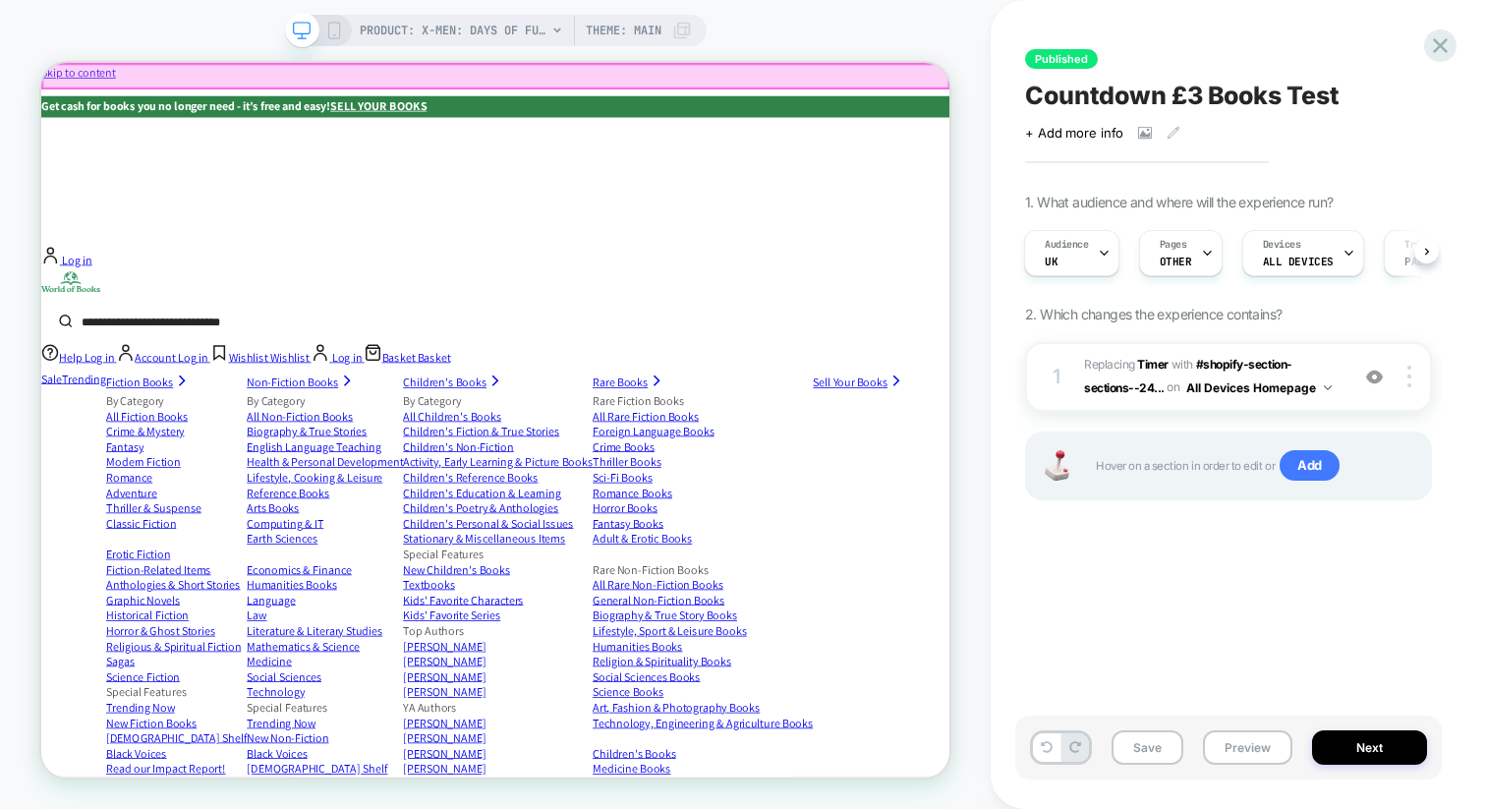
click at [969, 74] on div at bounding box center [647, 80] width 1208 height 31
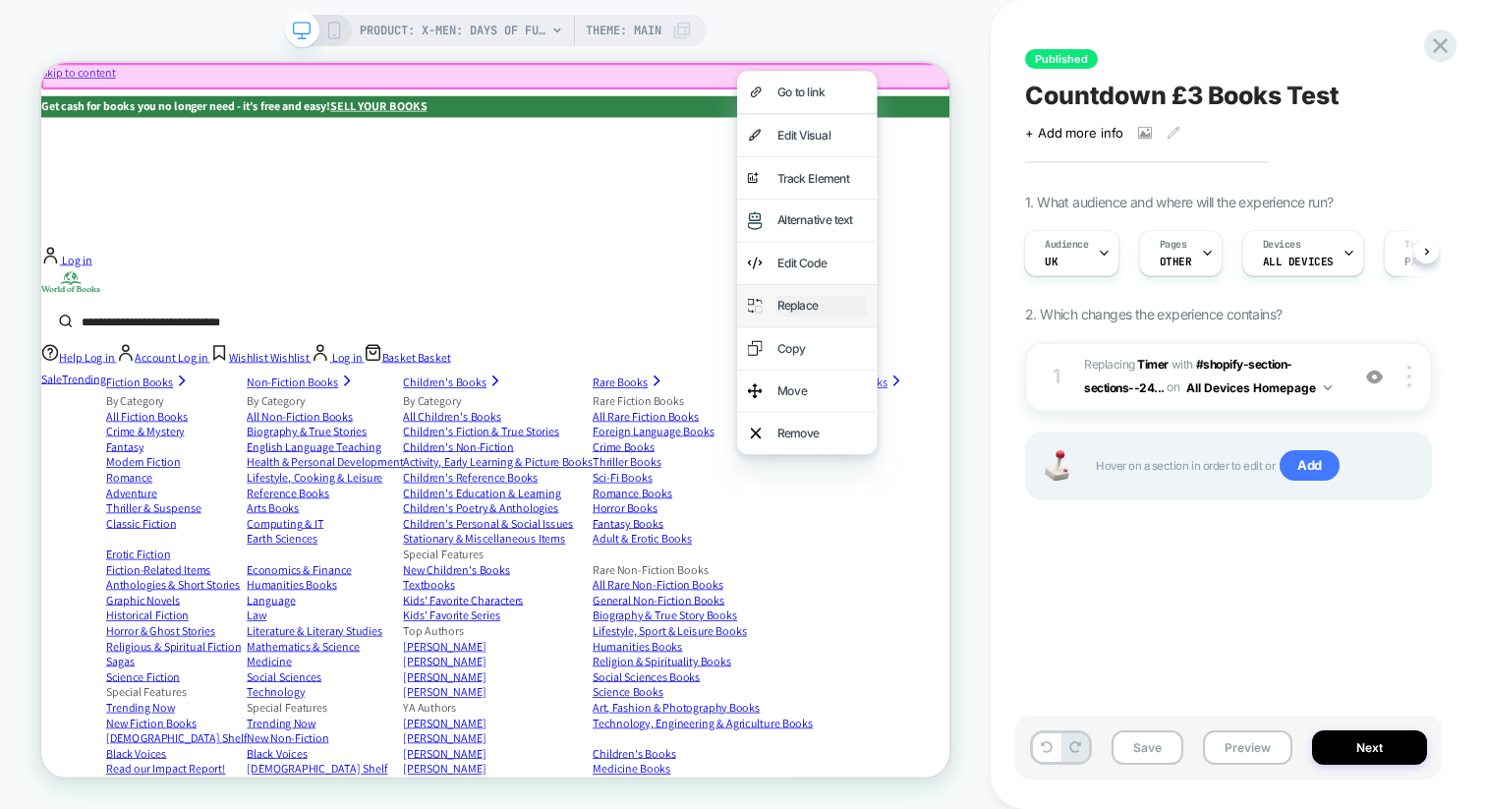
click at [1027, 373] on div "Replace" at bounding box center [1082, 387] width 120 height 29
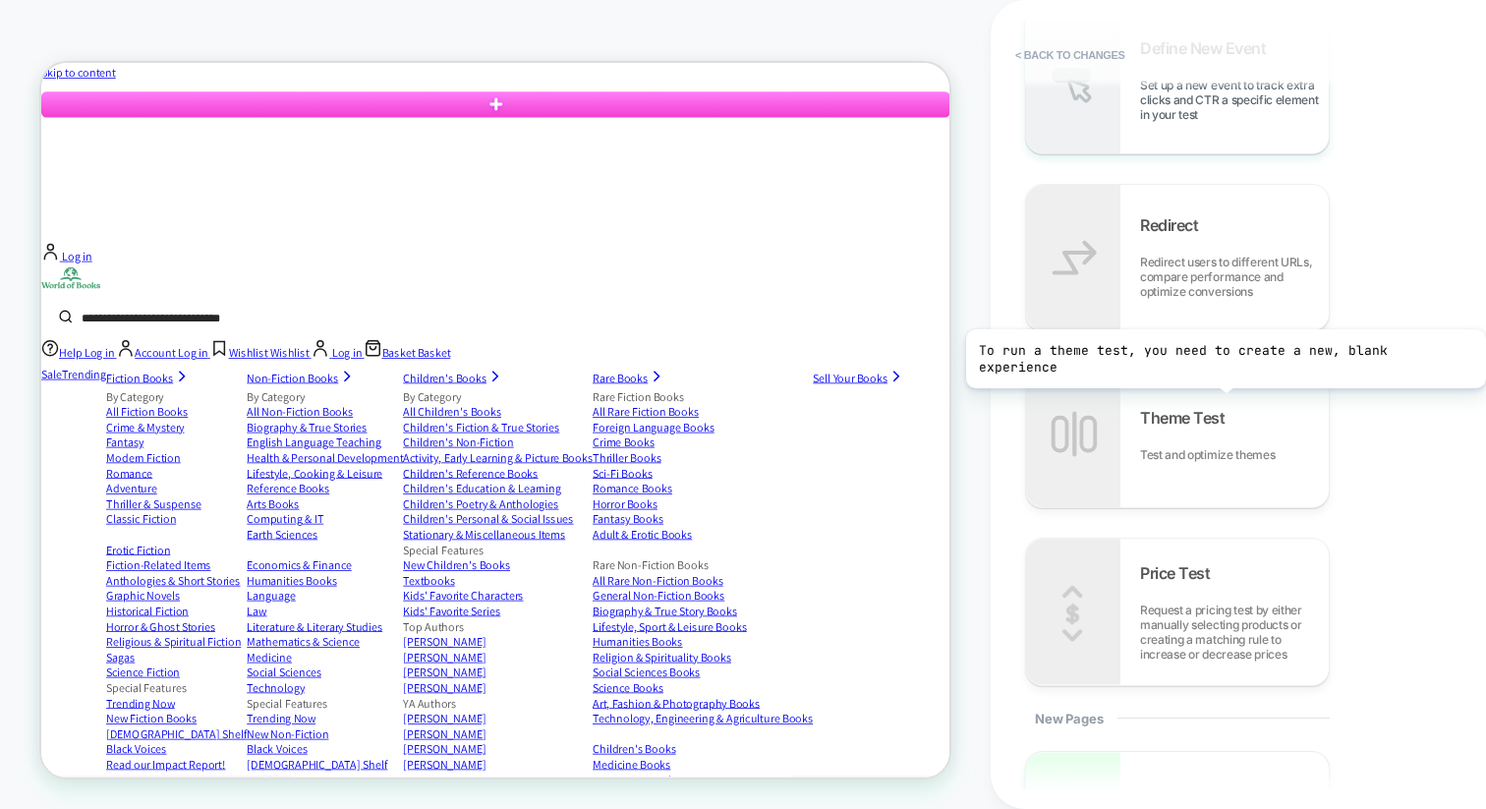
scroll to position [1518, 0]
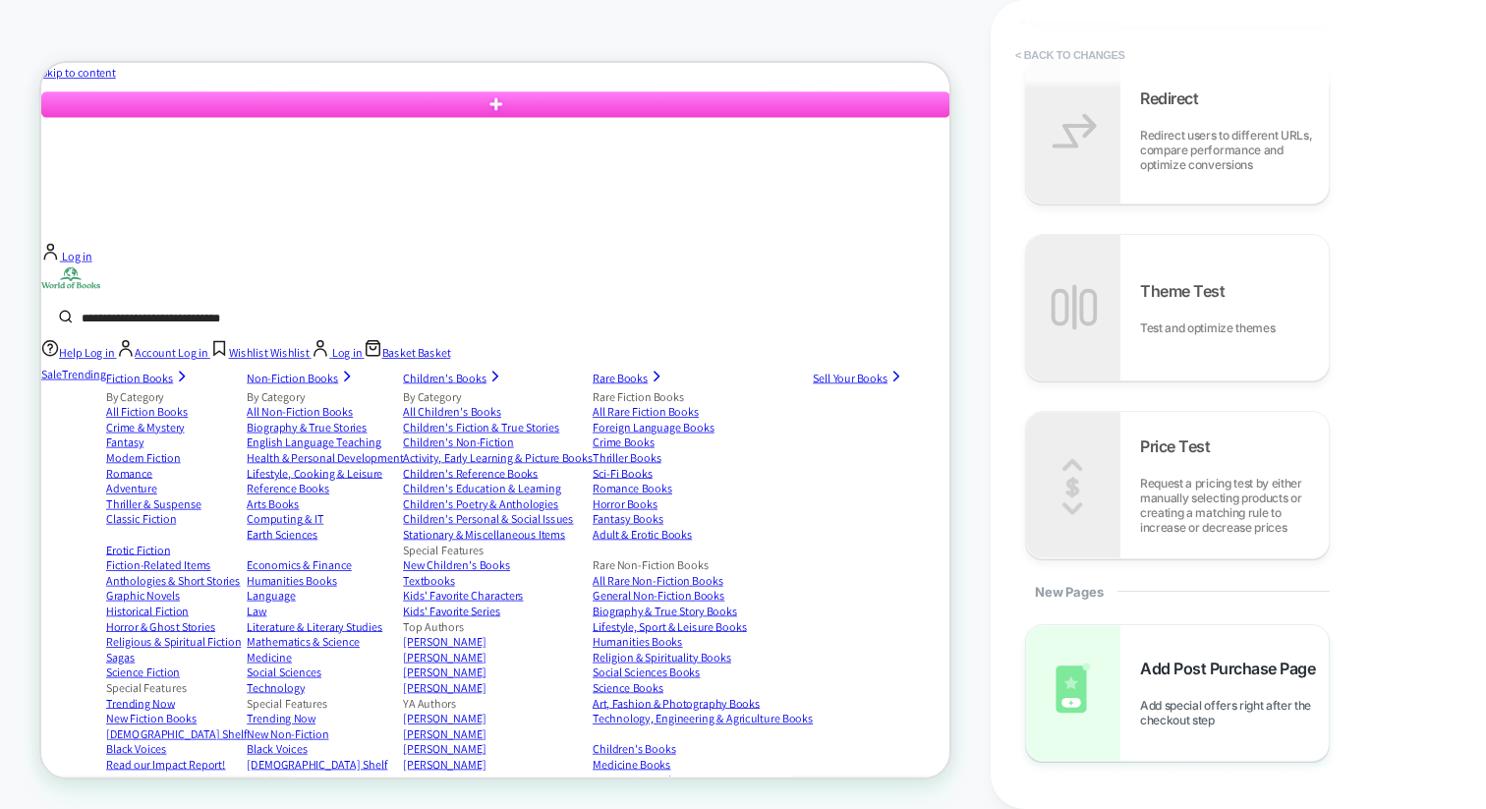
click at [1092, 48] on button "< Back to changes" at bounding box center [1071, 54] width 130 height 31
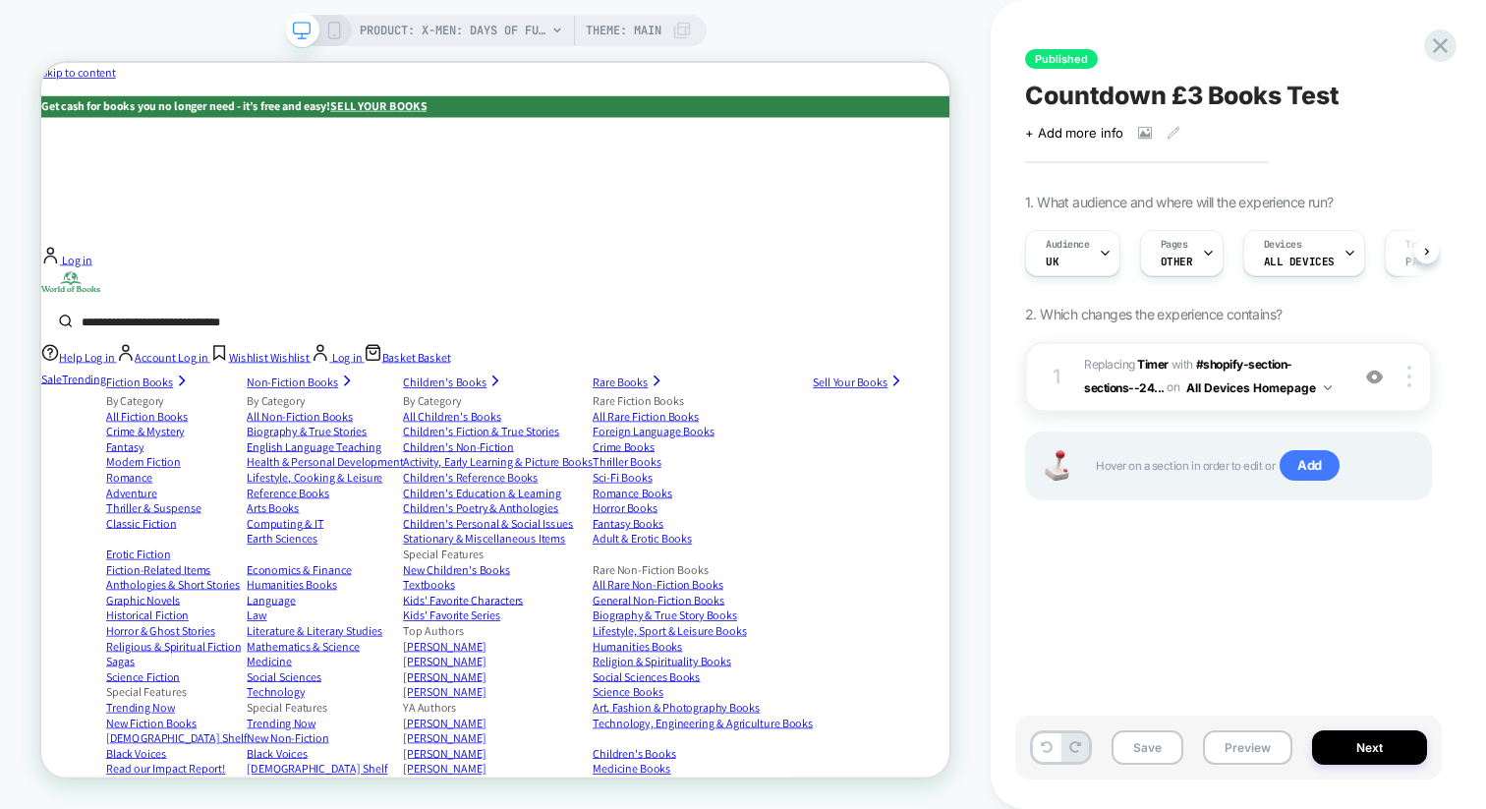
scroll to position [0, 1]
